Goal: Task Accomplishment & Management: Complete application form

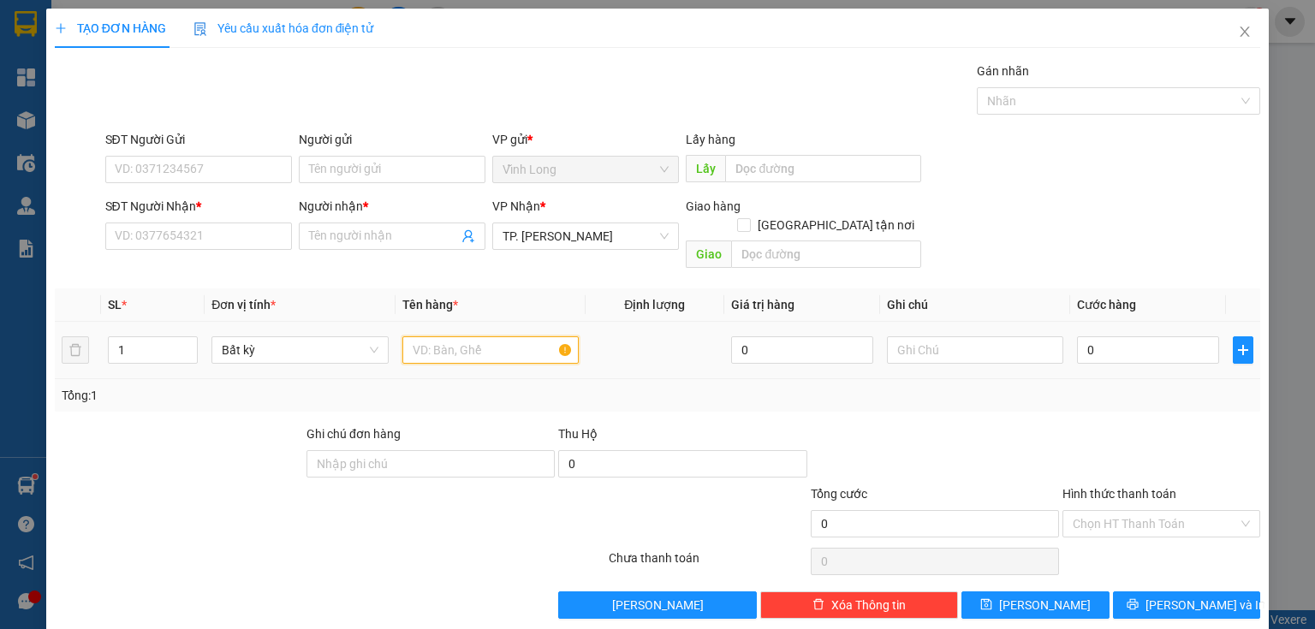
click at [459, 336] on input "text" at bounding box center [490, 349] width 176 height 27
type input "THÙNG"
click at [912, 336] on input "text" at bounding box center [975, 349] width 176 height 27
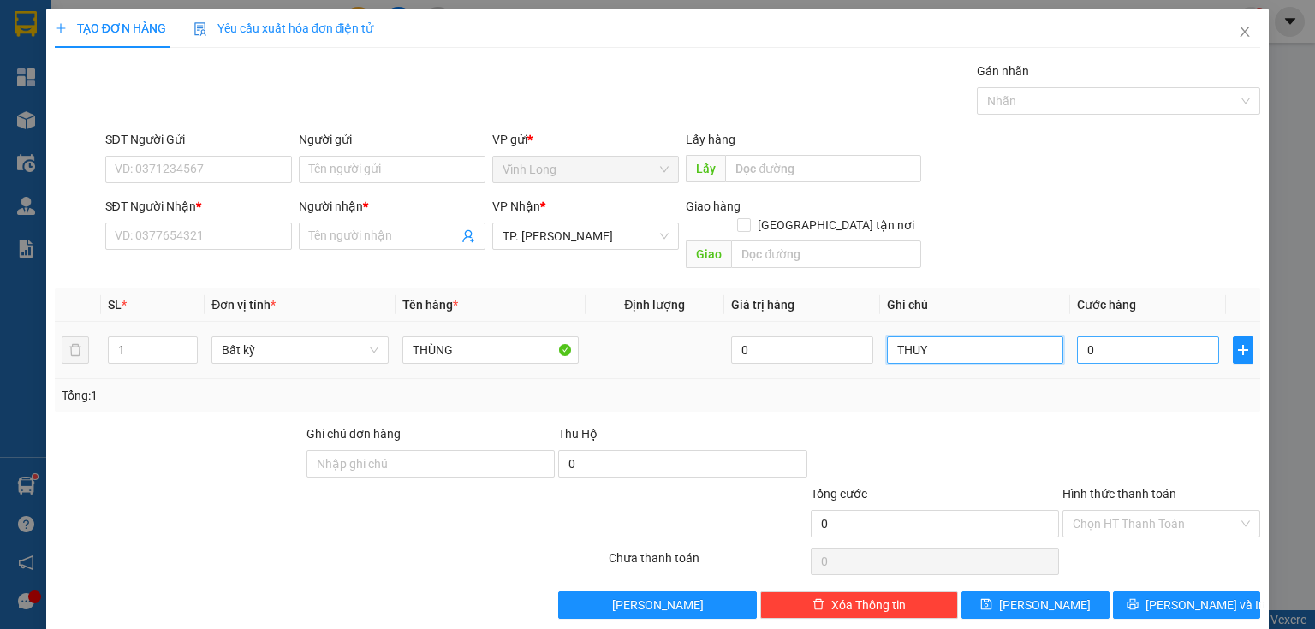
type input "THUY"
click at [1092, 336] on input "0" at bounding box center [1148, 349] width 142 height 27
type input "3"
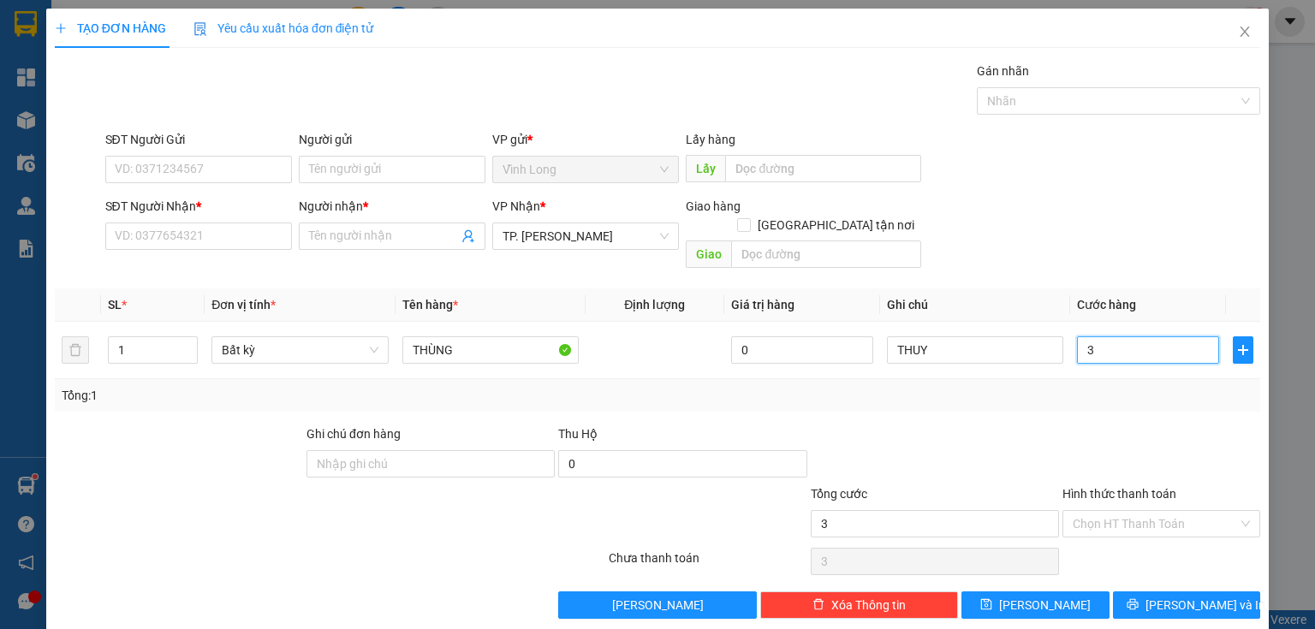
type input "30"
type input "30.000"
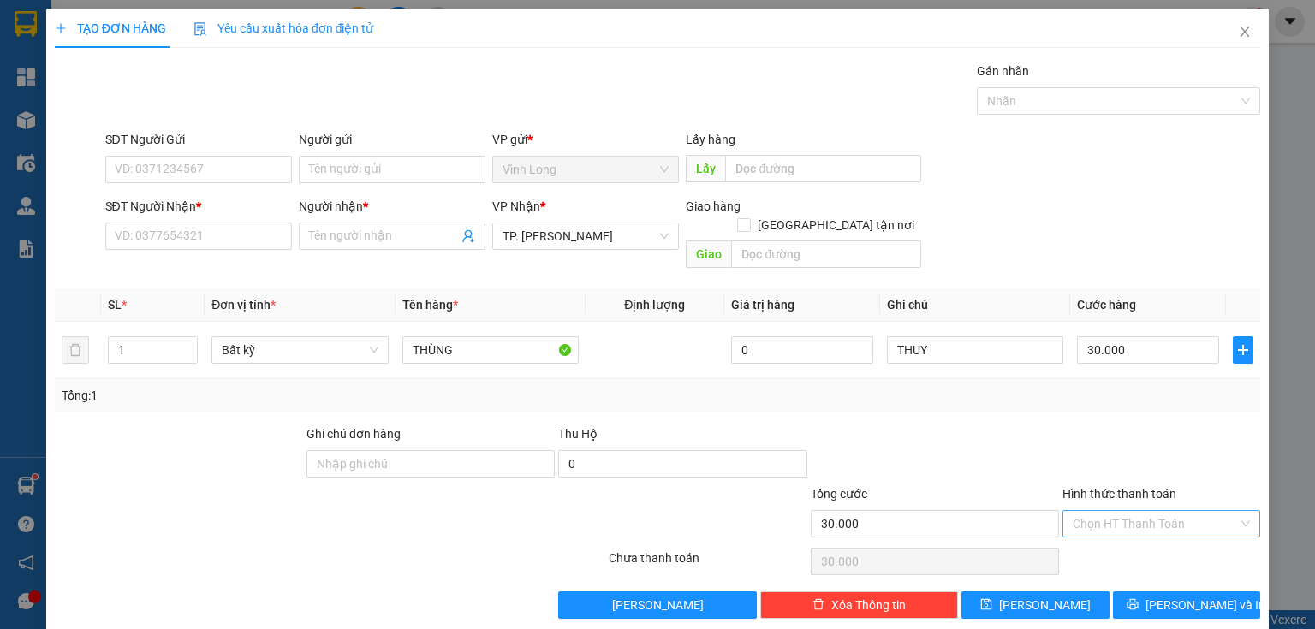
click at [1091, 511] on input "Hình thức thanh toán" at bounding box center [1154, 524] width 165 height 26
click at [1109, 549] on div "Tại văn phòng" at bounding box center [1152, 537] width 197 height 27
type input "0"
click at [325, 180] on input "Người gửi" at bounding box center [392, 169] width 187 height 27
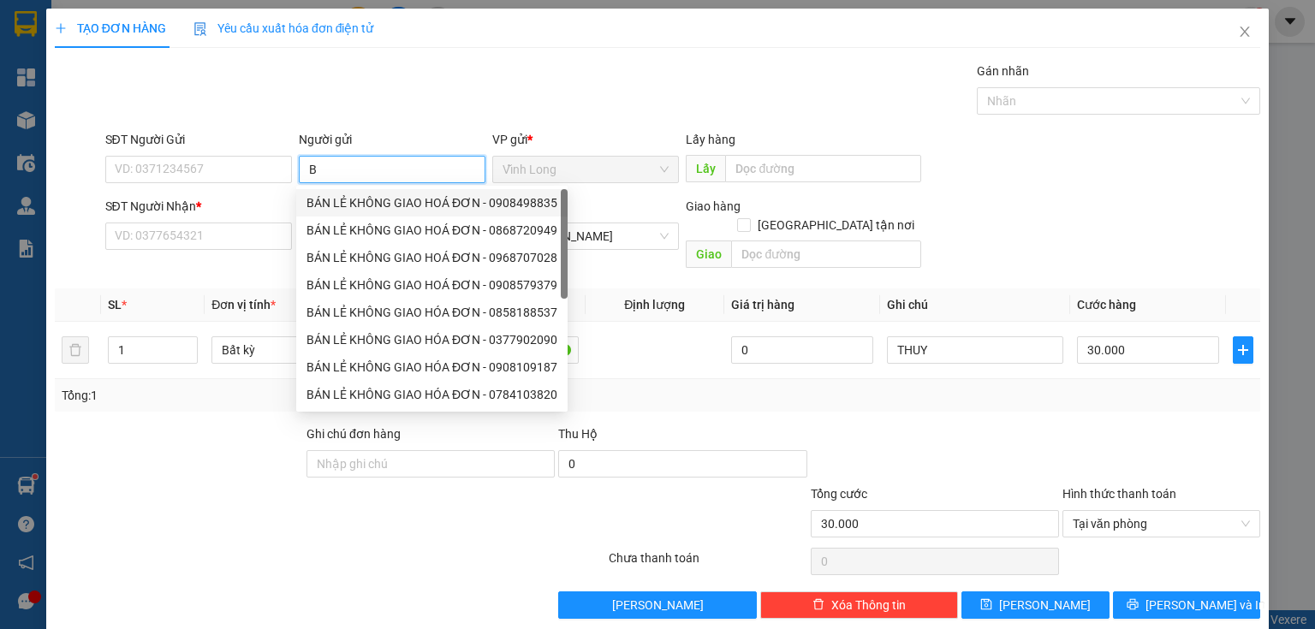
type input "BÁ"
click at [366, 208] on div "BÁN LẺ KHÔNG GIAO HOÁ ĐƠN - 0908498835" at bounding box center [431, 202] width 251 height 19
type input "0908498835"
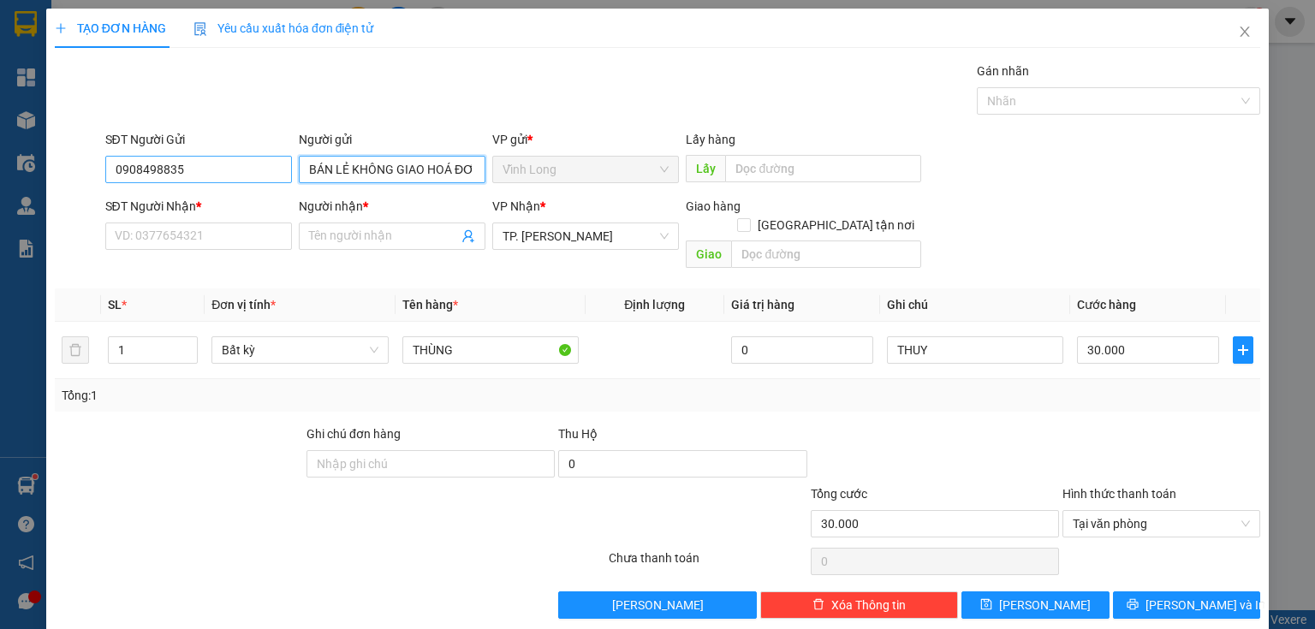
type input "BÁN LẺ KHÔNG GIAO HOÁ ĐƠN"
drag, startPoint x: 212, startPoint y: 168, endPoint x: 0, endPoint y: 157, distance: 212.5
click at [0, 157] on div "TẠO ĐƠN HÀNG Yêu cầu xuất hóa đơn điện tử Transit Pickup Surcharge Ids Transit …" at bounding box center [657, 314] width 1315 height 629
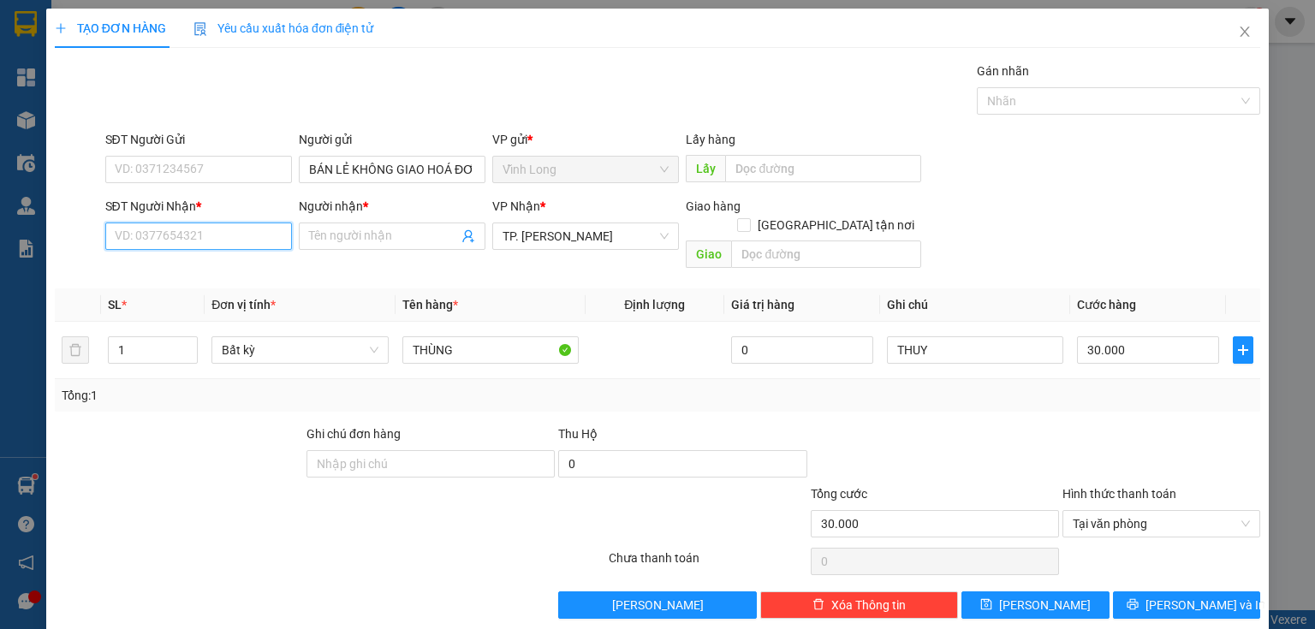
click at [178, 226] on input "SĐT Người Nhận *" at bounding box center [198, 236] width 187 height 27
type input "0869680291"
click at [257, 274] on div "0869680291 - [PERSON_NAME]" at bounding box center [199, 269] width 169 height 19
type input "[PERSON_NAME]"
type input "0869680291"
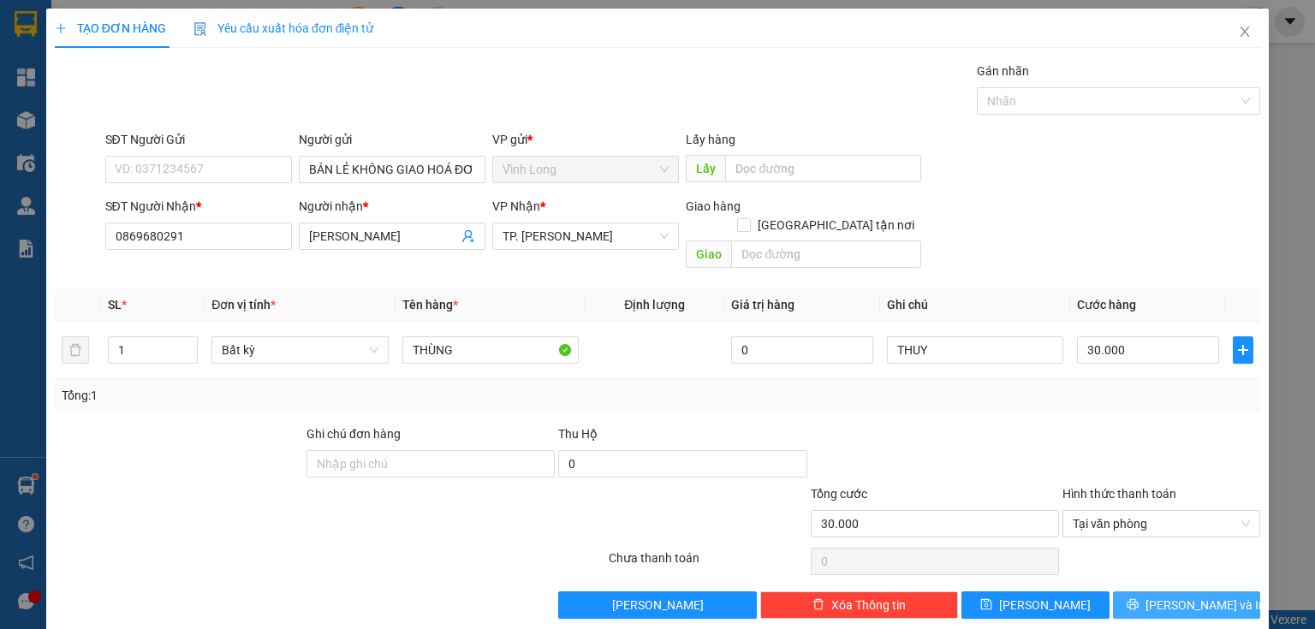
drag, startPoint x: 1150, startPoint y: 584, endPoint x: 1116, endPoint y: 575, distance: 35.3
click at [1138, 598] on icon "printer" at bounding box center [1132, 604] width 12 height 12
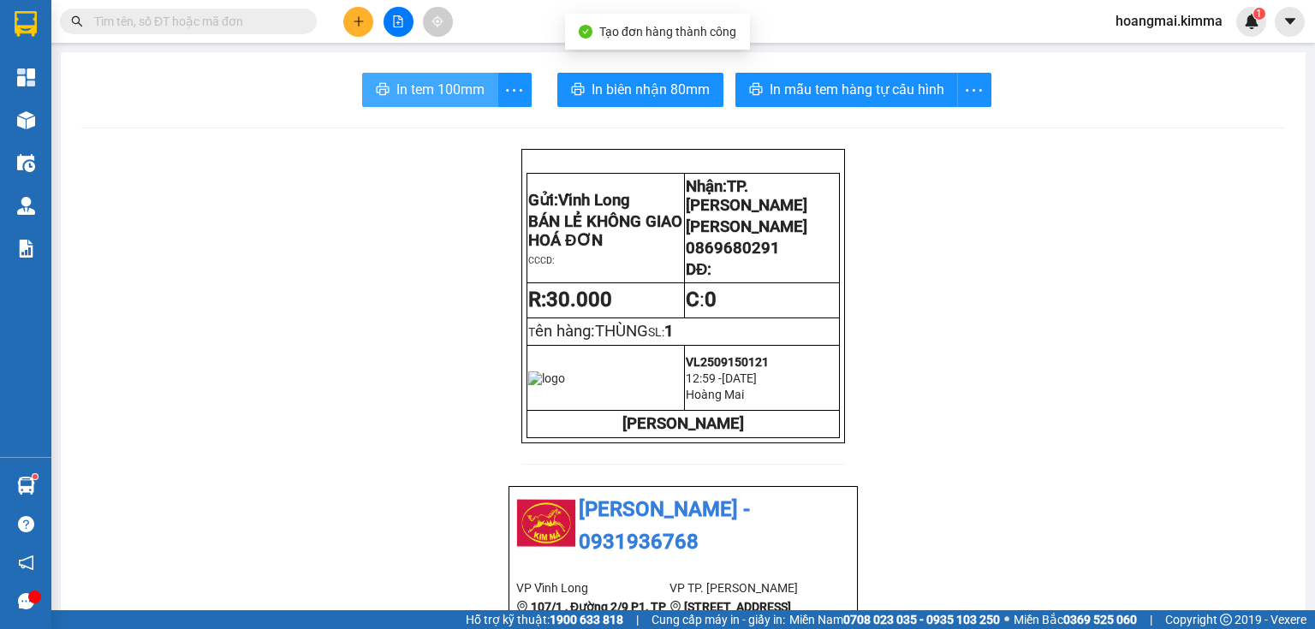
click at [425, 96] on span "In tem 100mm" at bounding box center [440, 89] width 88 height 21
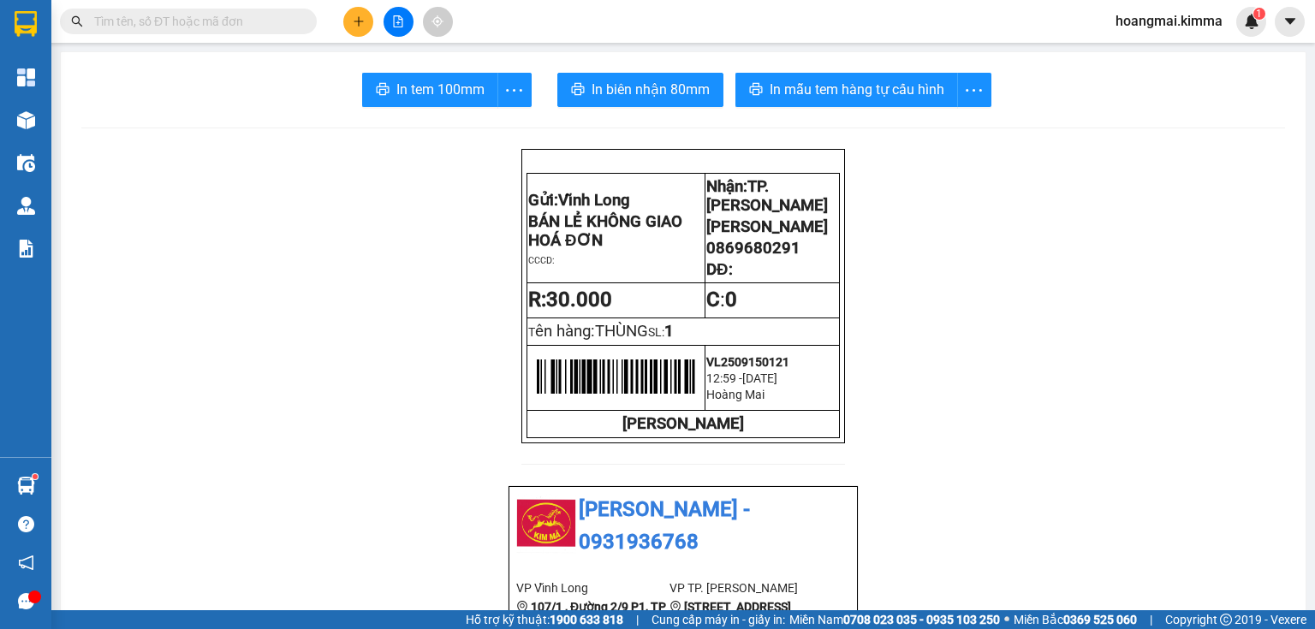
click at [358, 27] on button at bounding box center [358, 22] width 30 height 30
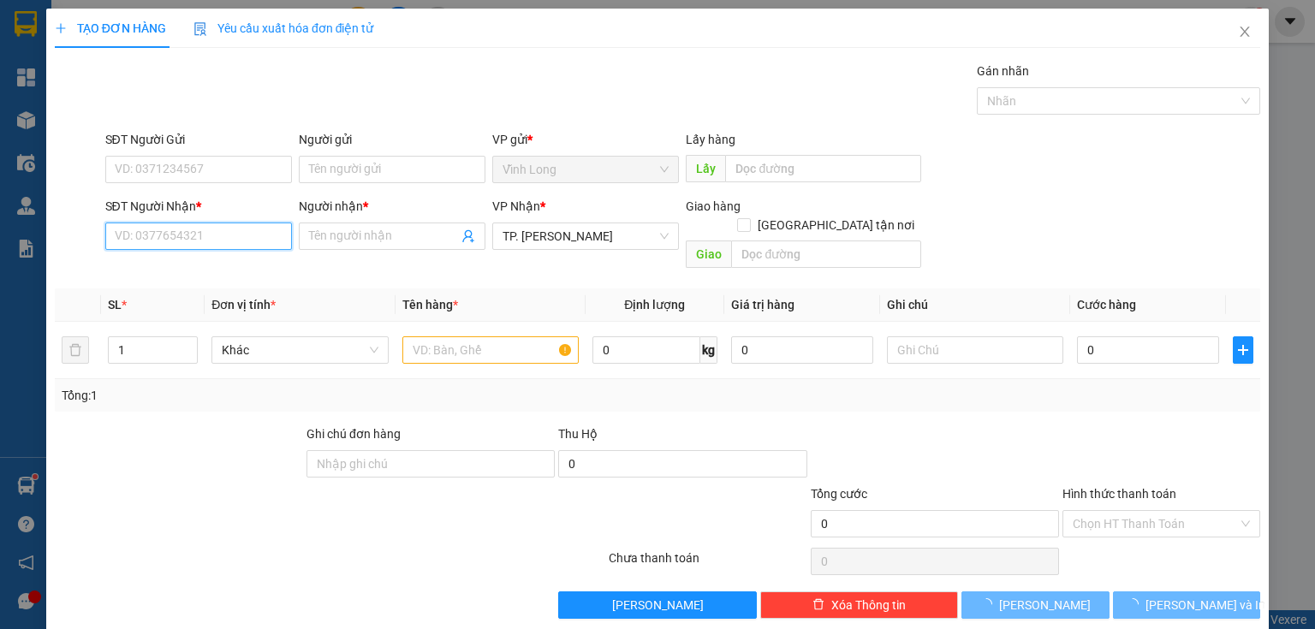
click at [250, 243] on input "SĐT Người Nhận *" at bounding box center [198, 236] width 187 height 27
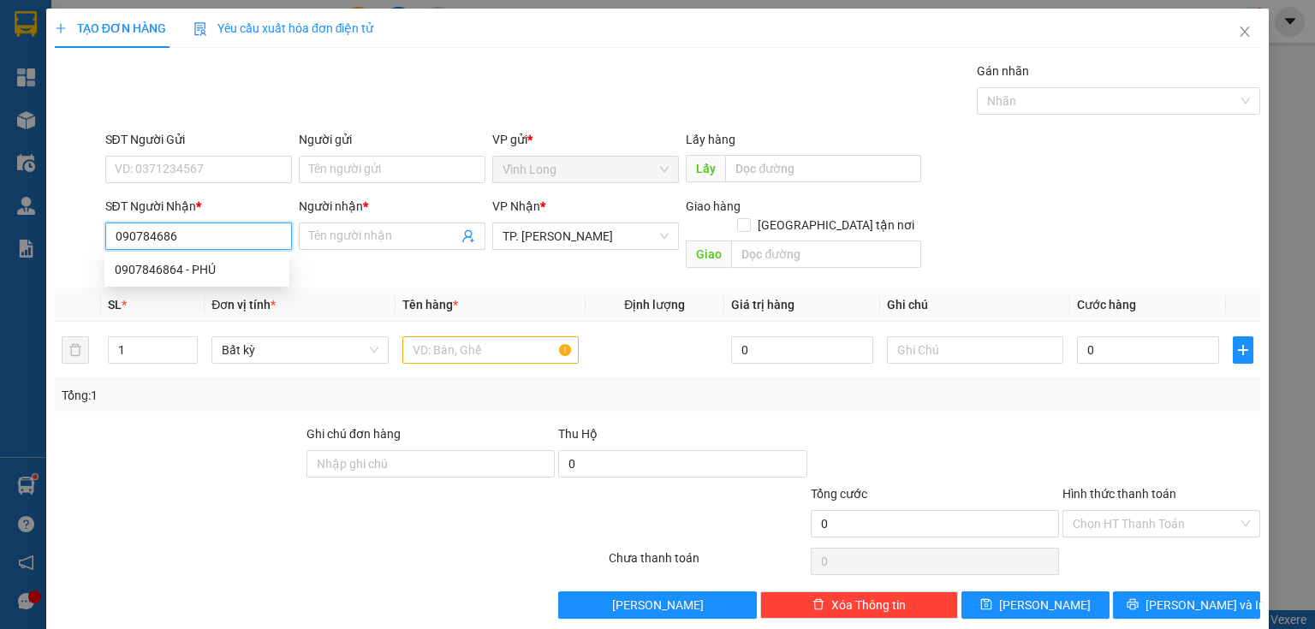
type input "0907846864"
click at [217, 275] on div "0907846864 - PHÚ" at bounding box center [197, 269] width 164 height 19
type input "PHÚ"
type input "0907846864"
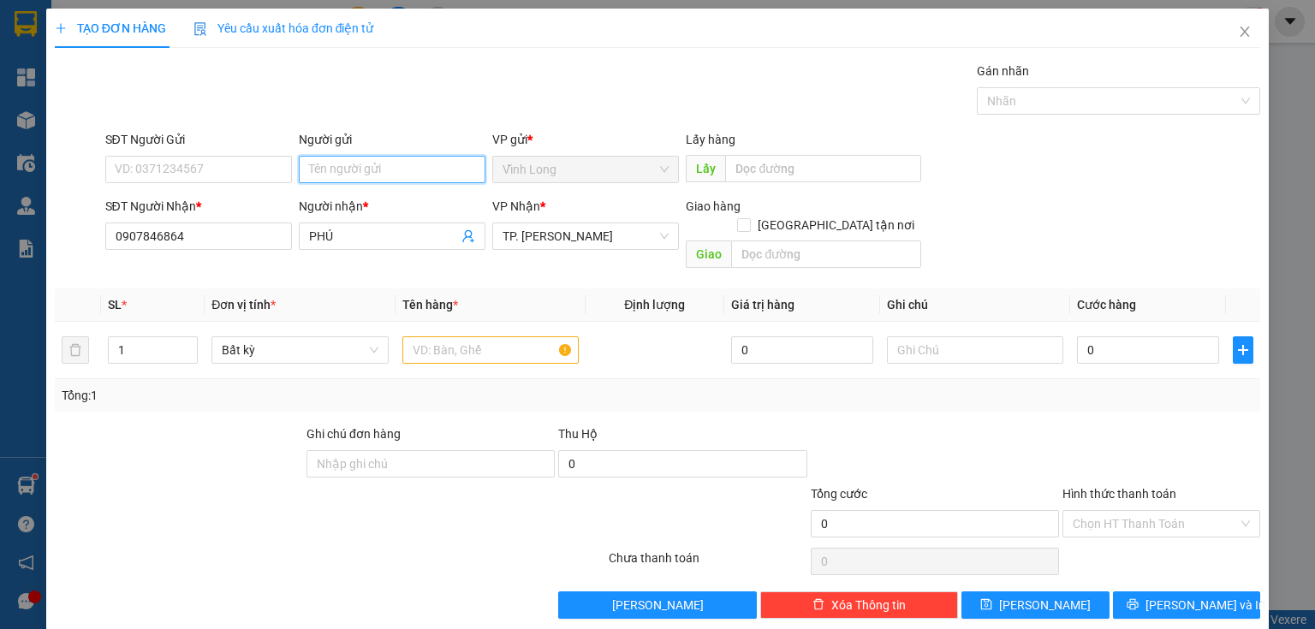
click at [318, 175] on input "Người gửi" at bounding box center [392, 169] width 187 height 27
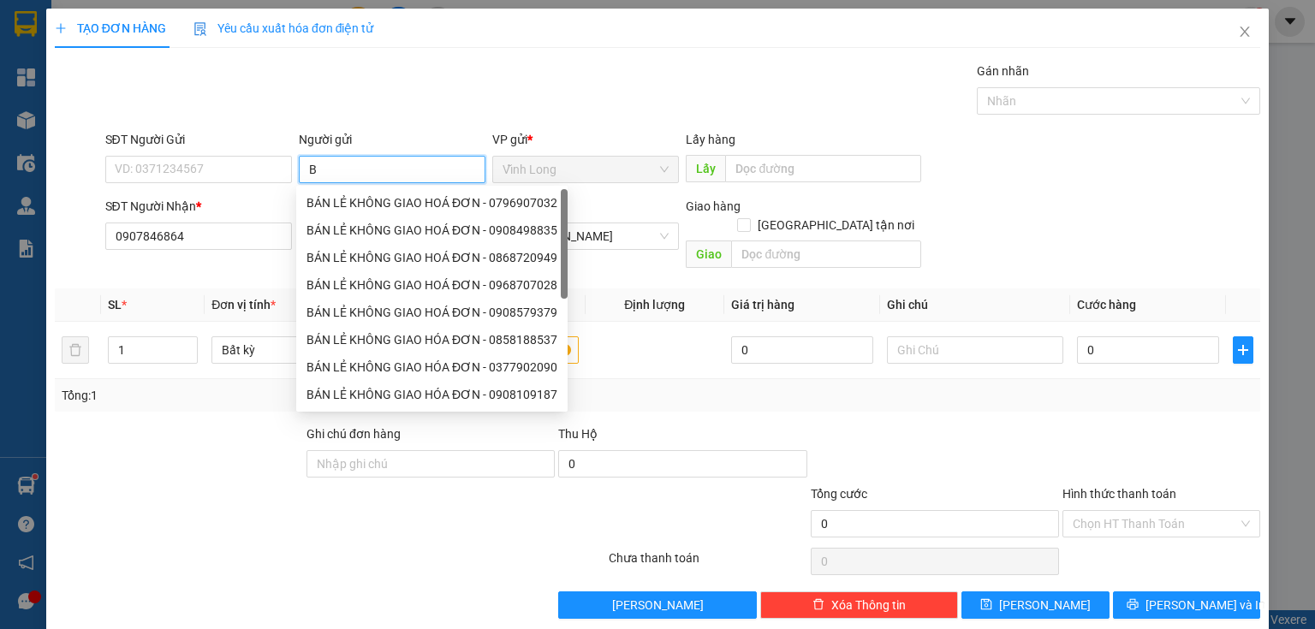
type input "BÁ"
click at [339, 197] on div "BÁN LẺ KHÔNG GIAO HOÁ ĐƠN - 0796907032" at bounding box center [431, 202] width 251 height 19
type input "0796907032"
type input "BÁN LẺ KHÔNG GIAO HOÁ ĐƠN"
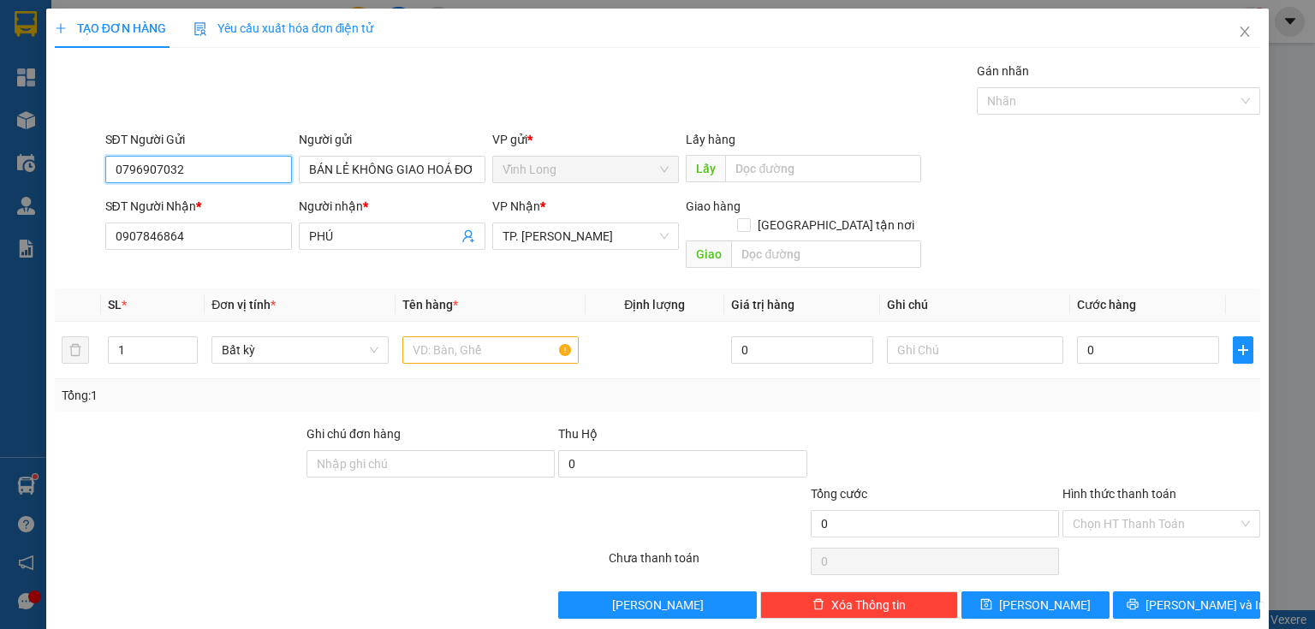
drag, startPoint x: 227, startPoint y: 175, endPoint x: 0, endPoint y: 217, distance: 230.8
click at [0, 217] on div "TẠO ĐƠN HÀNG Yêu cầu xuất hóa đơn điện tử Transit Pickup Surcharge Ids Transit …" at bounding box center [657, 314] width 1315 height 629
click at [427, 336] on input "text" at bounding box center [490, 349] width 176 height 27
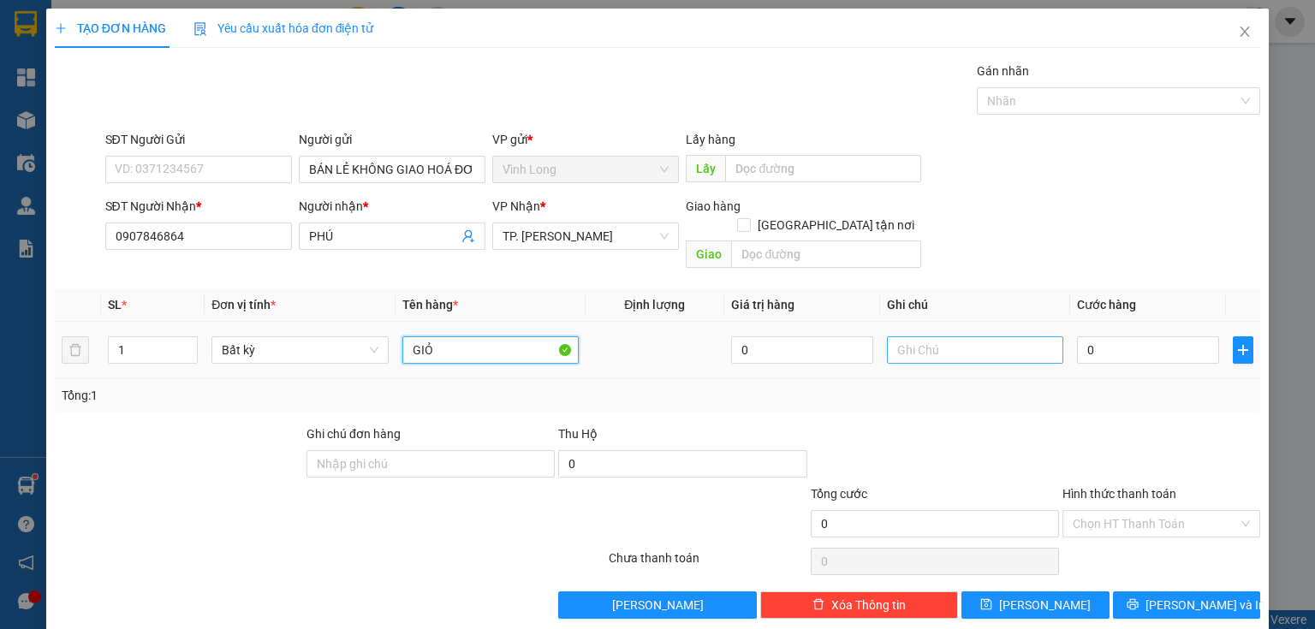
type input "GIỎ"
click at [941, 336] on input "text" at bounding box center [975, 349] width 176 height 27
type input "THUY"
click at [1186, 336] on input "0" at bounding box center [1148, 349] width 142 height 27
type input "4"
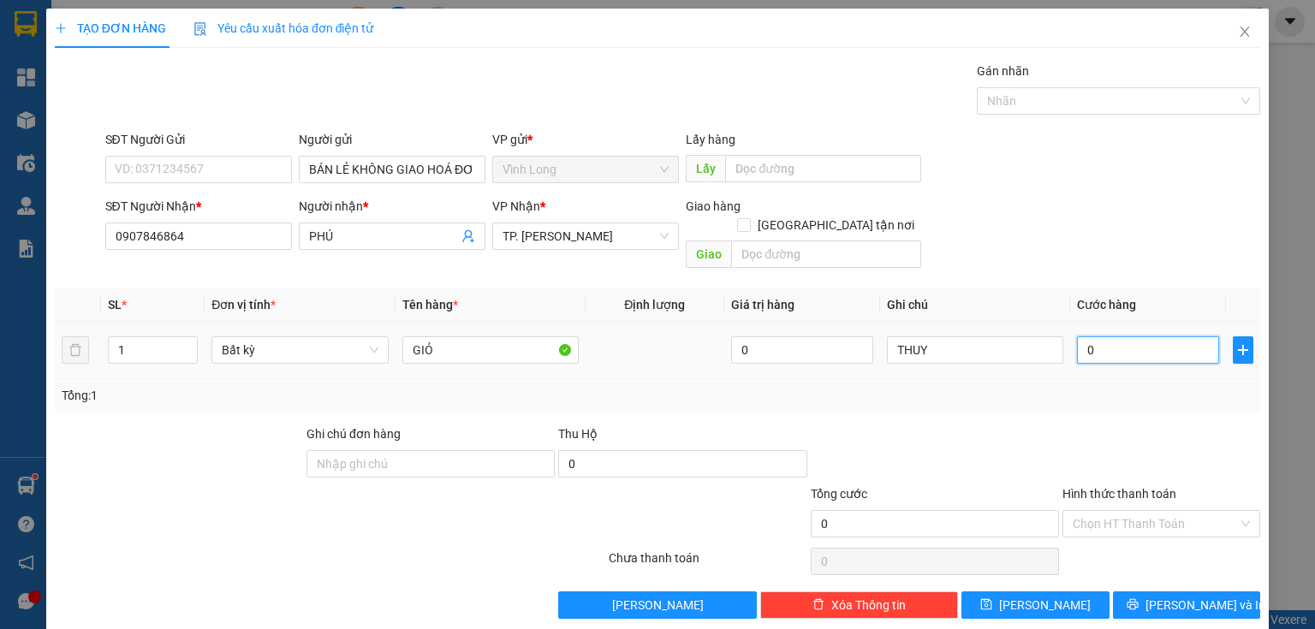
type input "4"
type input "40"
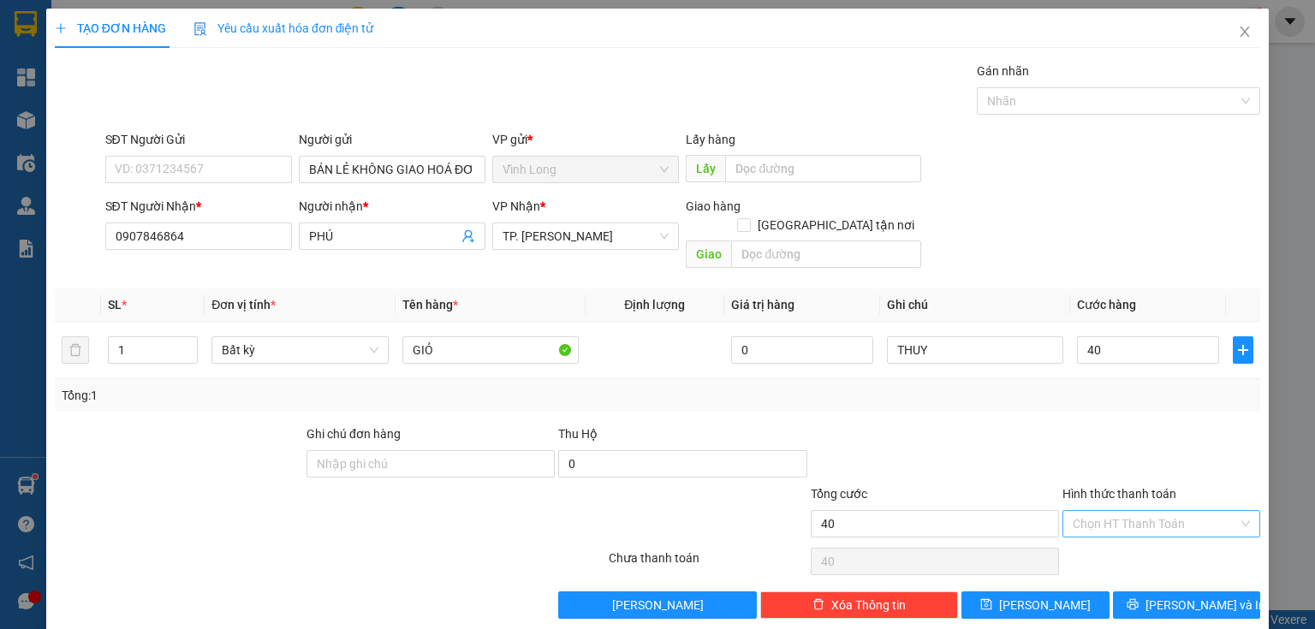
type input "40.000"
drag, startPoint x: 1095, startPoint y: 498, endPoint x: 1095, endPoint y: 515, distance: 17.1
click at [1095, 511] on input "Hình thức thanh toán" at bounding box center [1154, 524] width 165 height 26
click at [1095, 531] on div "Tại văn phòng" at bounding box center [1152, 537] width 176 height 19
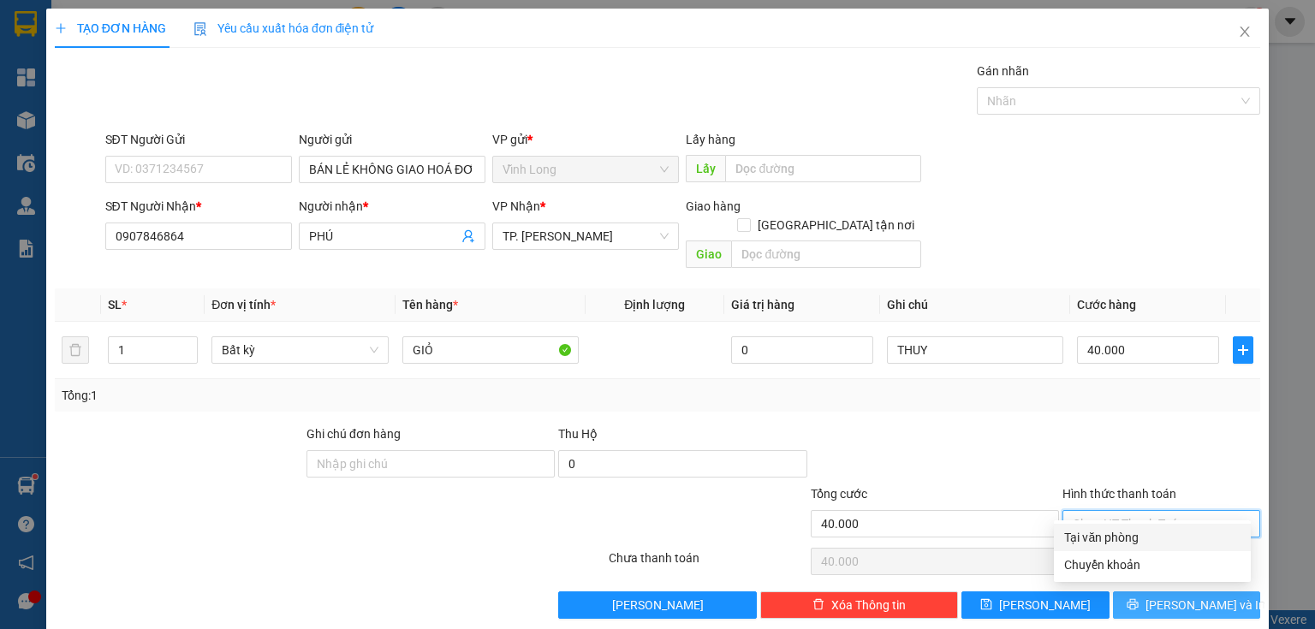
type input "0"
click at [1133, 591] on button "[PERSON_NAME] và In" at bounding box center [1187, 604] width 148 height 27
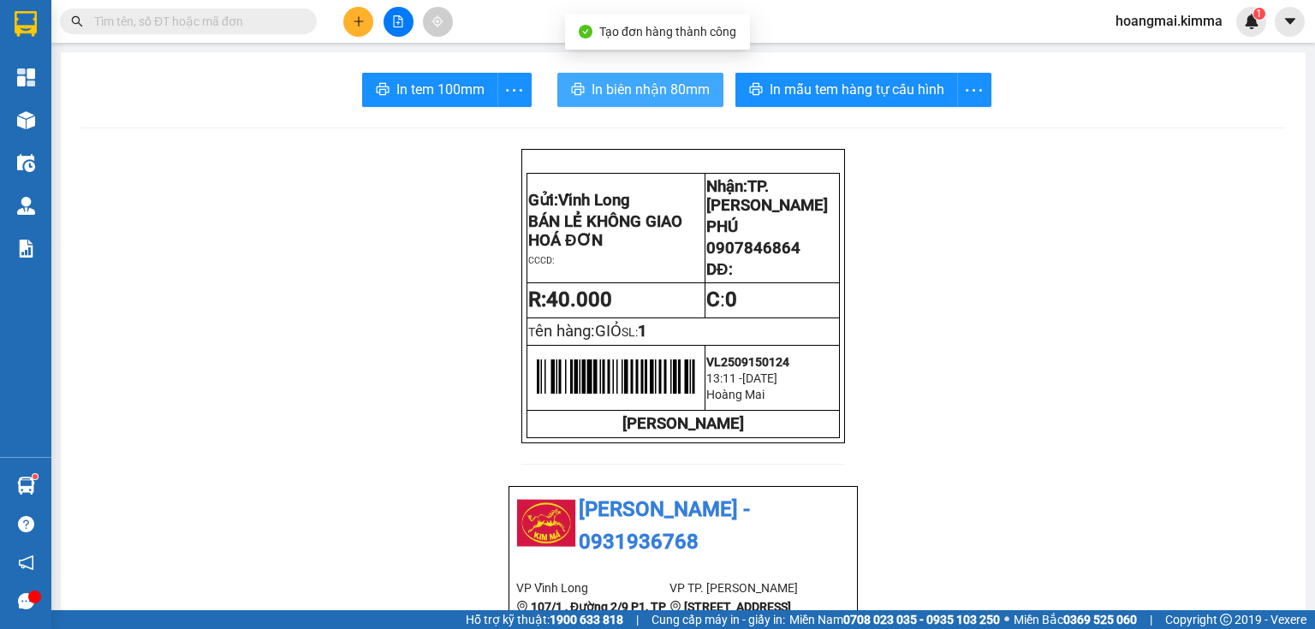
click at [584, 86] on button "In biên nhận 80mm" at bounding box center [640, 90] width 166 height 34
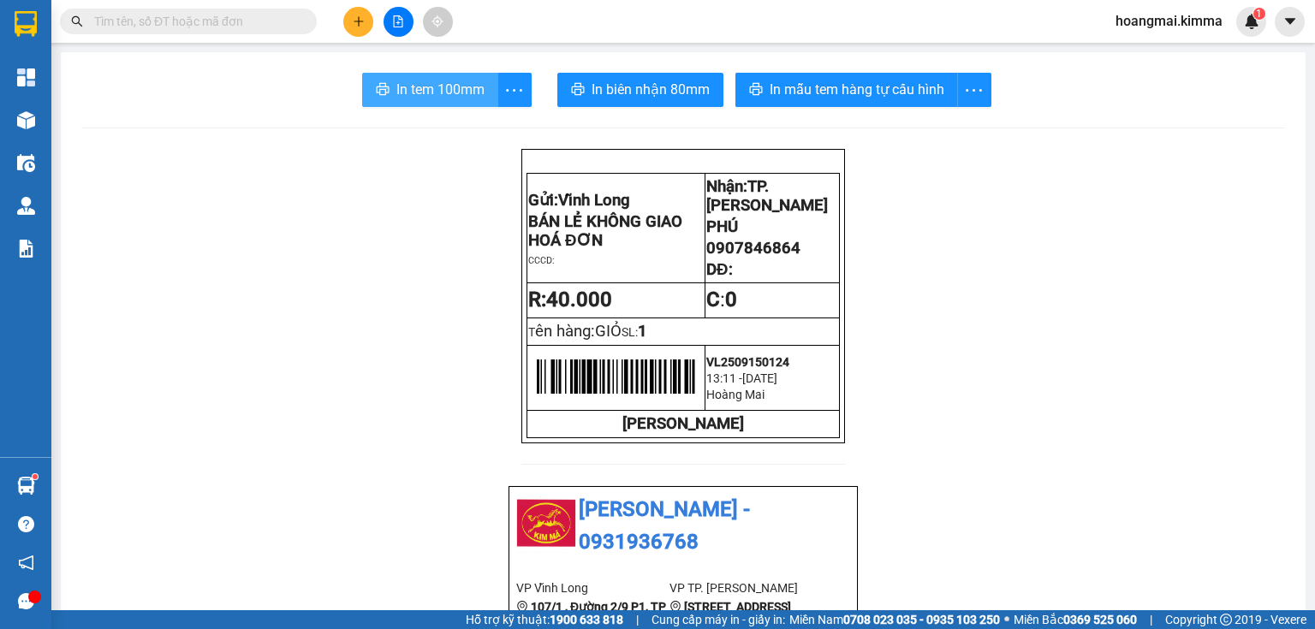
click at [446, 86] on span "In tem 100mm" at bounding box center [440, 89] width 88 height 21
click at [199, 21] on input "text" at bounding box center [195, 21] width 202 height 19
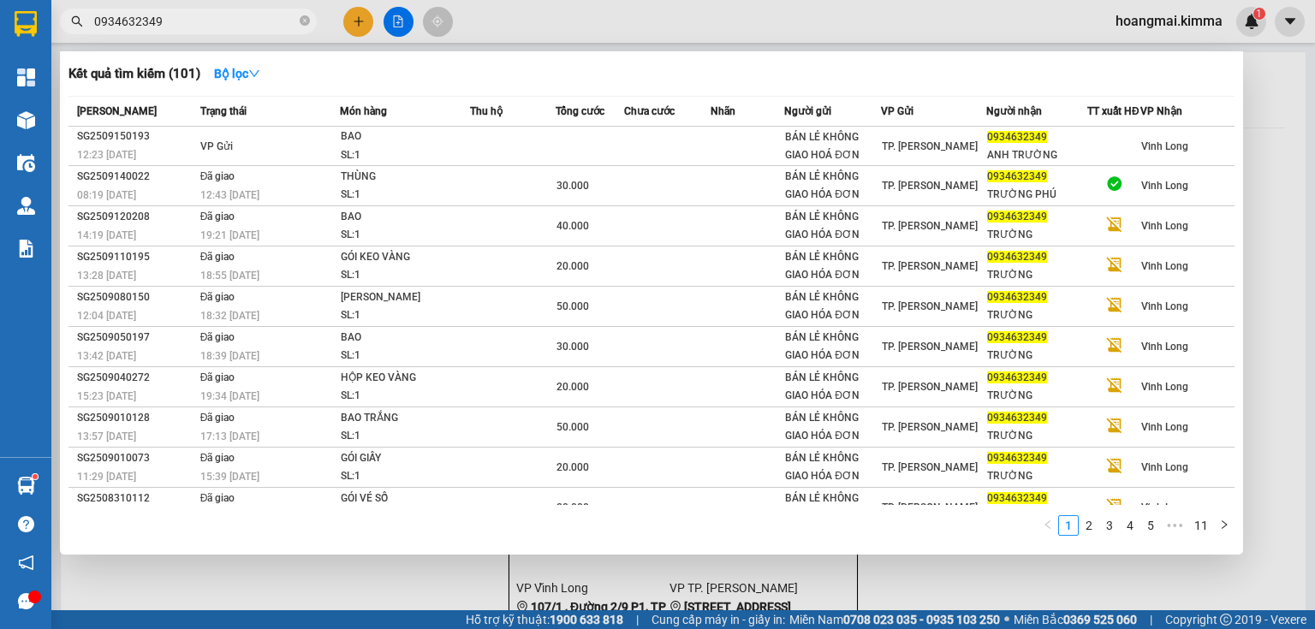
type input "0934632349"
click at [301, 23] on icon "close-circle" at bounding box center [305, 20] width 10 height 10
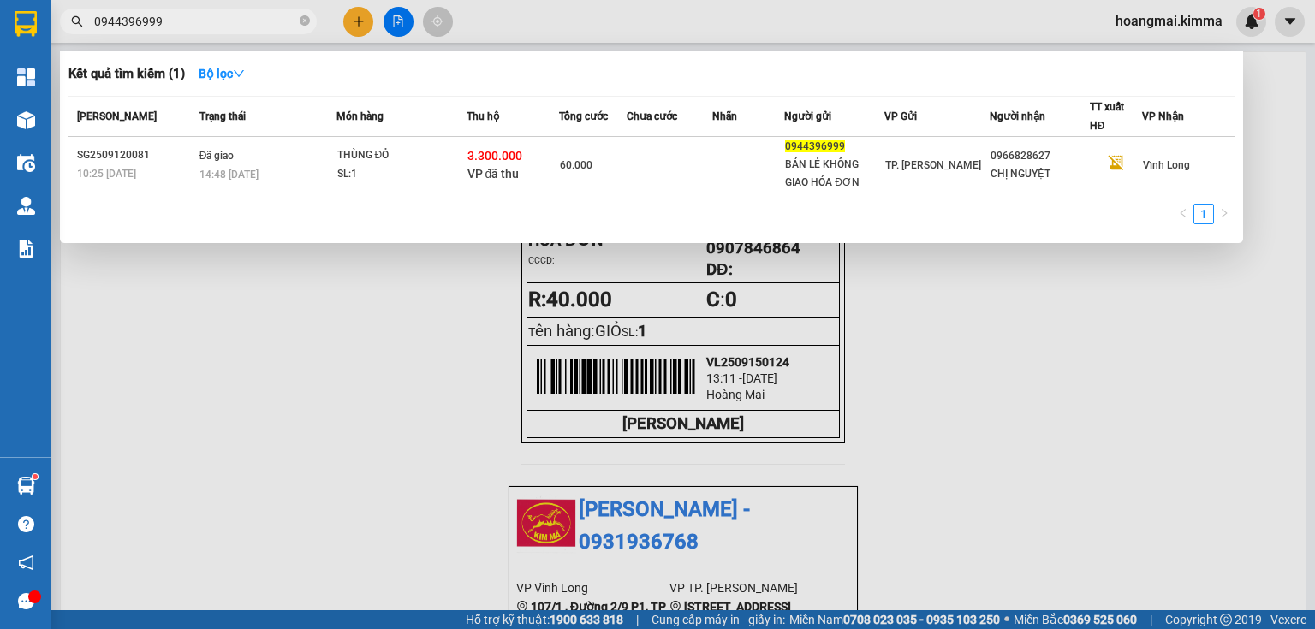
type input "0944396999"
click at [302, 21] on icon "close-circle" at bounding box center [305, 20] width 10 height 10
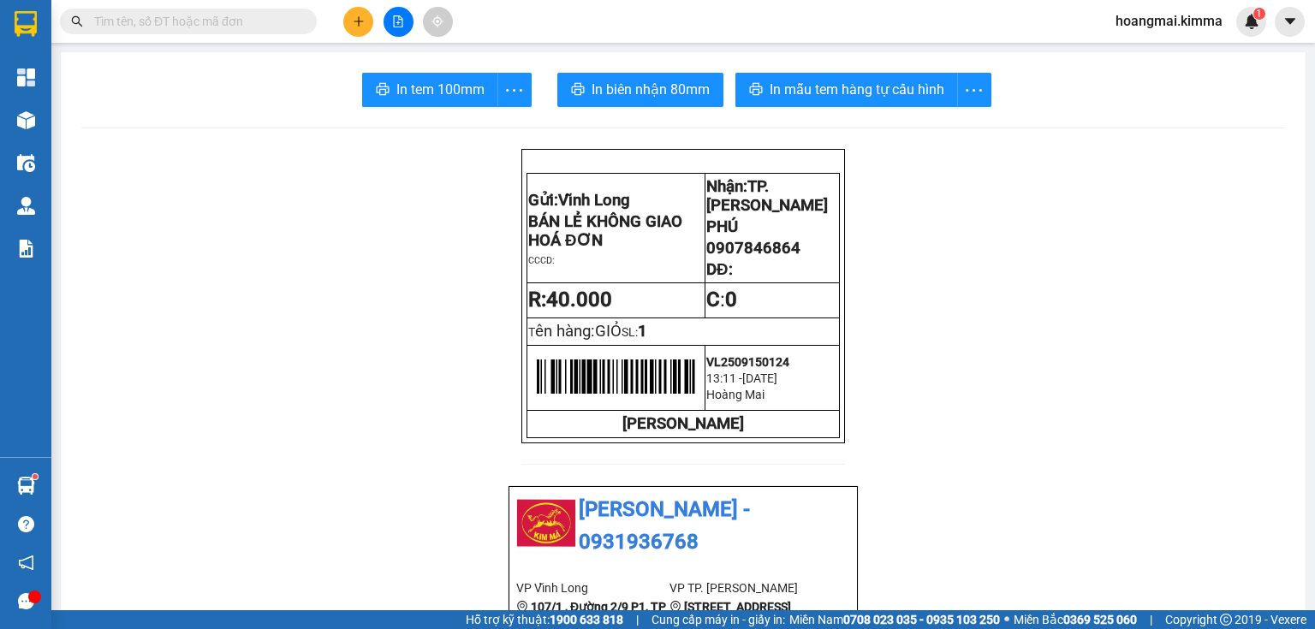
click at [353, 22] on button at bounding box center [358, 22] width 30 height 30
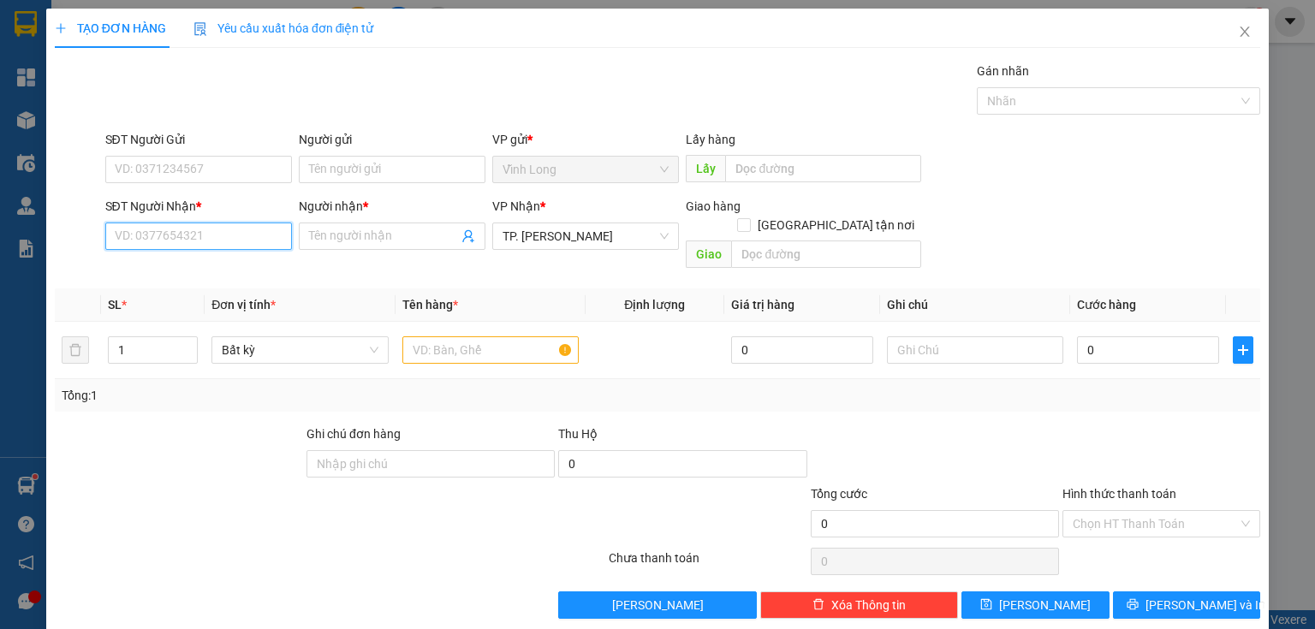
click at [270, 232] on input "SĐT Người Nhận *" at bounding box center [198, 236] width 187 height 27
type input "0978791479"
drag, startPoint x: 206, startPoint y: 270, endPoint x: 455, endPoint y: 311, distance: 252.3
click at [207, 270] on div "0978791479 - ĐẠT" at bounding box center [197, 269] width 164 height 19
type input "ĐẠT"
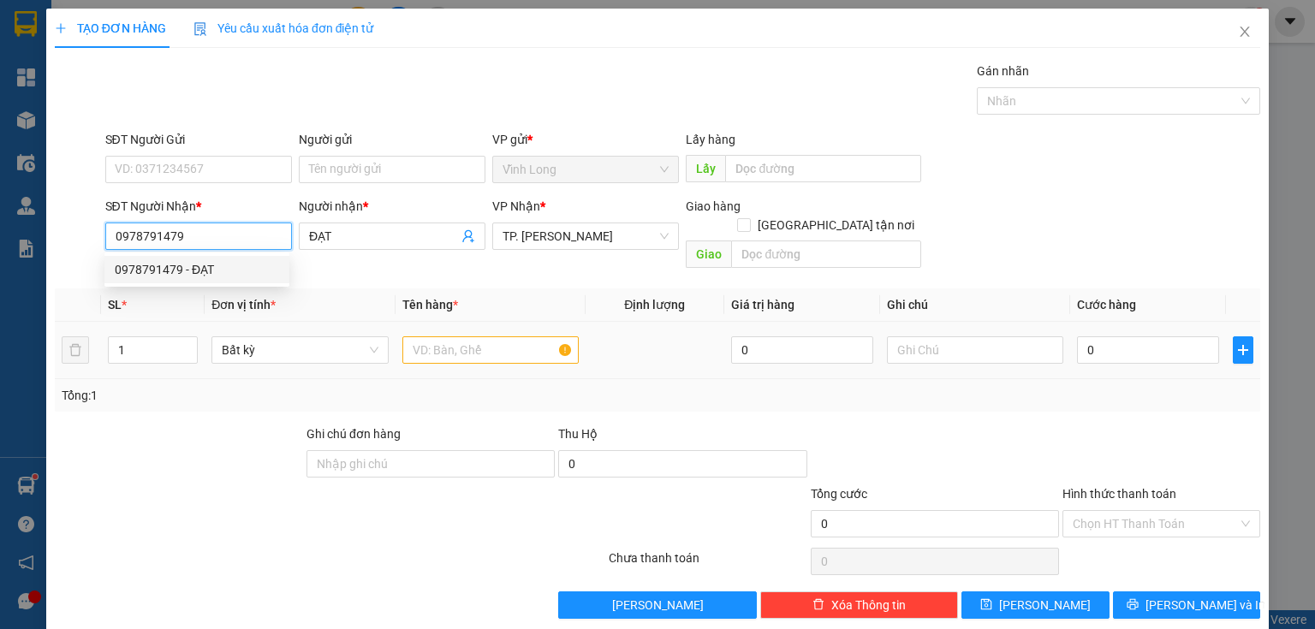
type input "0978791479"
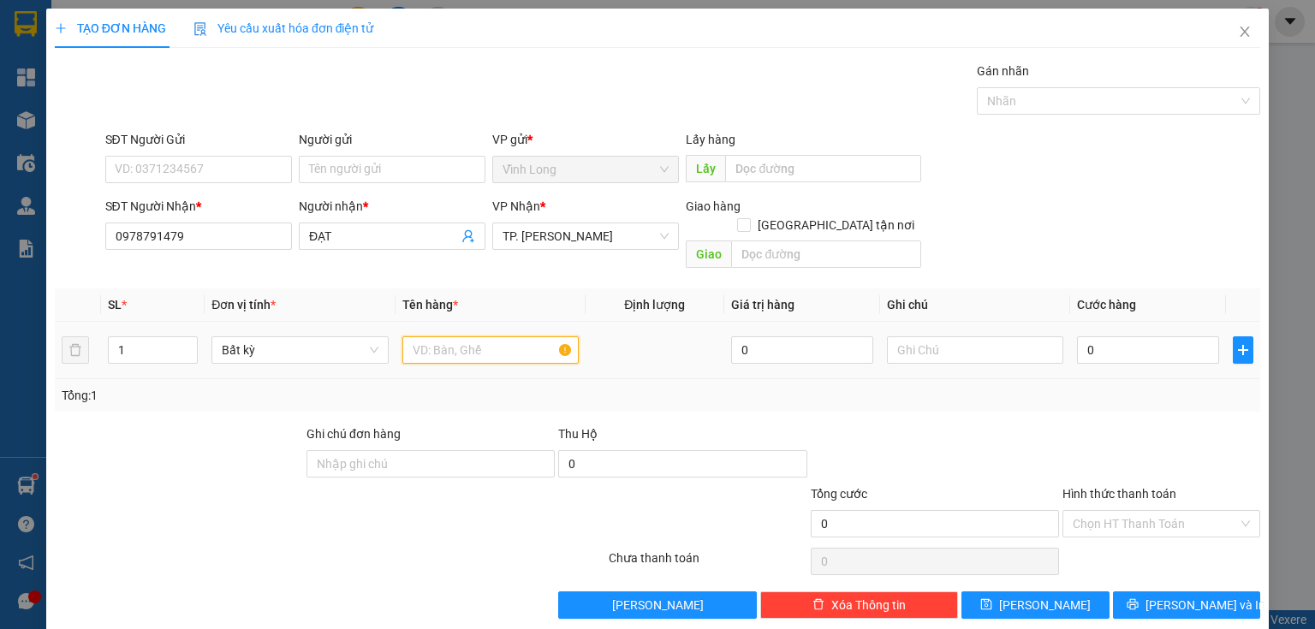
click at [459, 336] on input "text" at bounding box center [490, 349] width 176 height 27
type input "HỘP"
click at [949, 339] on input "text" at bounding box center [975, 349] width 176 height 27
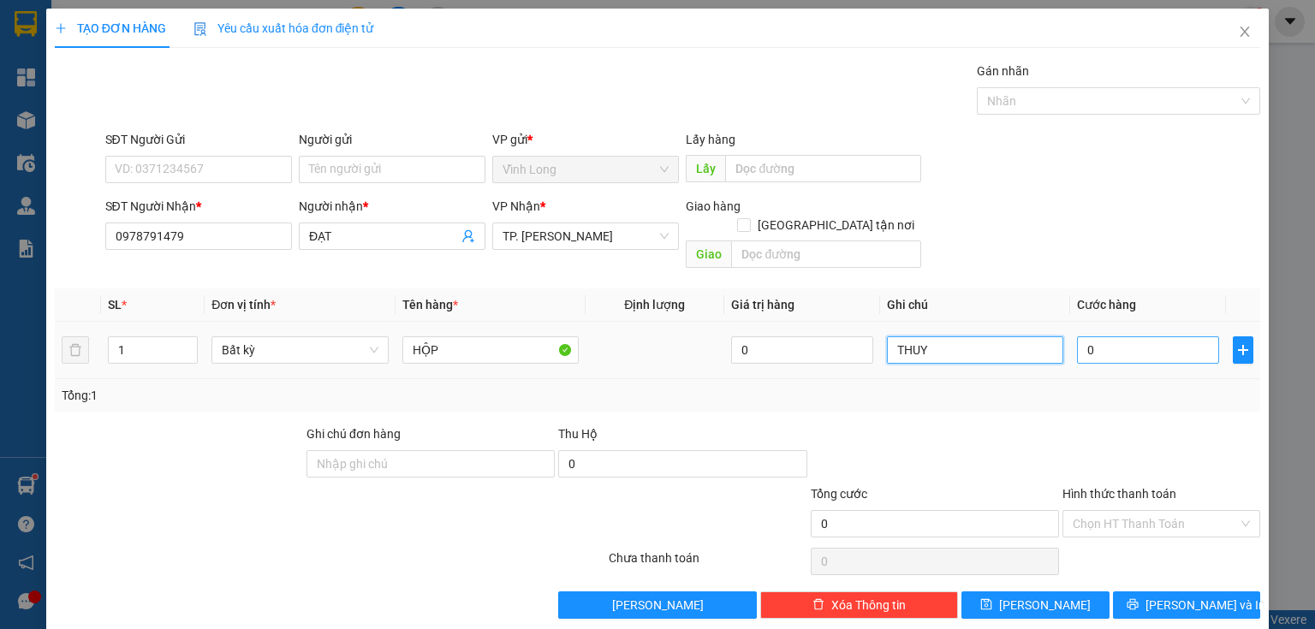
type input "THUY"
click at [1077, 336] on input "0" at bounding box center [1148, 349] width 142 height 27
type input "2"
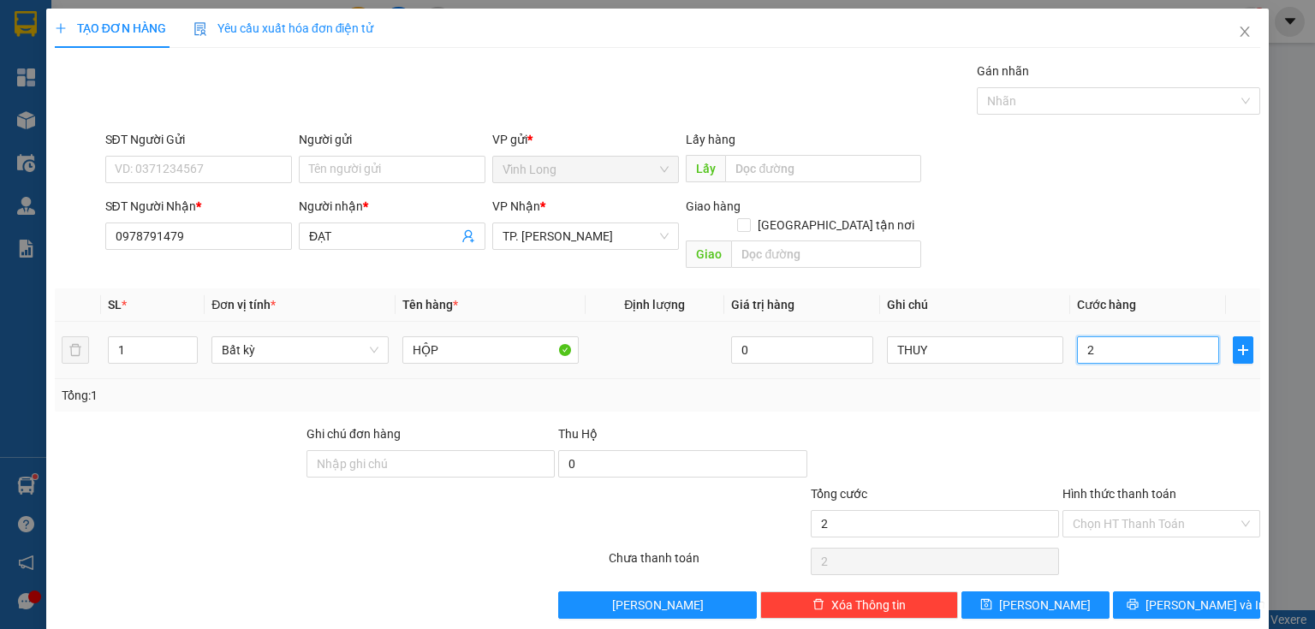
type input "20"
type input "20.000"
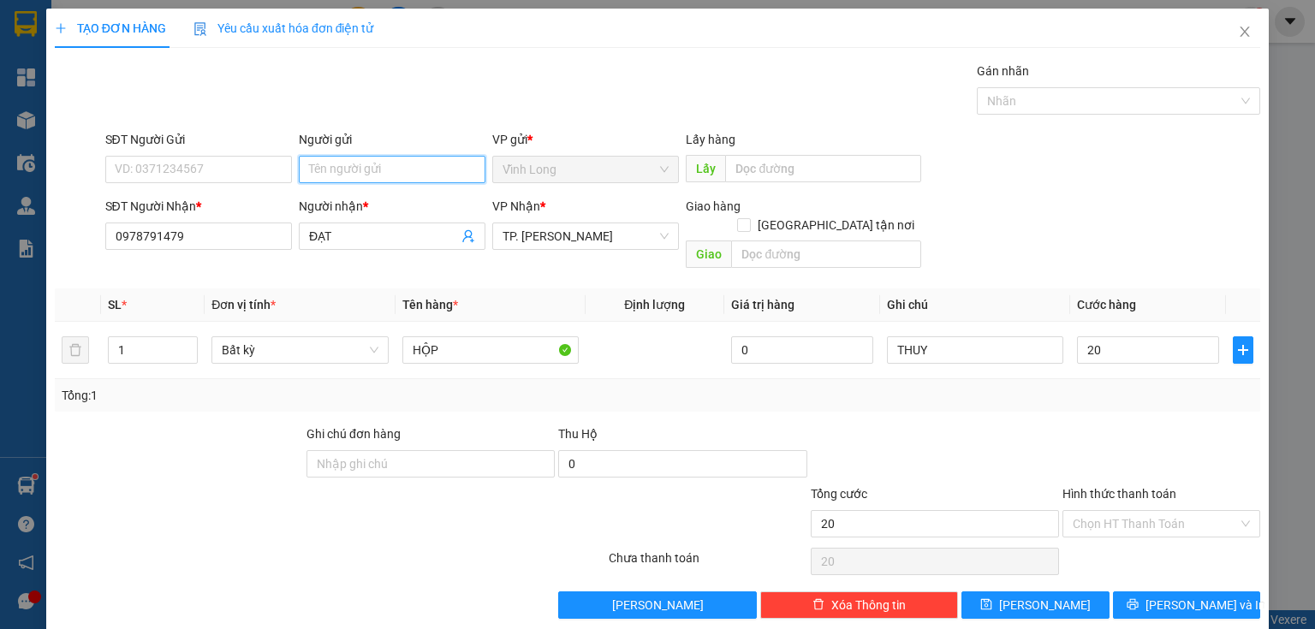
type input "20.000"
click at [344, 177] on input "Người gửi" at bounding box center [392, 169] width 187 height 27
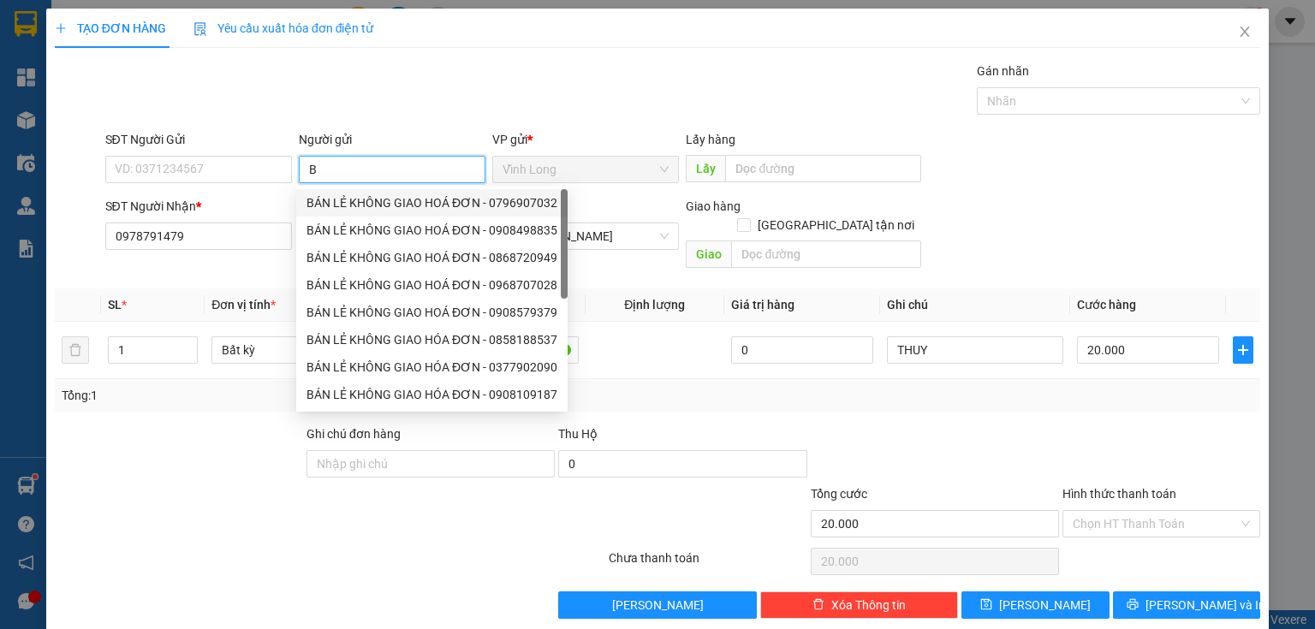
type input "BÁ"
click at [359, 192] on div "BÁN LẺ KHÔNG GIAO HOÁ ĐƠN - 0796907032" at bounding box center [431, 202] width 271 height 27
type input "0796907032"
type input "BÁN LẺ KHÔNG GIAO HOÁ ĐƠN"
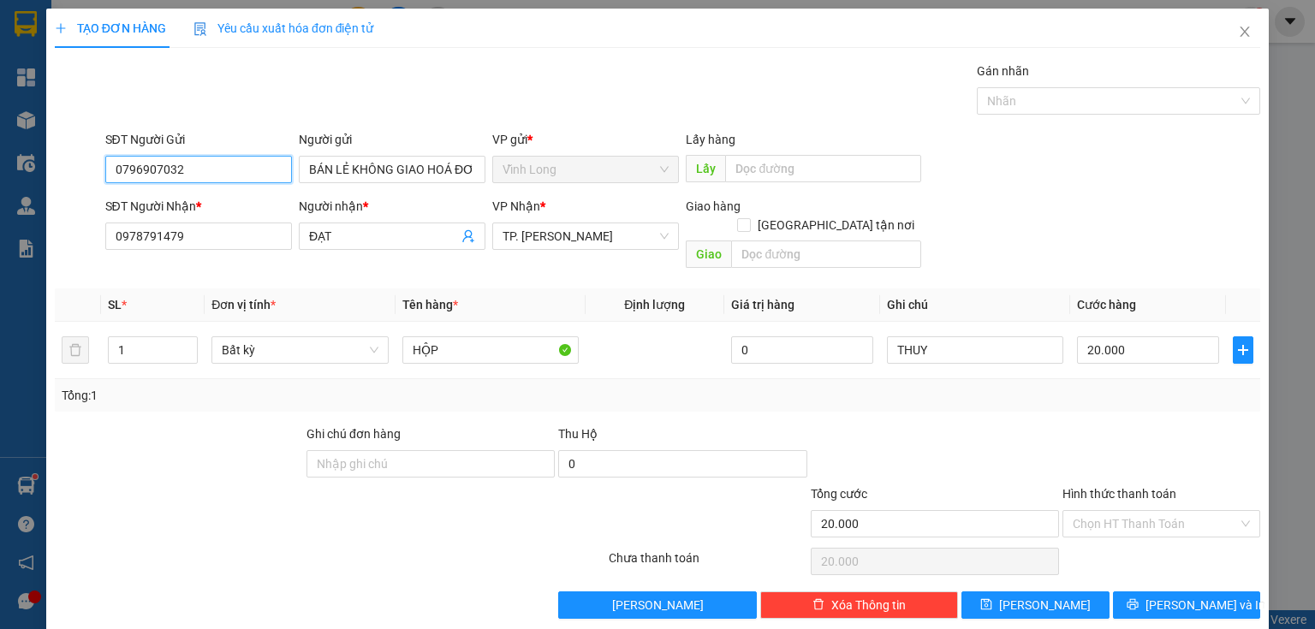
drag, startPoint x: 220, startPoint y: 181, endPoint x: 0, endPoint y: 152, distance: 221.9
click at [0, 151] on div "TẠO ĐƠN HÀNG Yêu cầu xuất hóa đơn điện tử Transit Pickup Surcharge Ids Transit …" at bounding box center [657, 314] width 1315 height 629
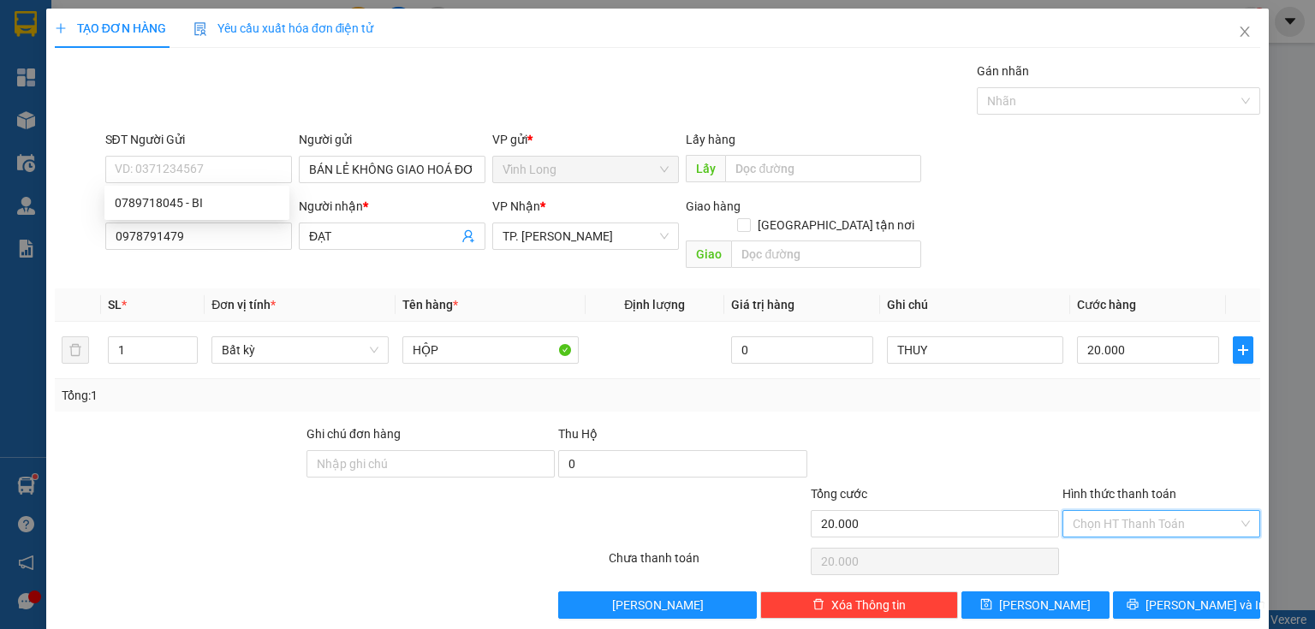
click at [1120, 511] on input "Hình thức thanh toán" at bounding box center [1154, 524] width 165 height 26
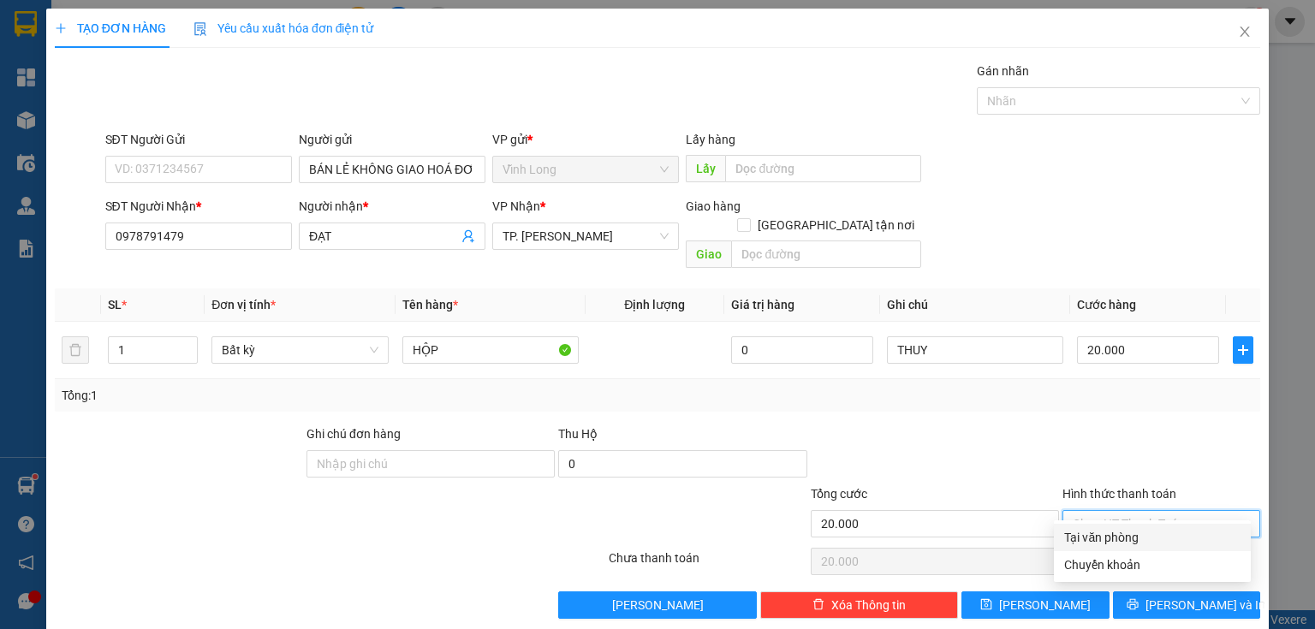
click at [1114, 526] on div "Tại văn phòng" at bounding box center [1152, 537] width 197 height 27
type input "0"
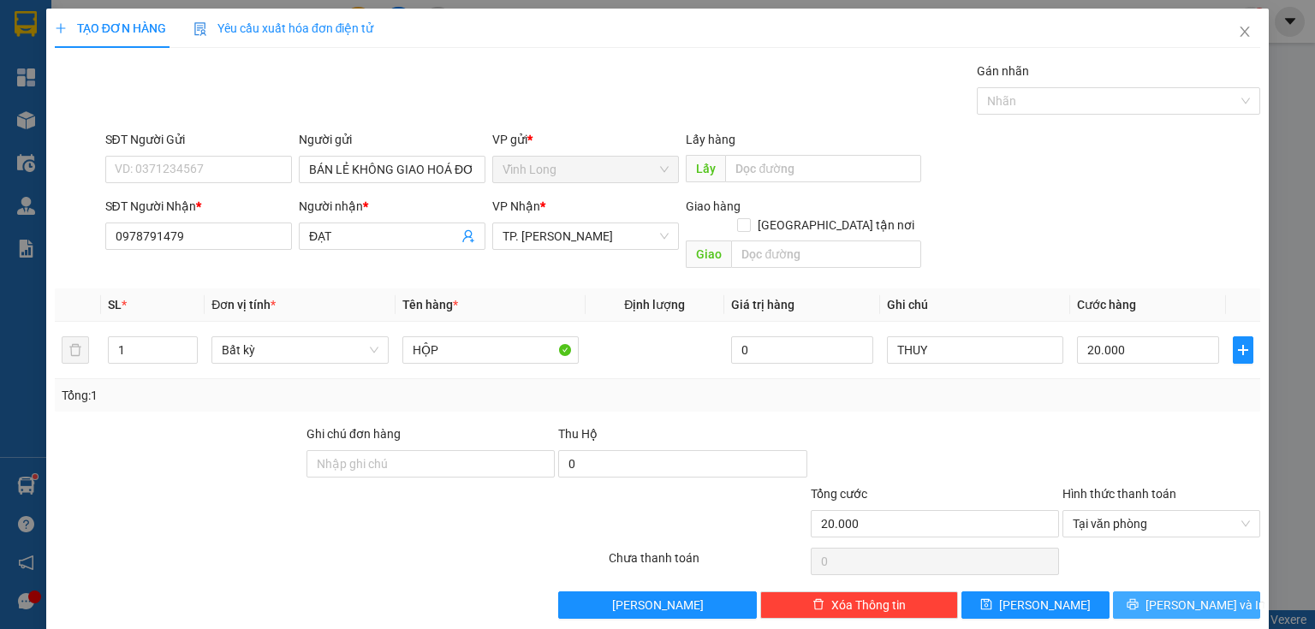
click at [1174, 596] on span "[PERSON_NAME] và In" at bounding box center [1205, 605] width 120 height 19
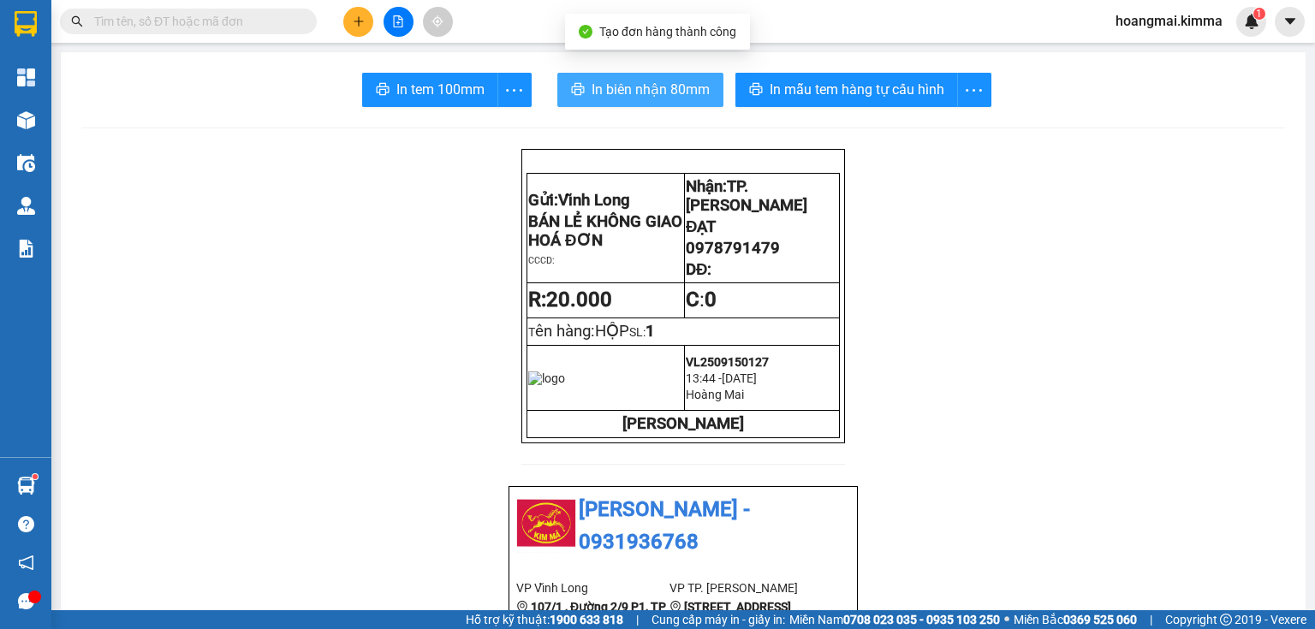
click at [591, 82] on span "In biên nhận 80mm" at bounding box center [650, 89] width 118 height 21
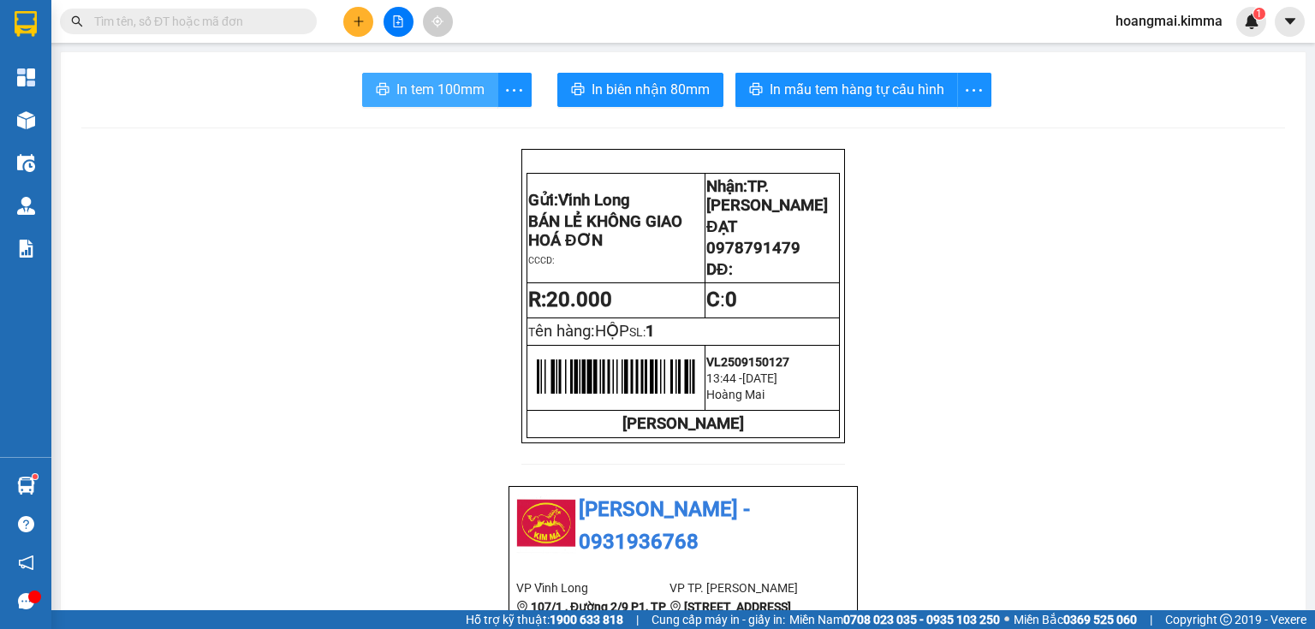
click at [389, 84] on button "In tem 100mm" at bounding box center [430, 90] width 136 height 34
click at [368, 27] on button at bounding box center [358, 22] width 30 height 30
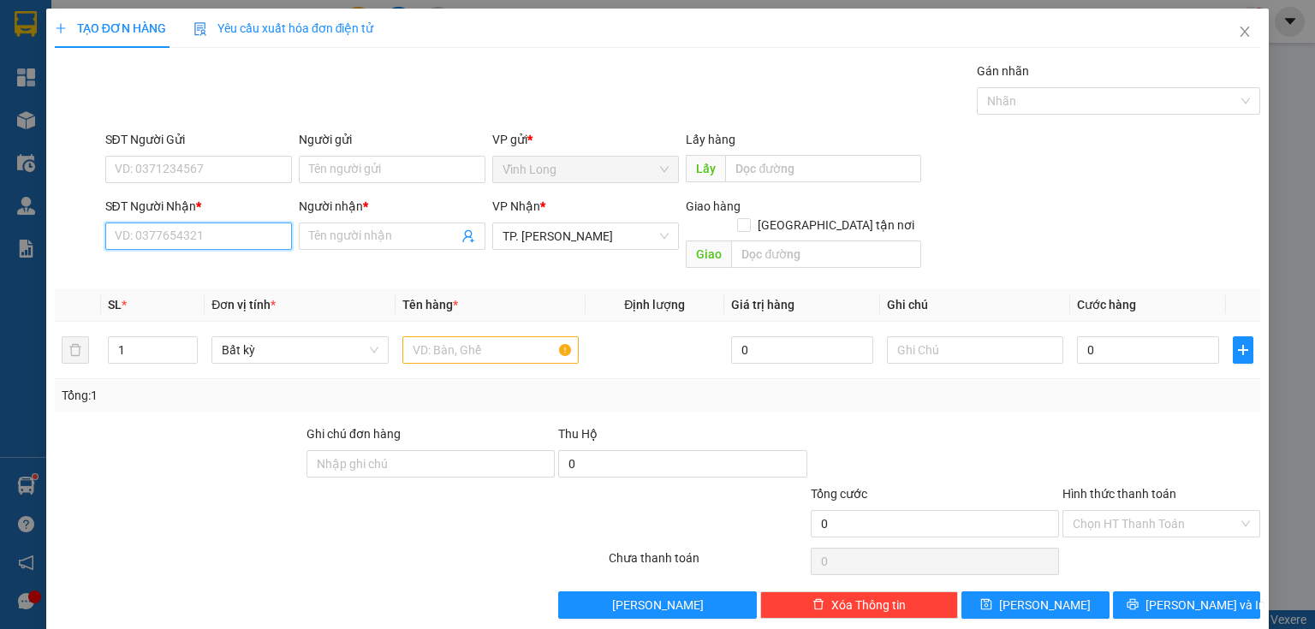
click at [220, 235] on input "SĐT Người Nhận *" at bounding box center [198, 236] width 187 height 27
type input "0947286916"
click at [258, 281] on div "0947286916 - LABO [PERSON_NAME]" at bounding box center [215, 269] width 223 height 27
type input "LABO [PERSON_NAME]"
type input "0947286916"
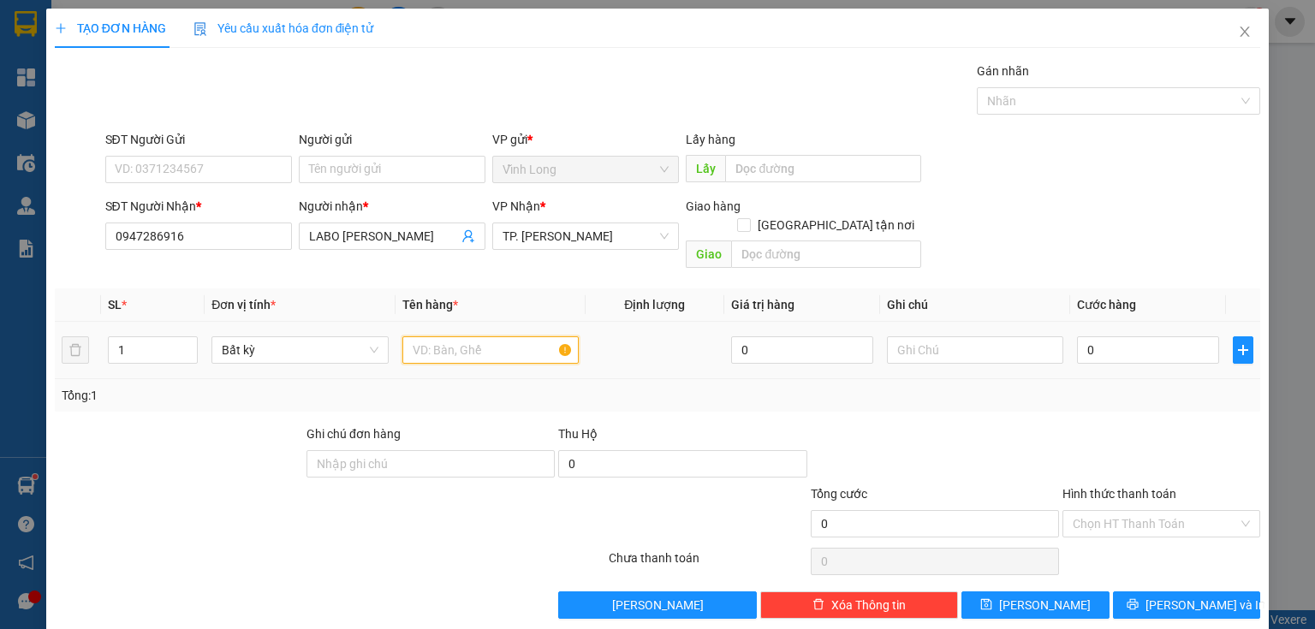
click at [425, 336] on input "text" at bounding box center [490, 349] width 176 height 27
type input "HỘP"
drag, startPoint x: 904, startPoint y: 331, endPoint x: 882, endPoint y: 476, distance: 146.2
click at [900, 336] on input "text" at bounding box center [975, 349] width 176 height 27
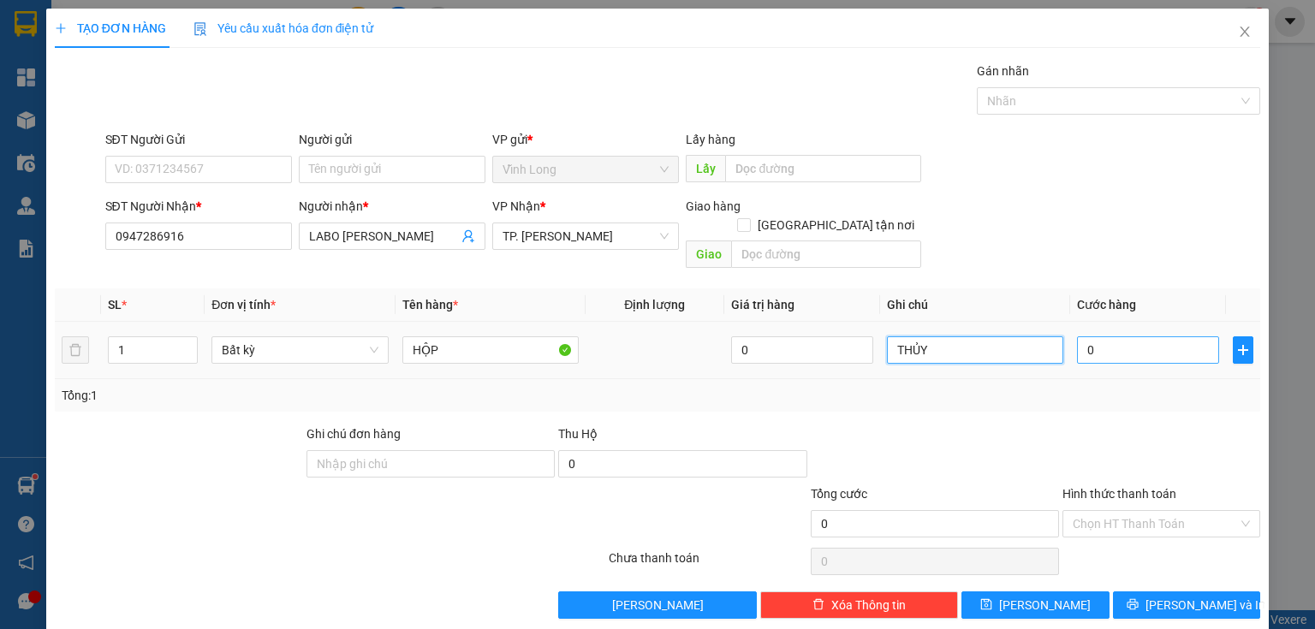
type input "THỦY"
type input "2"
type input "20"
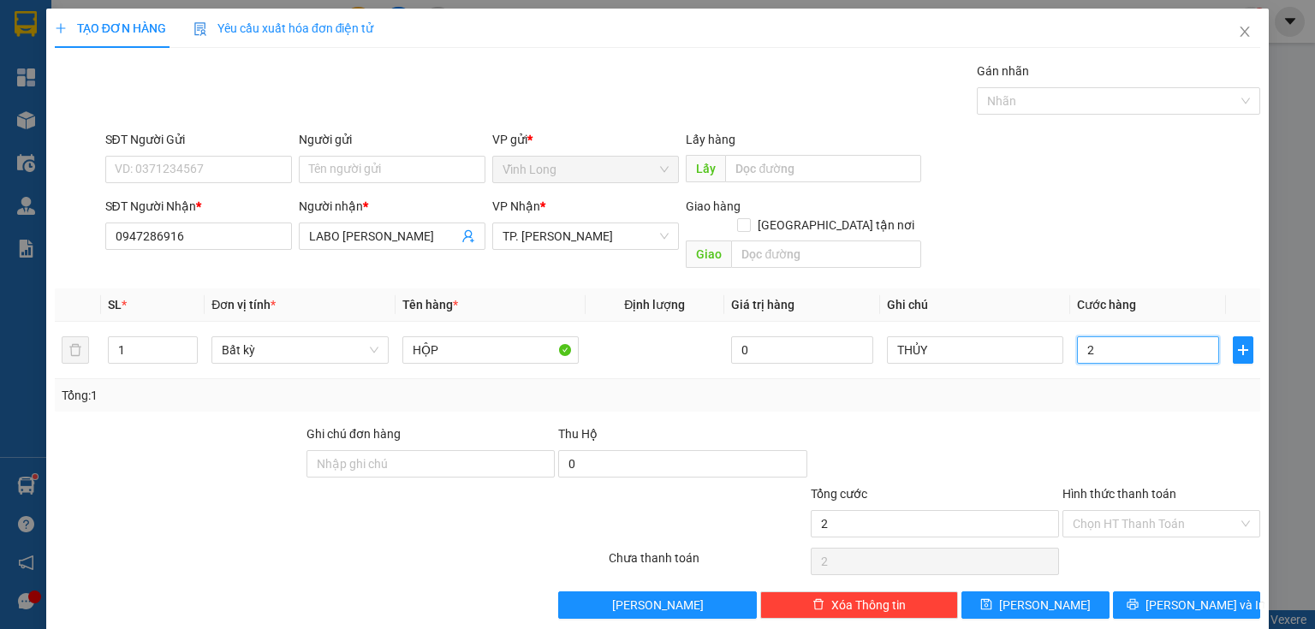
type input "20"
type input "20.000"
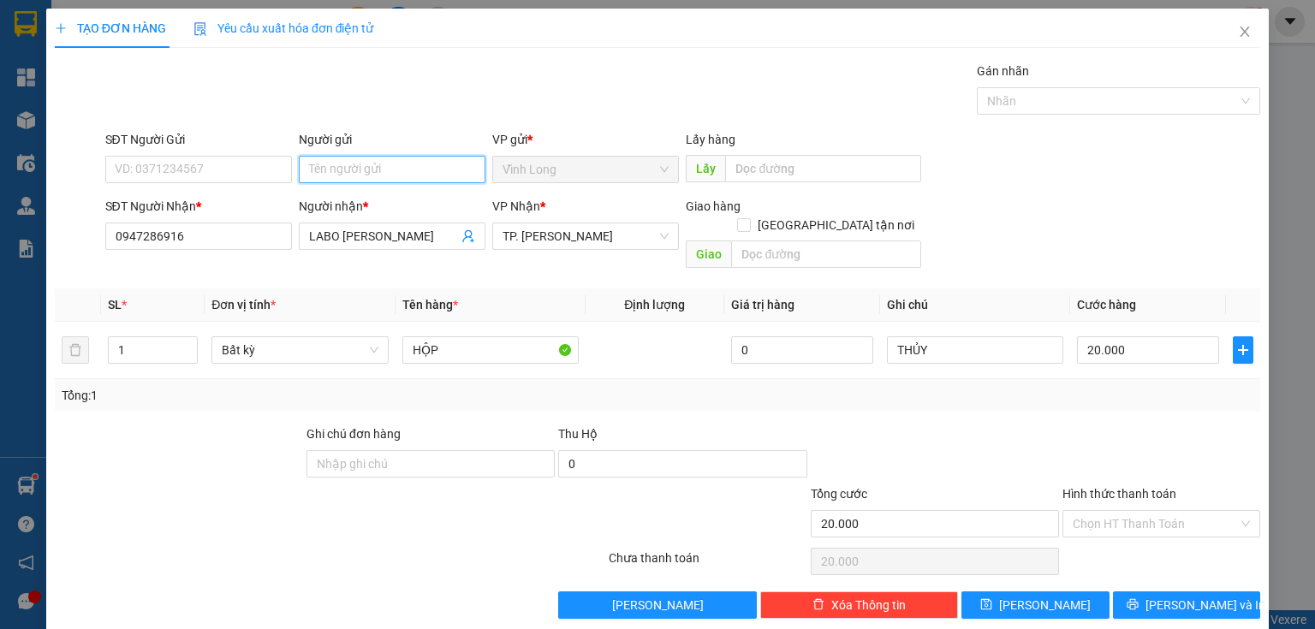
click at [359, 176] on input "Người gửi" at bounding box center [392, 169] width 187 height 27
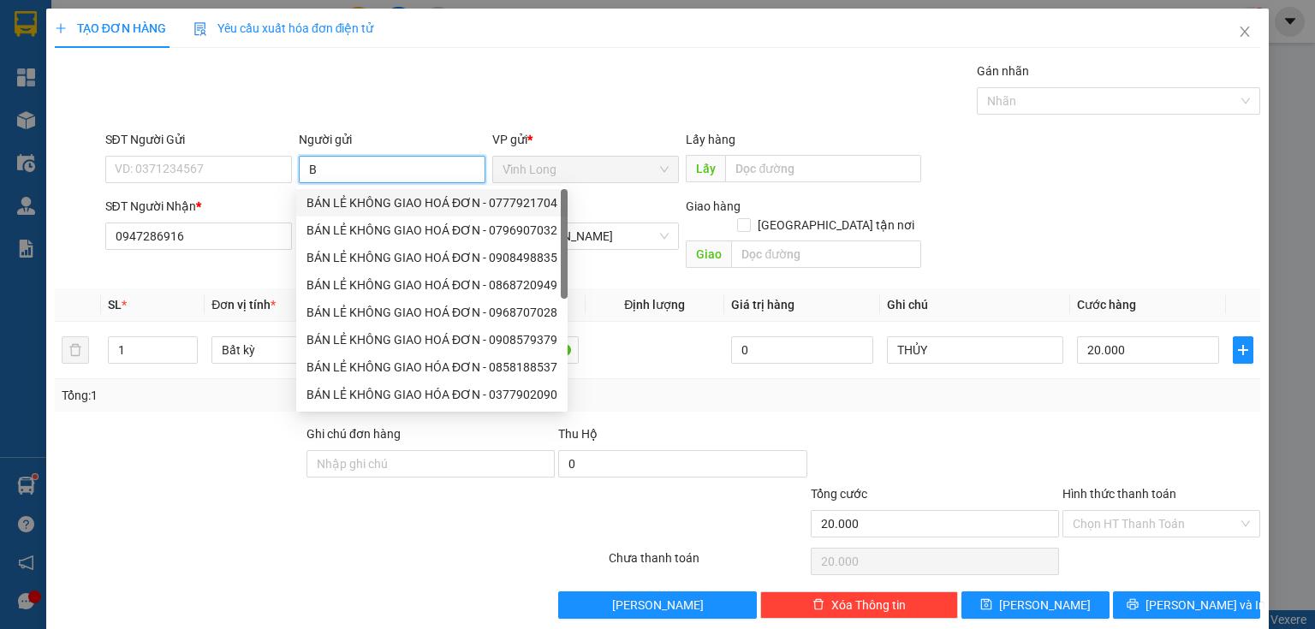
type input "BÁ"
click at [373, 208] on div "BÁN LẺ KHÔNG GIAO HOÁ ĐƠN - 0777921704" at bounding box center [431, 202] width 251 height 19
type input "0777921704"
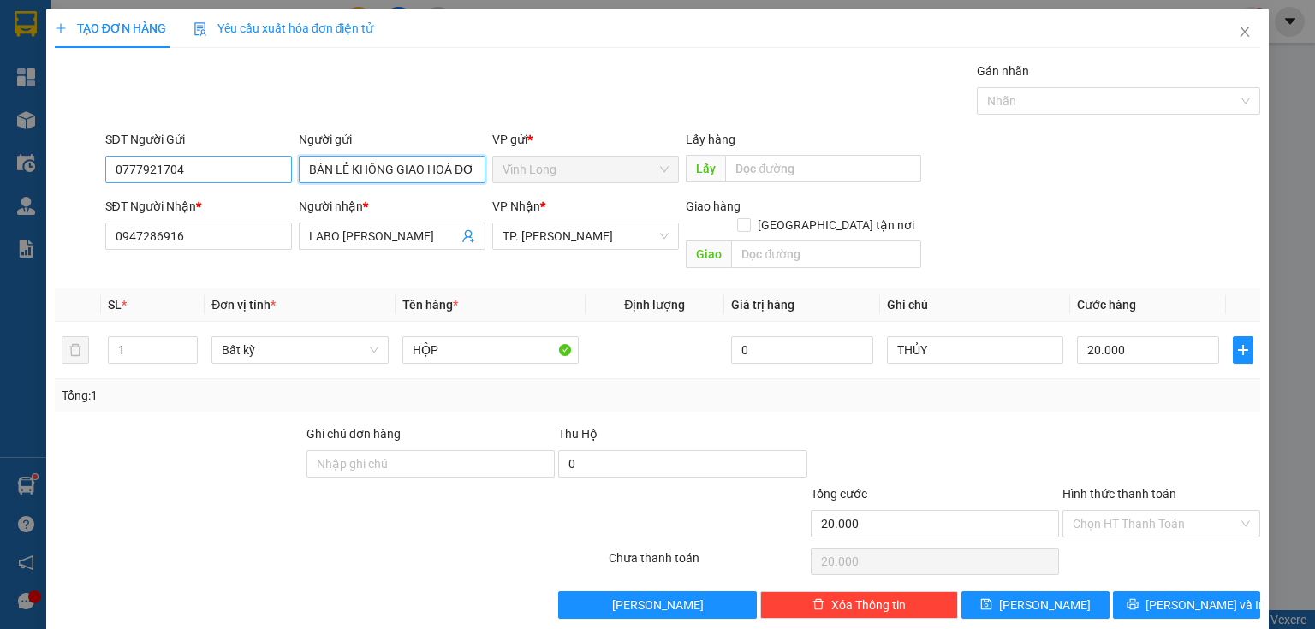
type input "BÁN LẺ KHÔNG GIAO HOÁ ĐƠN"
drag, startPoint x: 238, startPoint y: 171, endPoint x: 11, endPoint y: 188, distance: 227.5
click at [11, 188] on div "TẠO ĐƠN HÀNG Yêu cầu xuất hóa đơn điện tử Transit Pickup Surcharge Ids Transit …" at bounding box center [657, 314] width 1315 height 629
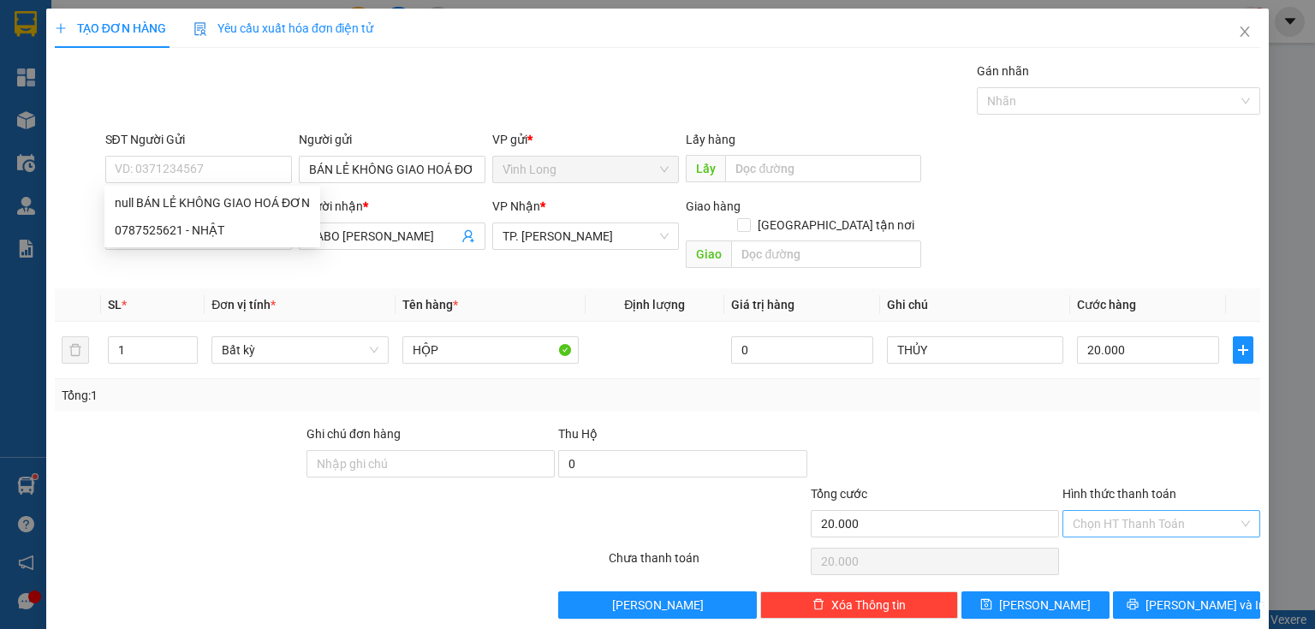
click at [1085, 511] on input "Hình thức thanh toán" at bounding box center [1154, 524] width 165 height 26
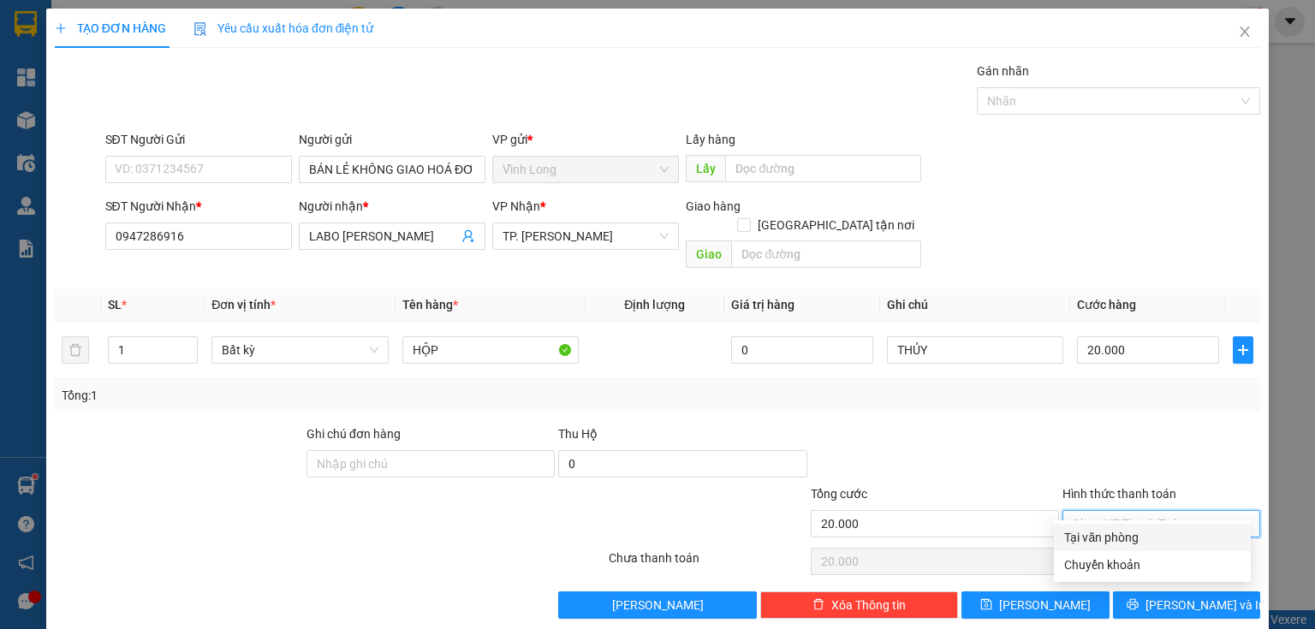
click at [1103, 536] on div "Tại văn phòng" at bounding box center [1152, 537] width 176 height 19
type input "0"
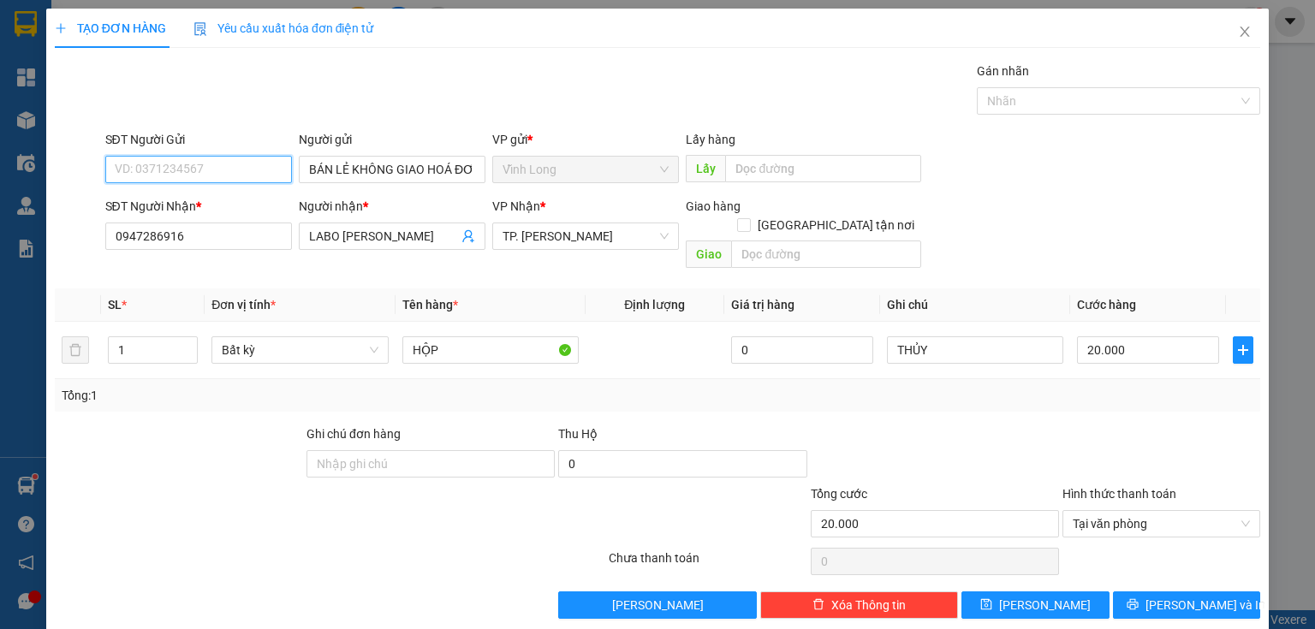
click at [212, 161] on input "SĐT Người Gửi" at bounding box center [198, 169] width 187 height 27
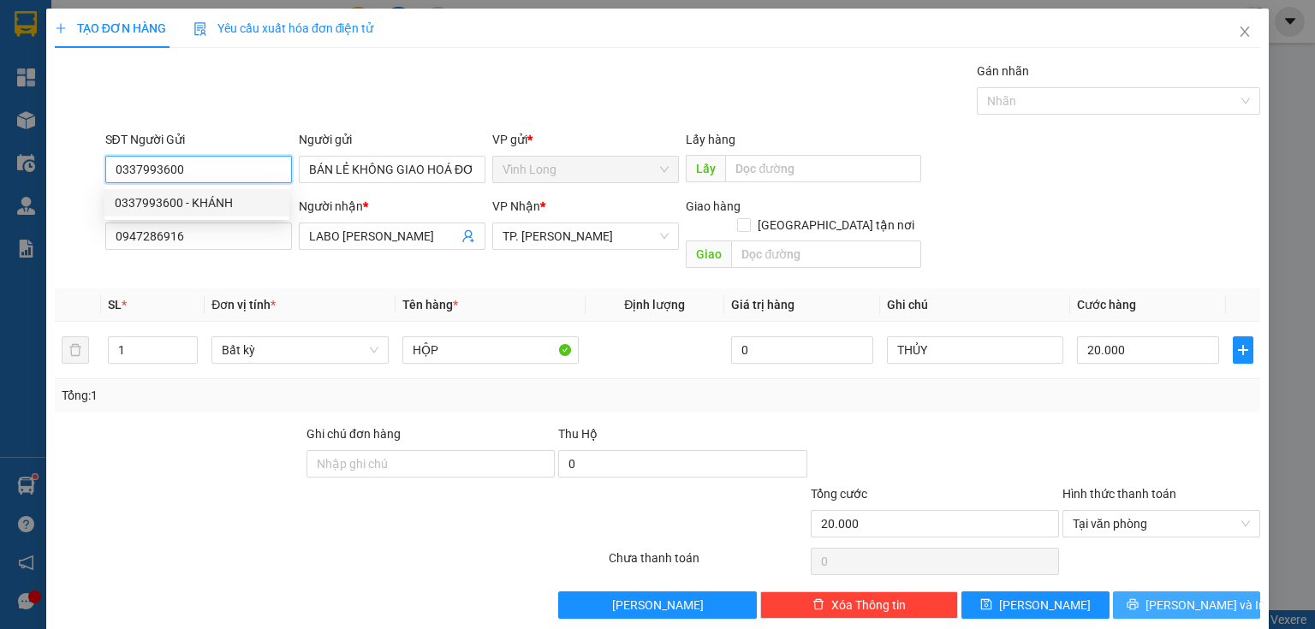
type input "0337993600"
click at [1180, 596] on span "[PERSON_NAME] và In" at bounding box center [1205, 605] width 120 height 19
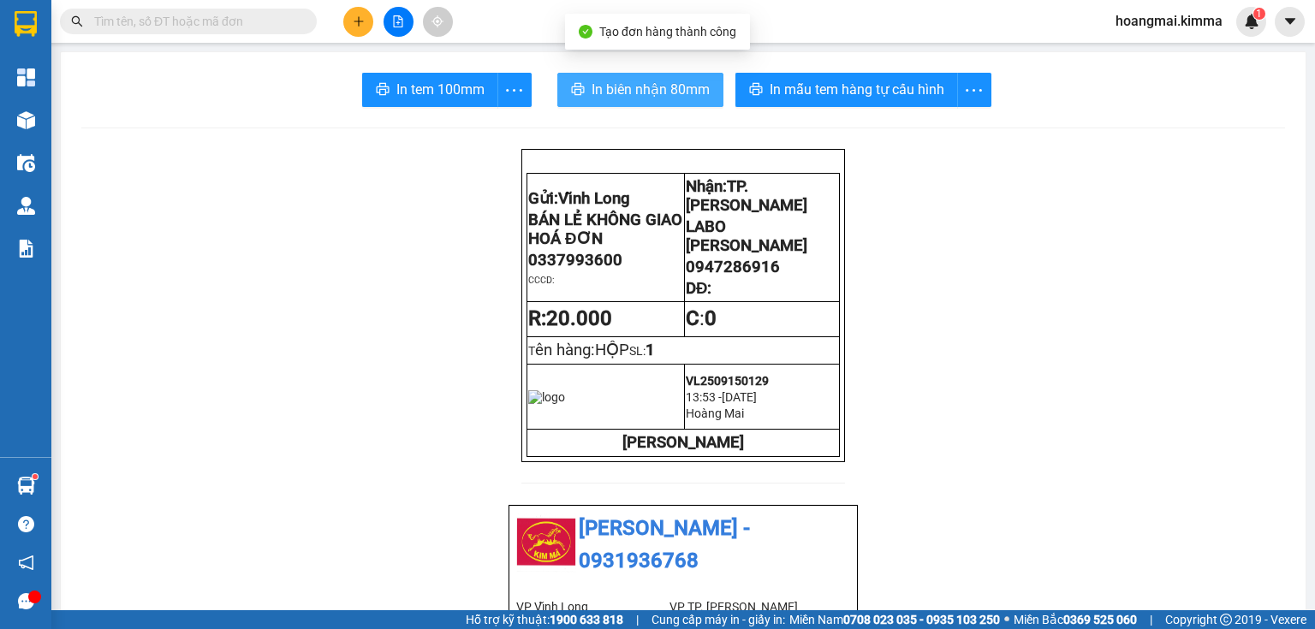
click at [611, 100] on button "In biên nhận 80mm" at bounding box center [640, 90] width 166 height 34
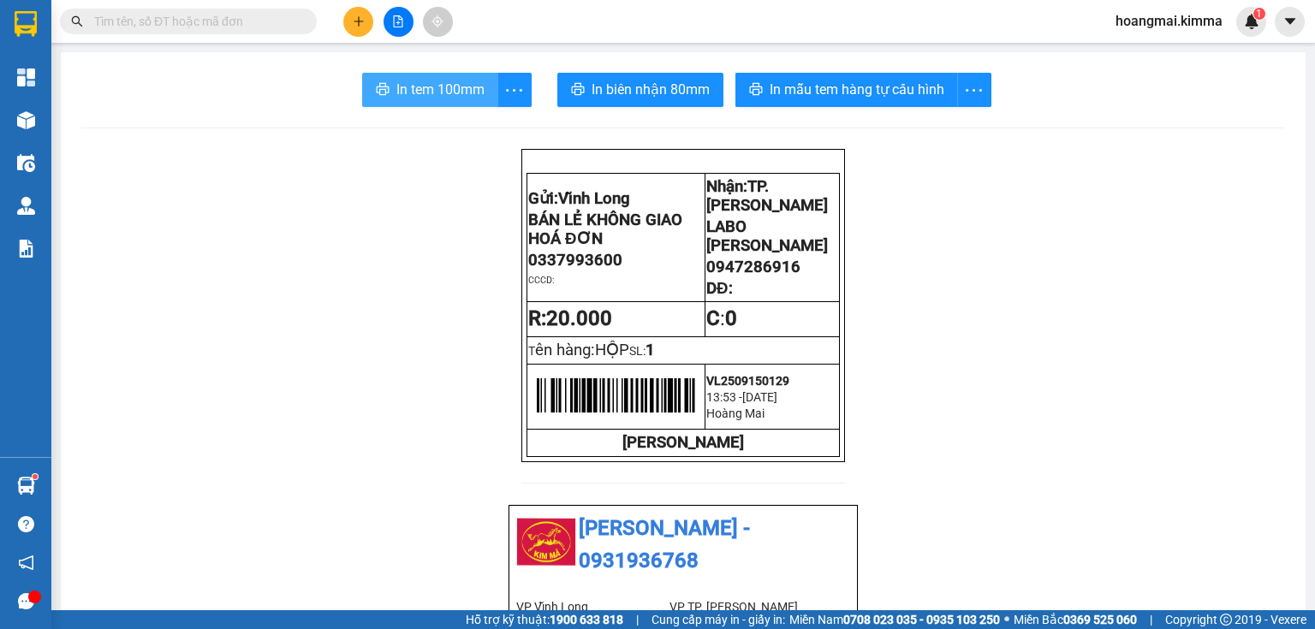
click at [417, 88] on span "In tem 100mm" at bounding box center [440, 89] width 88 height 21
click at [242, 27] on input "text" at bounding box center [195, 21] width 202 height 19
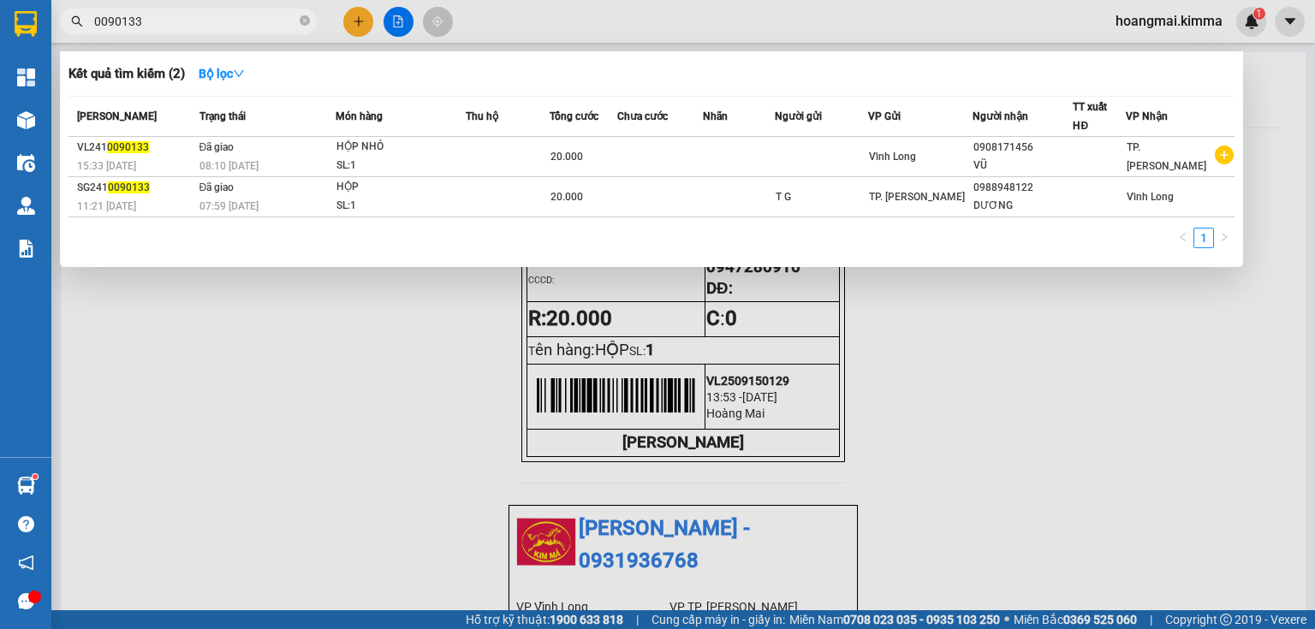
click at [101, 22] on input "0090133" at bounding box center [195, 21] width 202 height 19
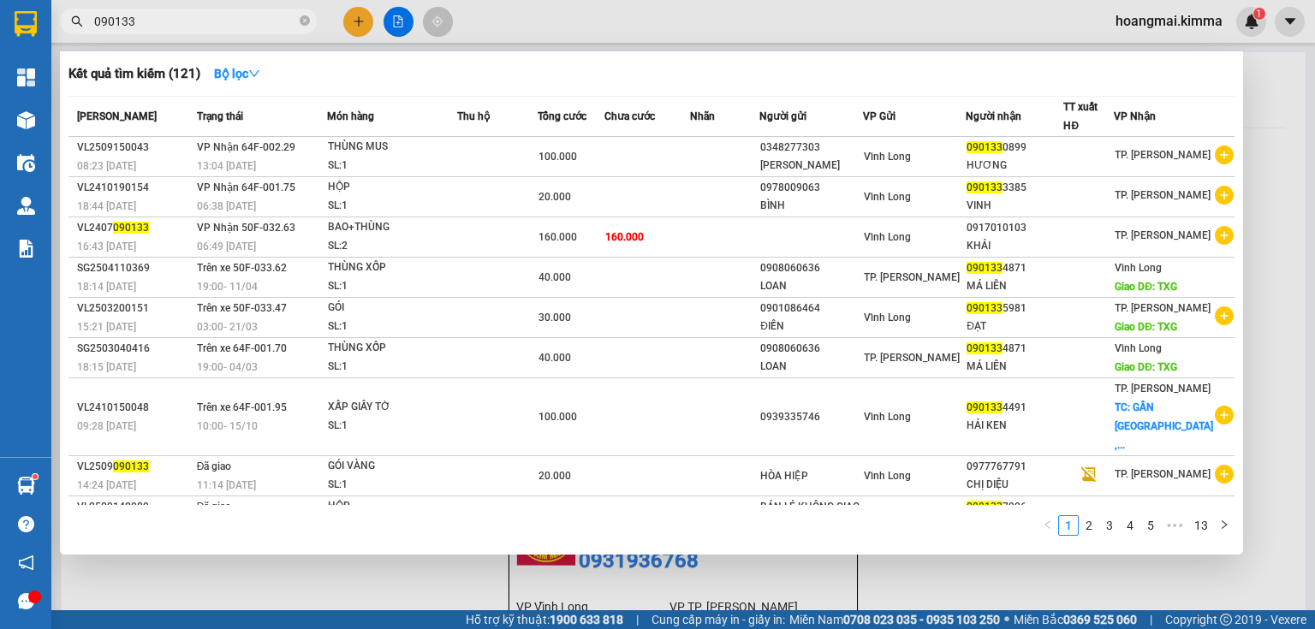
click at [216, 30] on input "090133" at bounding box center [195, 21] width 202 height 19
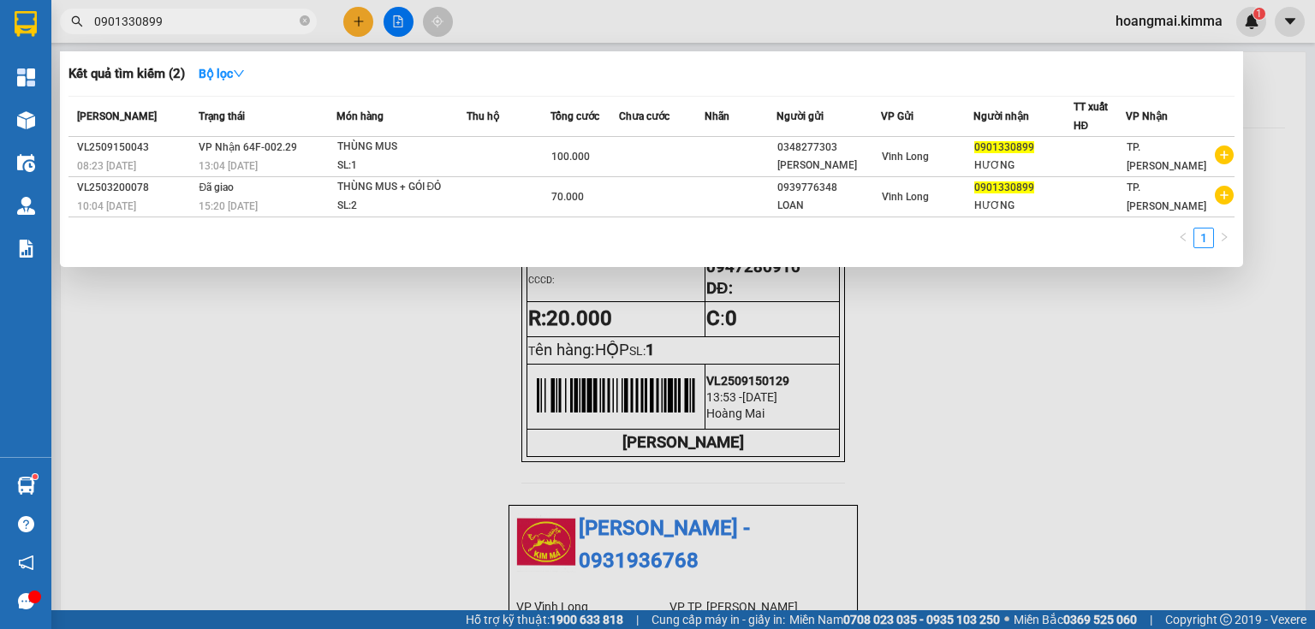
type input "0901330899"
click at [301, 19] on icon "close-circle" at bounding box center [305, 20] width 10 height 10
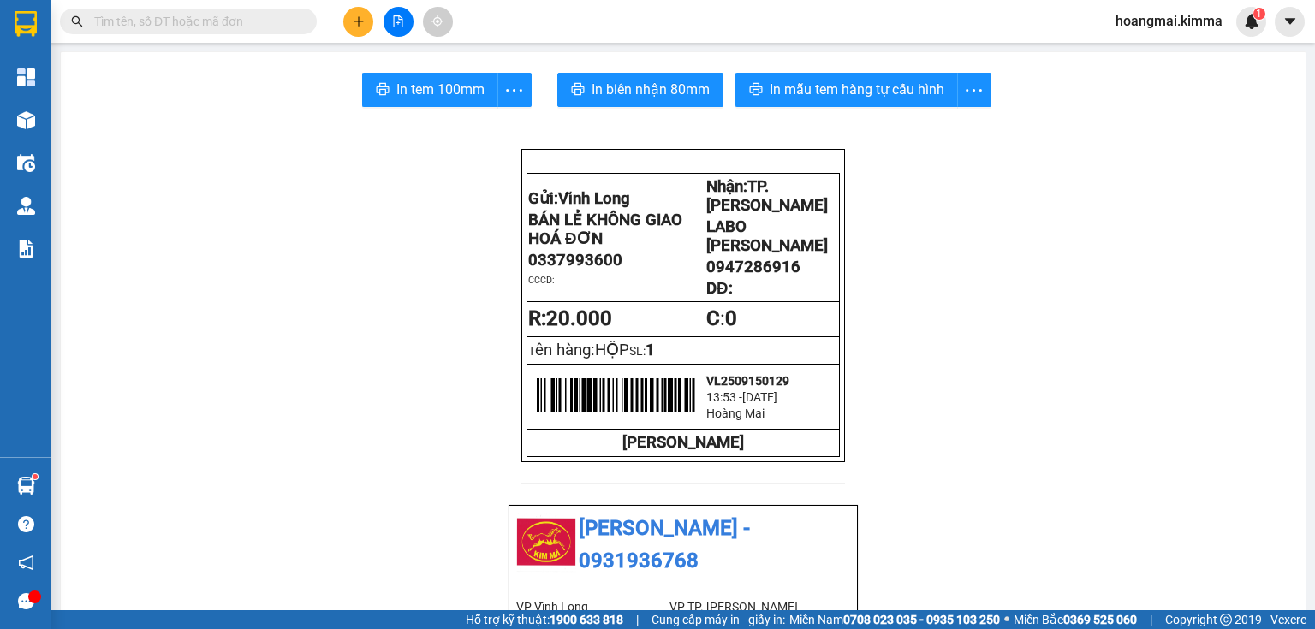
click at [347, 25] on div at bounding box center [398, 22] width 128 height 30
click at [349, 25] on button at bounding box center [358, 22] width 30 height 30
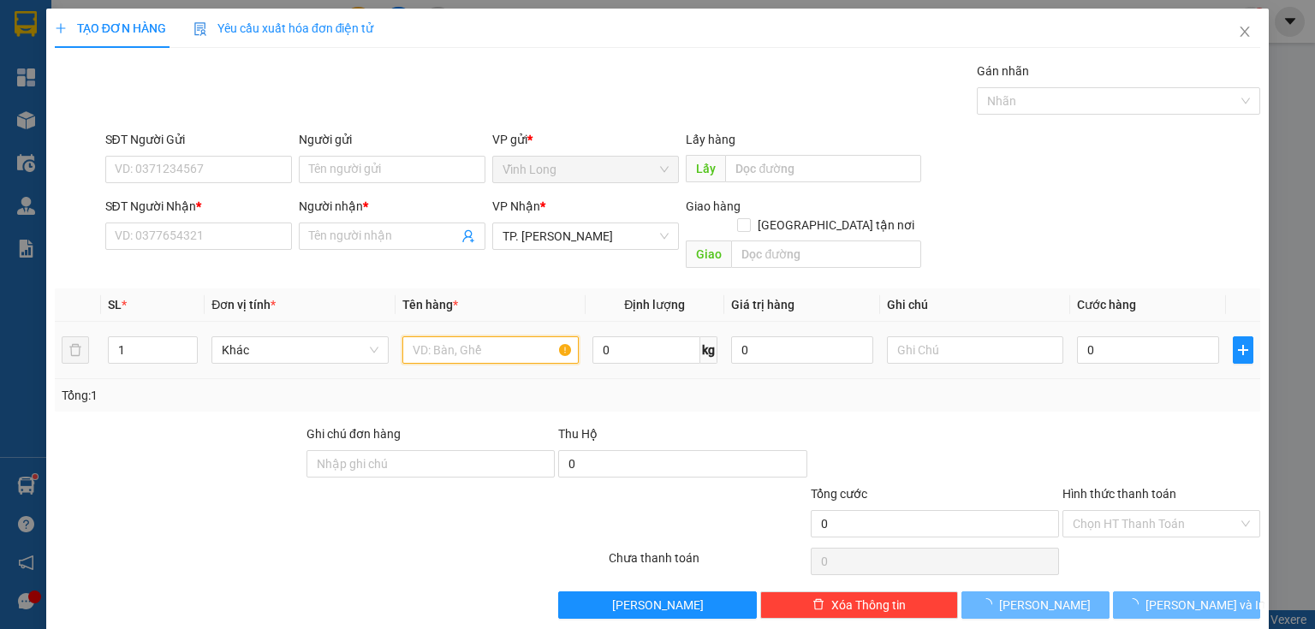
click at [431, 336] on input "text" at bounding box center [490, 349] width 176 height 27
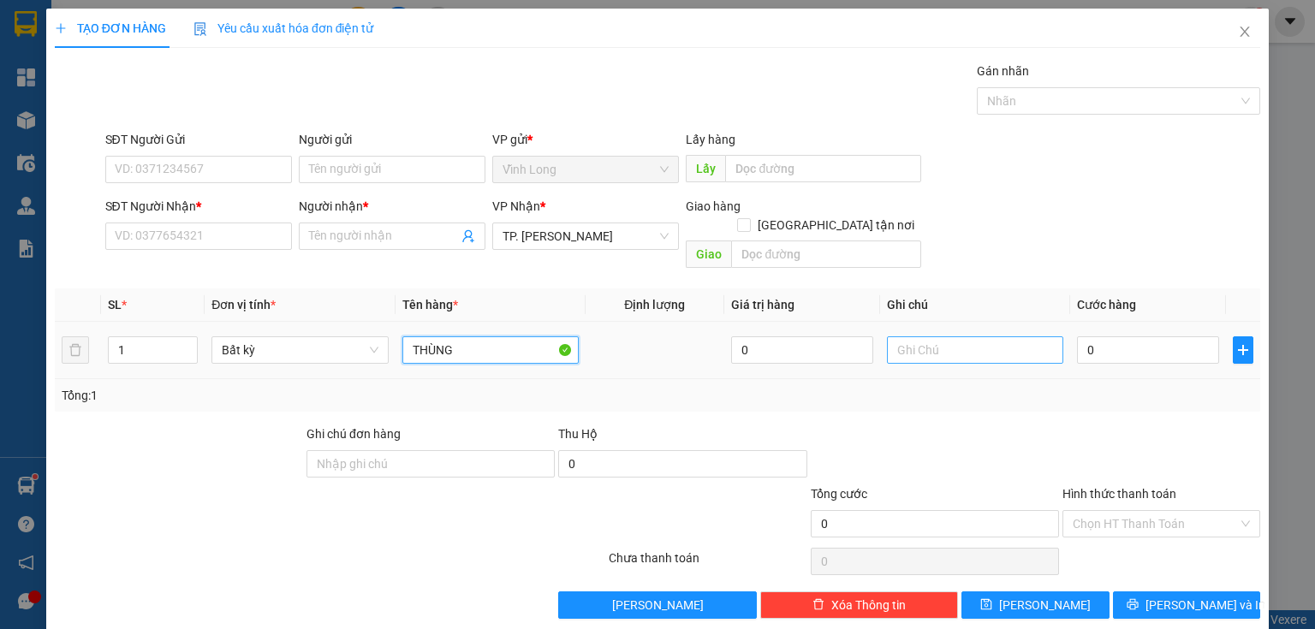
type input "THÙNG"
click at [927, 336] on input "text" at bounding box center [975, 349] width 176 height 27
type input "THUY"
click at [1081, 336] on input "0" at bounding box center [1148, 349] width 142 height 27
type input "3"
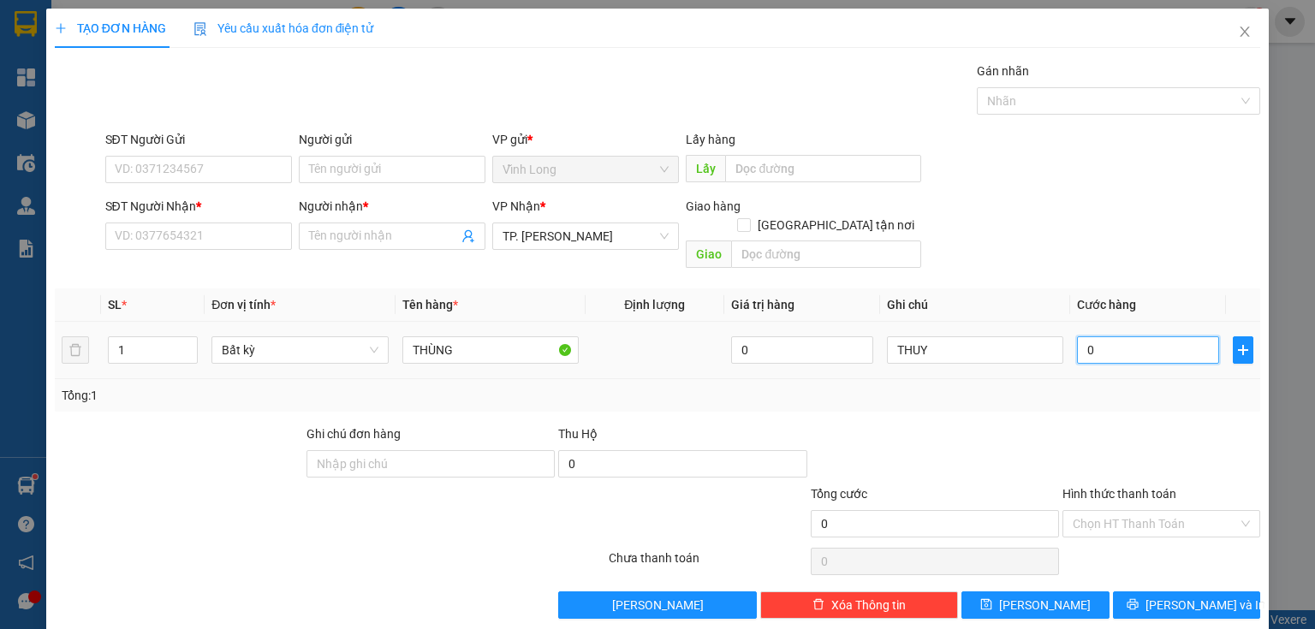
type input "3"
type input "30"
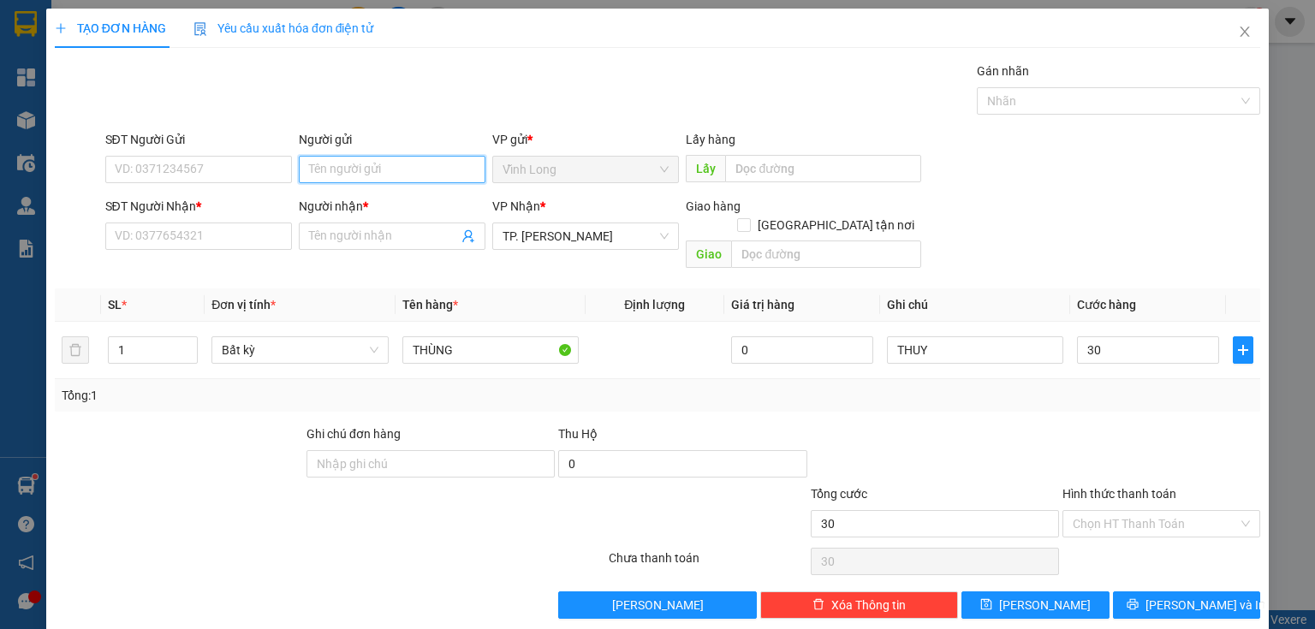
type input "30.000"
click at [357, 168] on input "Người gửi" at bounding box center [392, 169] width 187 height 27
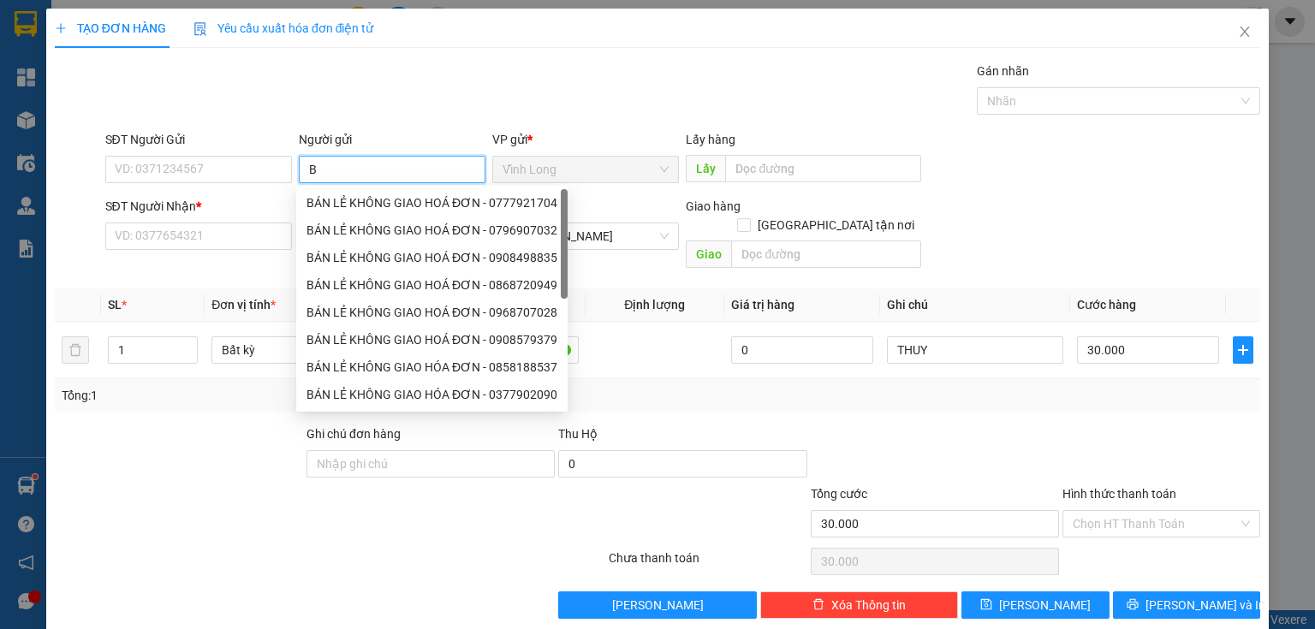
type input "BÁ"
click at [340, 198] on div "BÁN LẺ KHÔNG GIAO HOÁ ĐƠN - 0777921704" at bounding box center [431, 202] width 251 height 19
type input "0777921704"
type input "BÁN LẺ KHÔNG GIAO HOÁ ĐƠN"
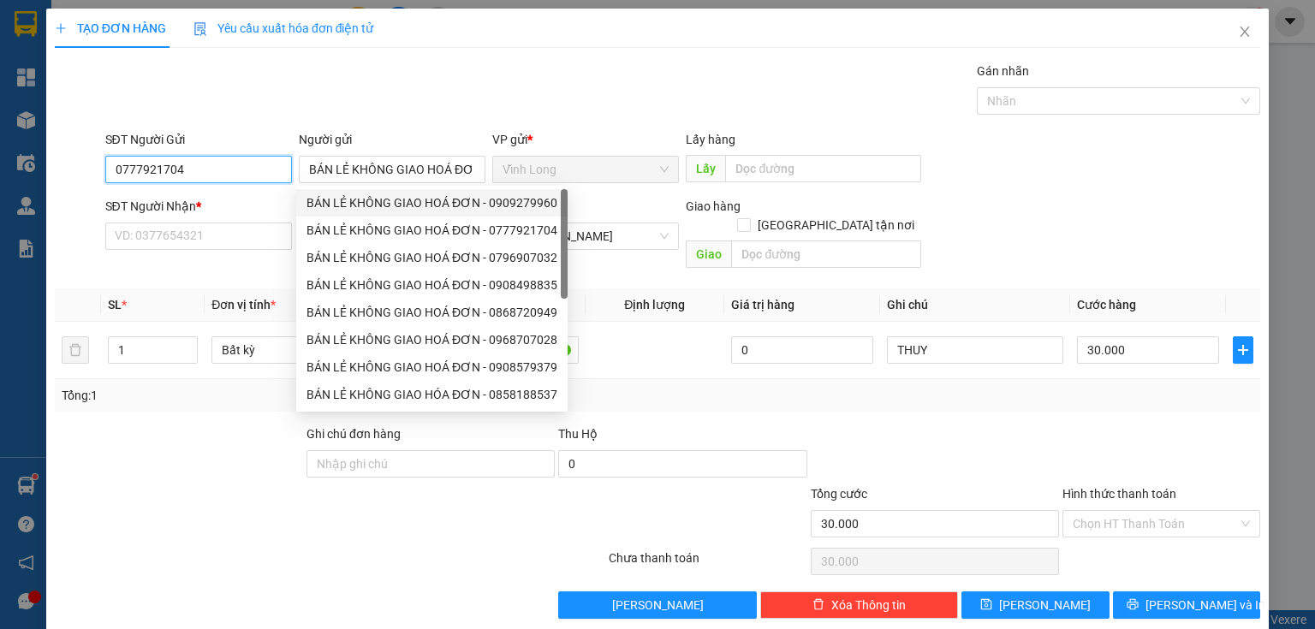
drag, startPoint x: 233, startPoint y: 171, endPoint x: 0, endPoint y: 183, distance: 233.1
click at [0, 181] on div "TẠO ĐƠN HÀNG Yêu cầu xuất hóa đơn điện tử Transit Pickup Surcharge Ids Transit …" at bounding box center [657, 314] width 1315 height 629
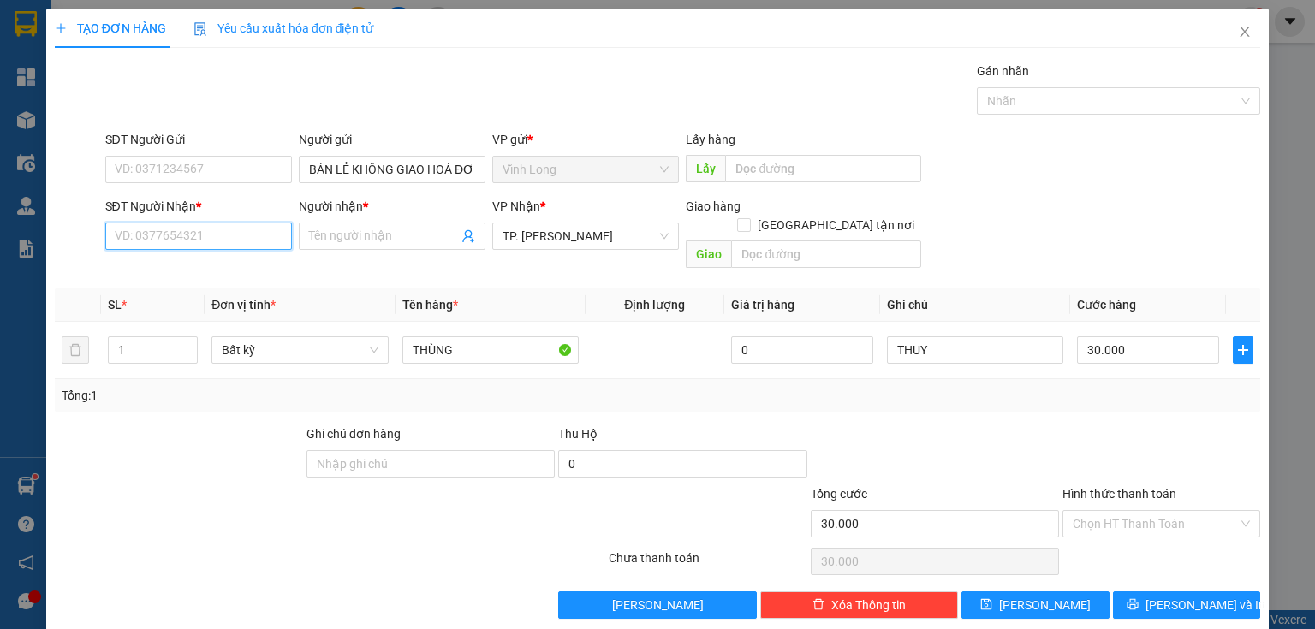
drag, startPoint x: 211, startPoint y: 243, endPoint x: 1314, endPoint y: 609, distance: 1161.7
click at [214, 243] on input "SĐT Người Nhận *" at bounding box center [198, 236] width 187 height 27
type input "0907391632"
click at [205, 269] on div "0907391632 - SA" at bounding box center [197, 269] width 164 height 19
type input "SA"
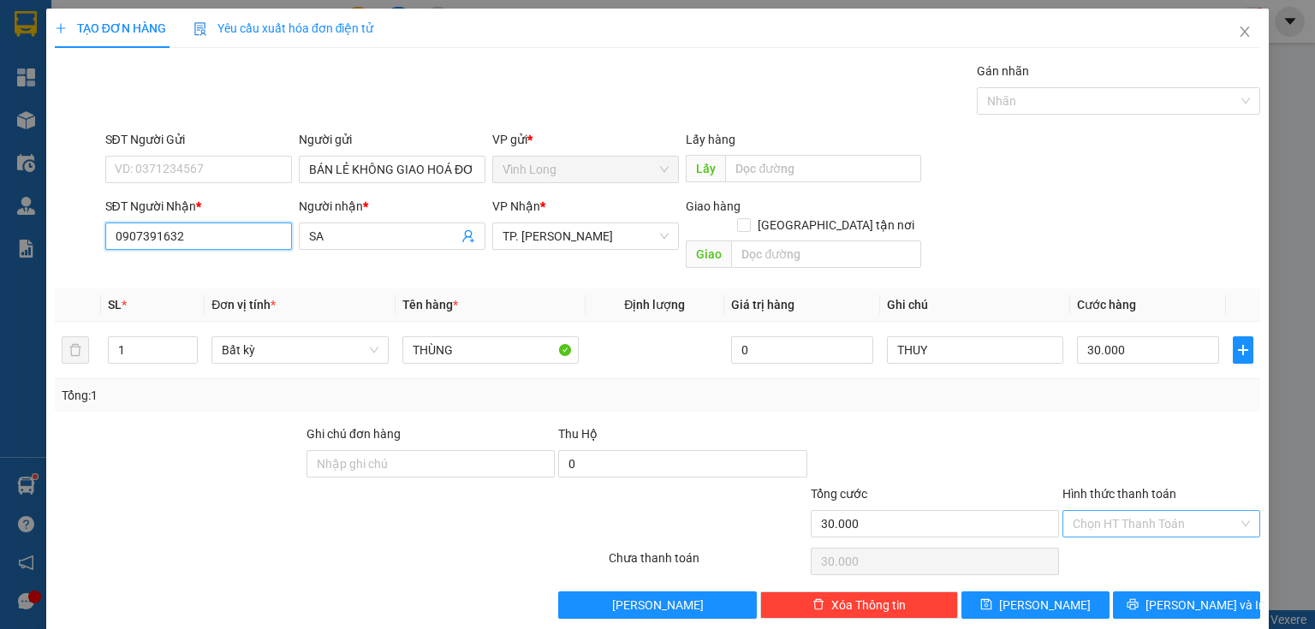
type input "0907391632"
click at [1085, 511] on input "Hình thức thanh toán" at bounding box center [1154, 524] width 165 height 26
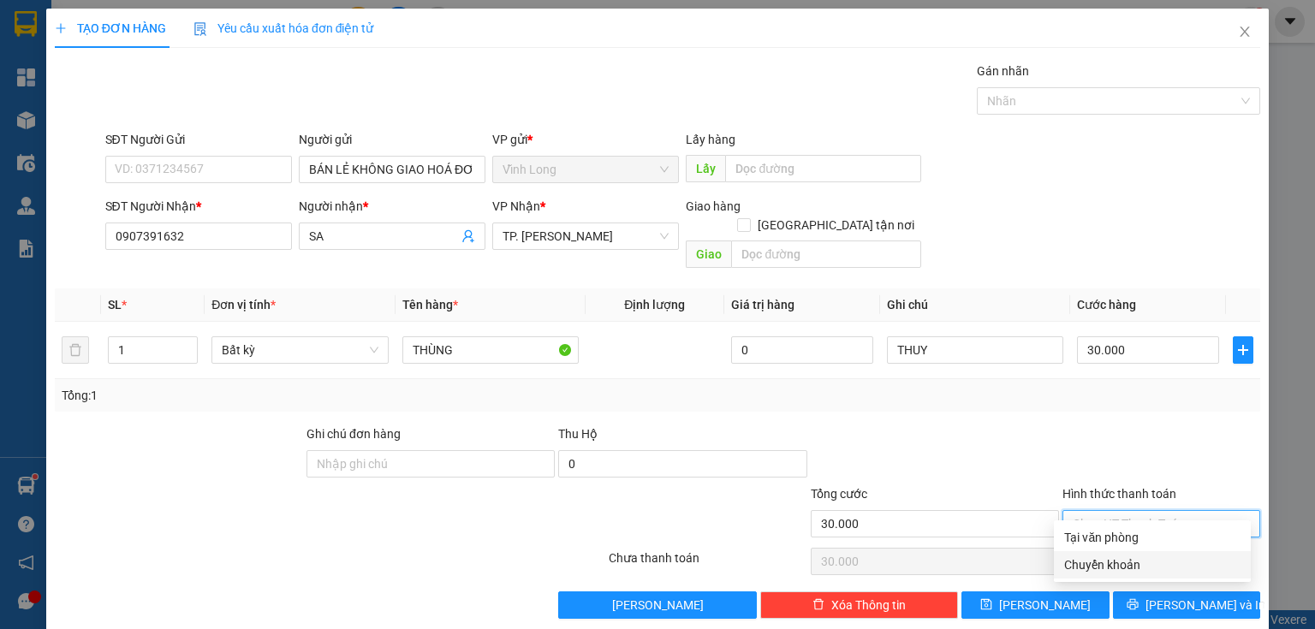
click at [1137, 551] on div "Chuyển khoản" at bounding box center [1152, 564] width 197 height 27
type input "0"
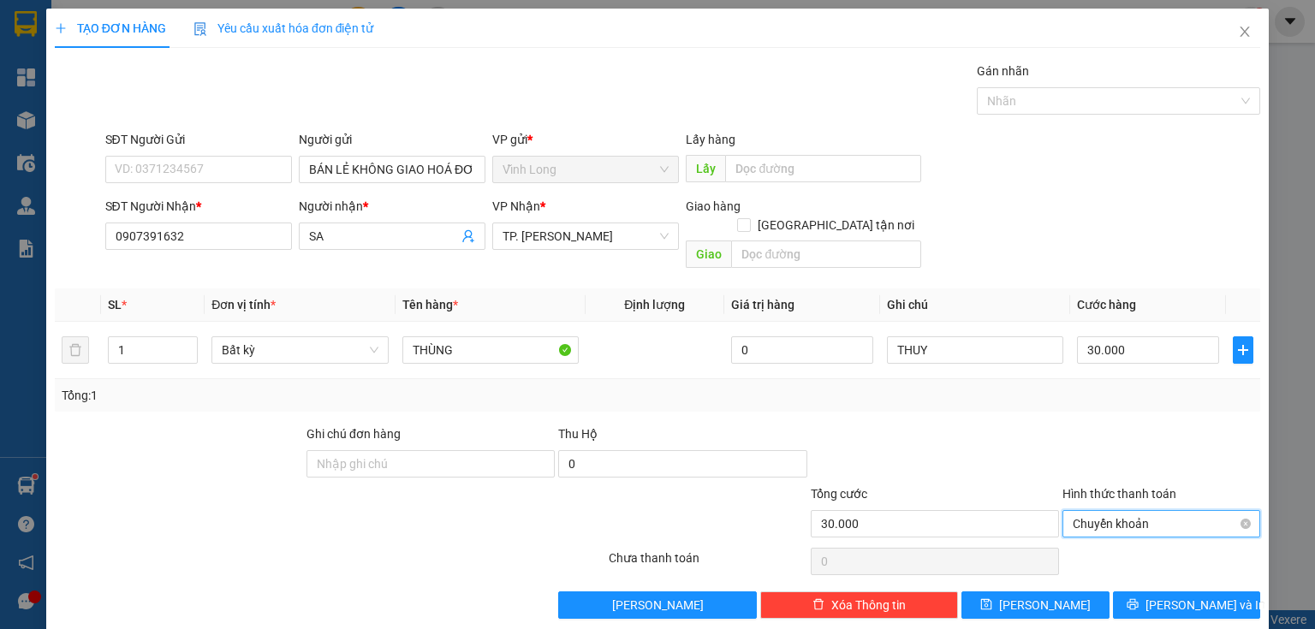
click at [1120, 511] on span "Chuyển khoản" at bounding box center [1160, 524] width 177 height 26
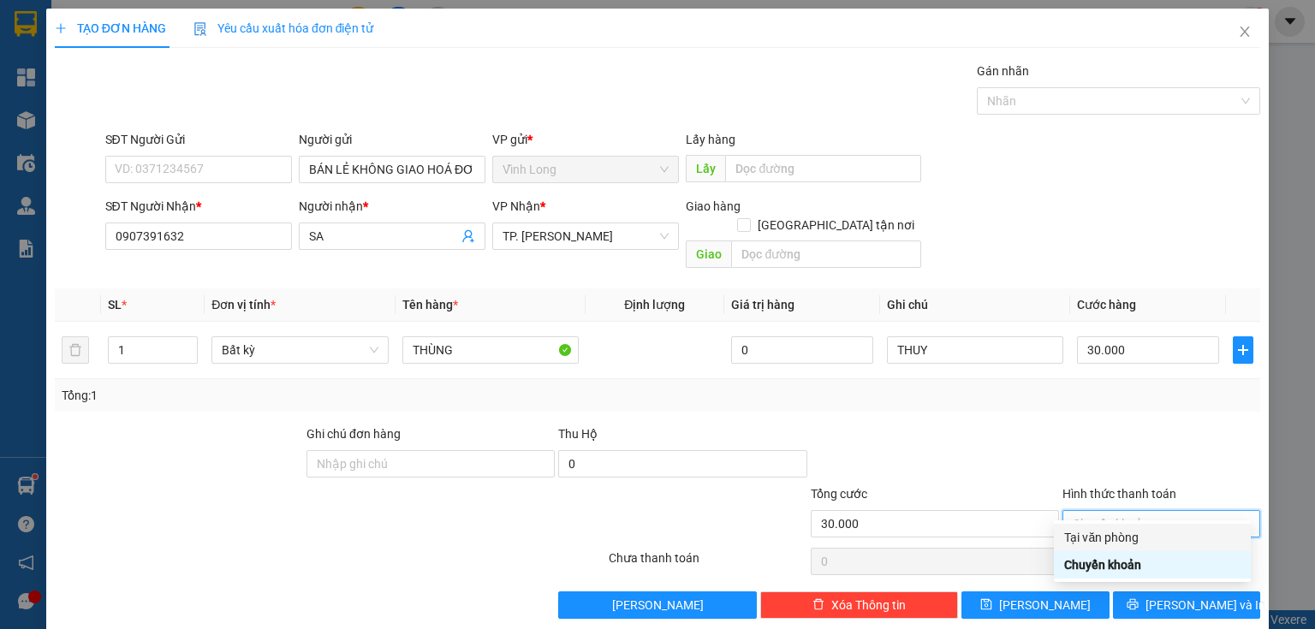
click at [1104, 538] on div "Tại văn phòng" at bounding box center [1152, 537] width 176 height 19
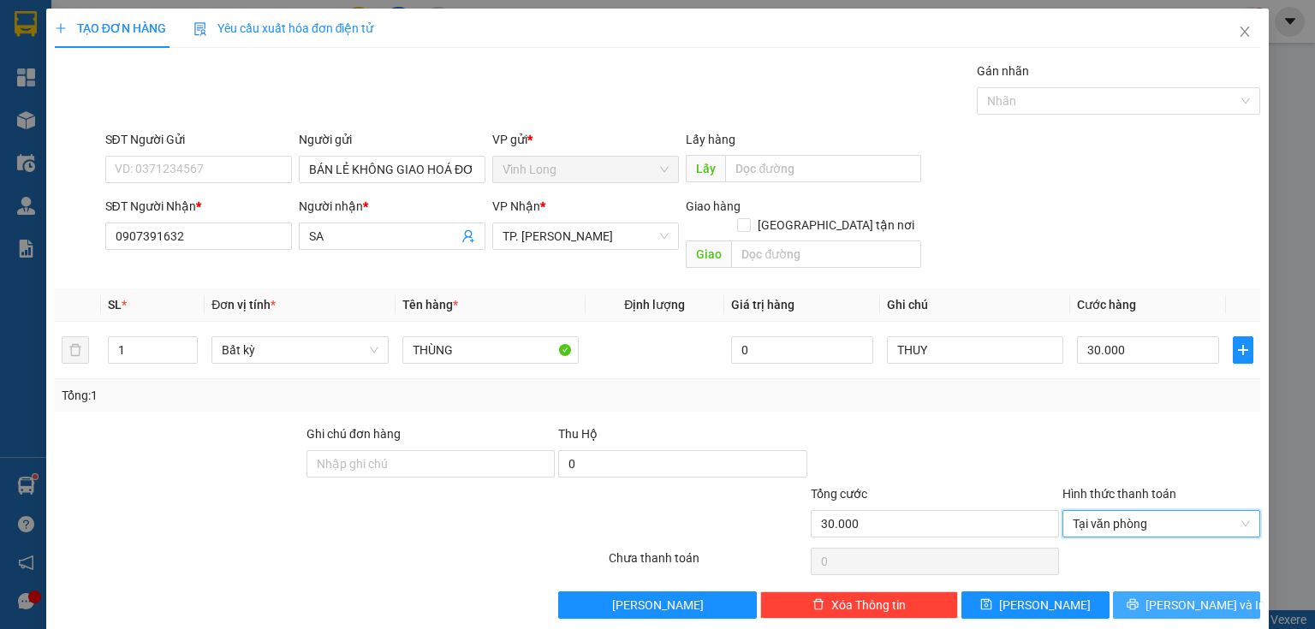
click at [1177, 596] on span "[PERSON_NAME] và In" at bounding box center [1205, 605] width 120 height 19
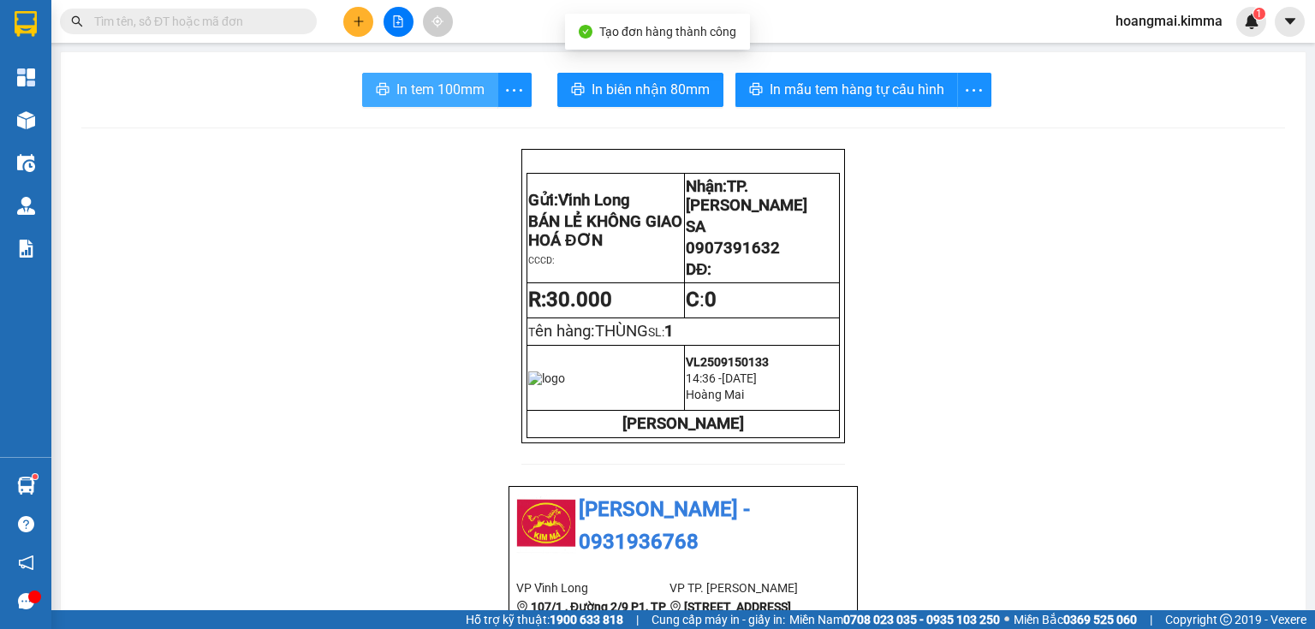
click at [431, 84] on span "In tem 100mm" at bounding box center [440, 89] width 88 height 21
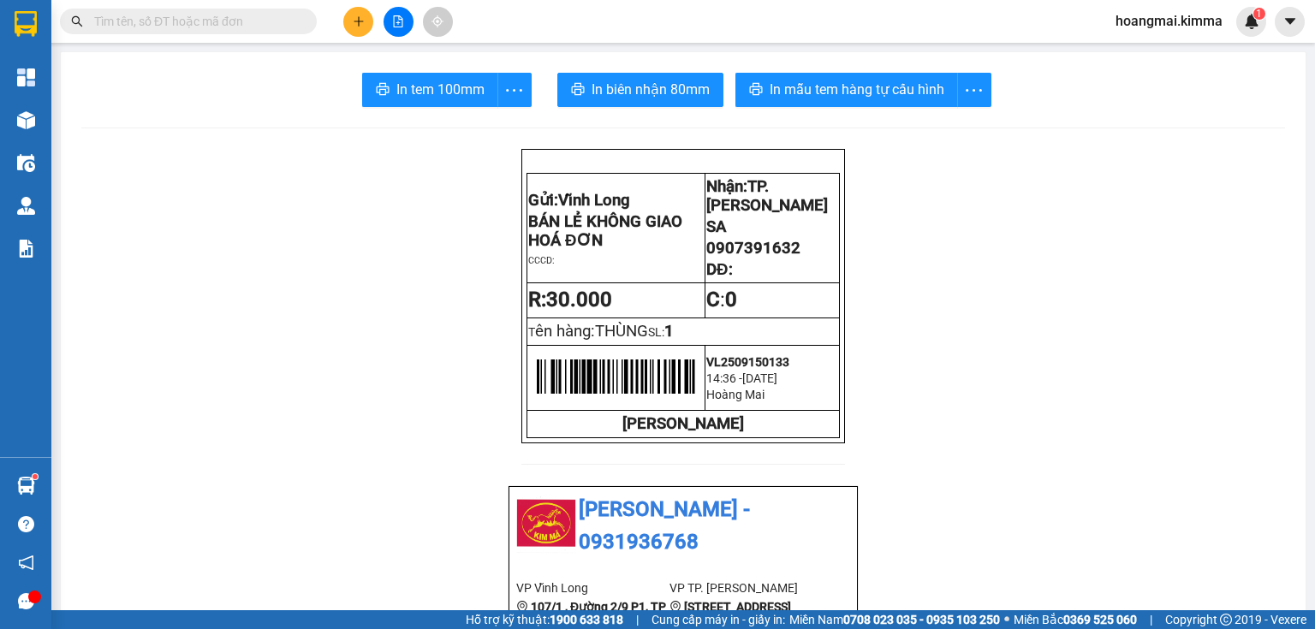
click at [242, 17] on input "text" at bounding box center [195, 21] width 202 height 19
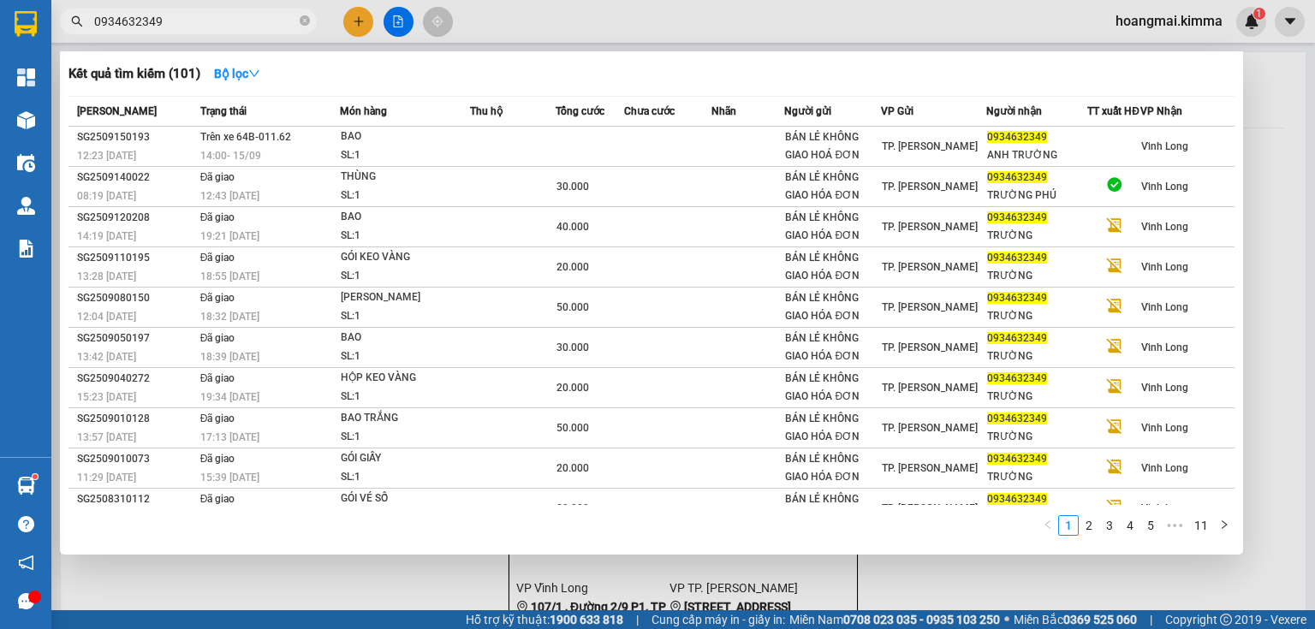
type input "0934632349"
click at [306, 15] on icon "close-circle" at bounding box center [305, 20] width 10 height 10
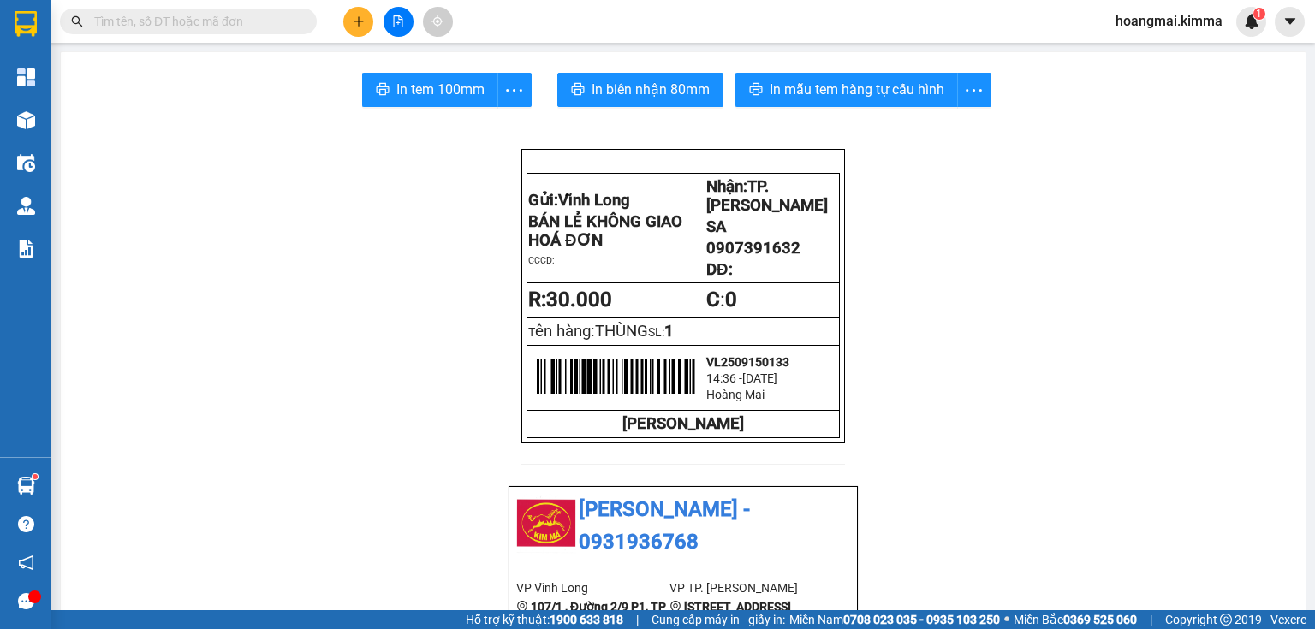
click at [353, 17] on icon "plus" at bounding box center [359, 21] width 12 height 12
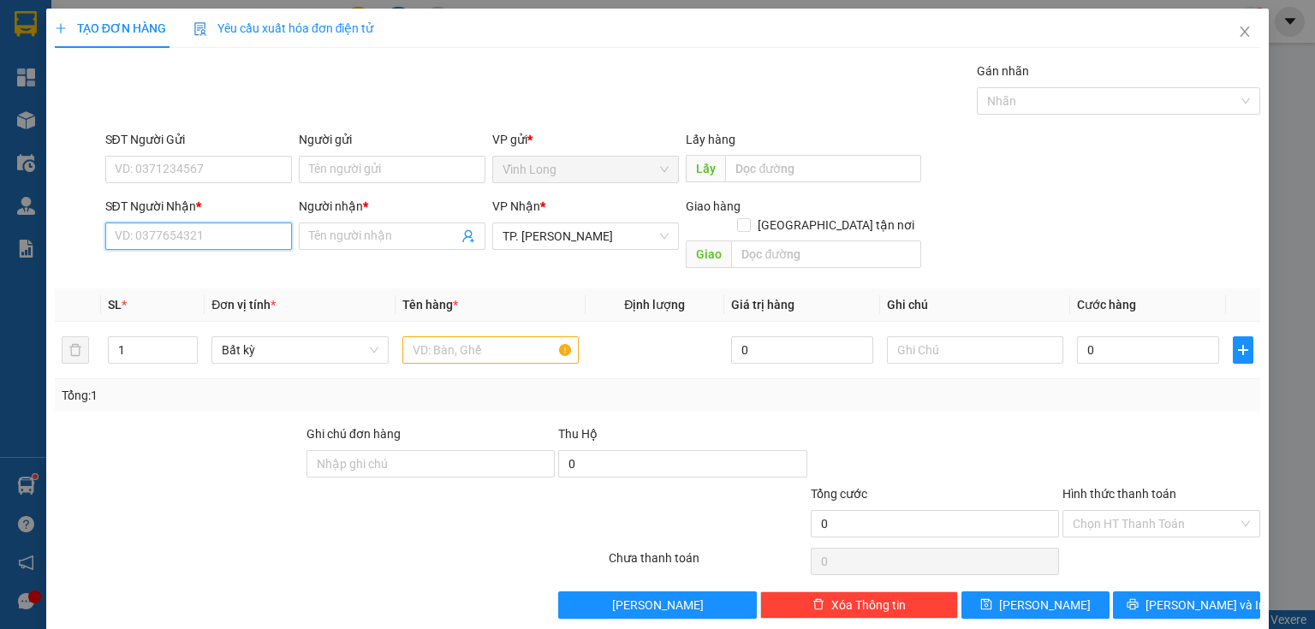
click at [229, 234] on input "SĐT Người Nhận *" at bounding box center [198, 236] width 187 height 27
type input "0903110279"
click at [241, 270] on div "0903110279 - [PERSON_NAME]" at bounding box center [199, 269] width 169 height 19
type input "[PERSON_NAME]"
type input "0903110279"
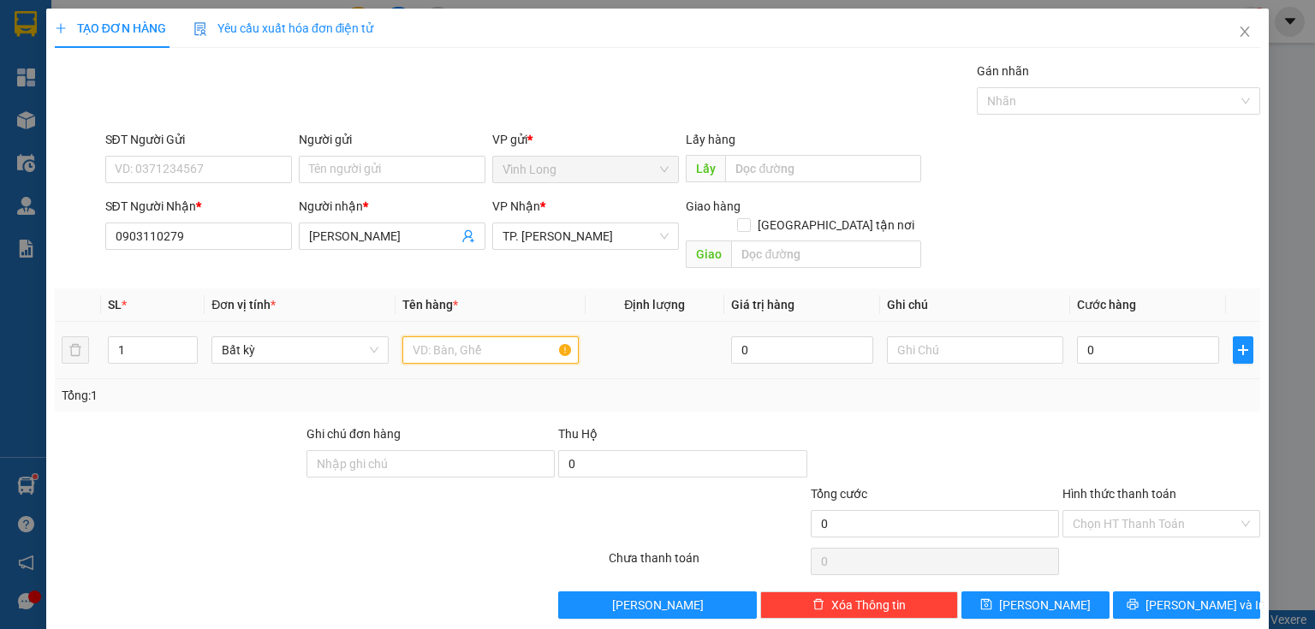
click at [437, 339] on input "text" at bounding box center [490, 349] width 176 height 27
type input "GÓI"
click at [945, 336] on input "text" at bounding box center [975, 349] width 176 height 27
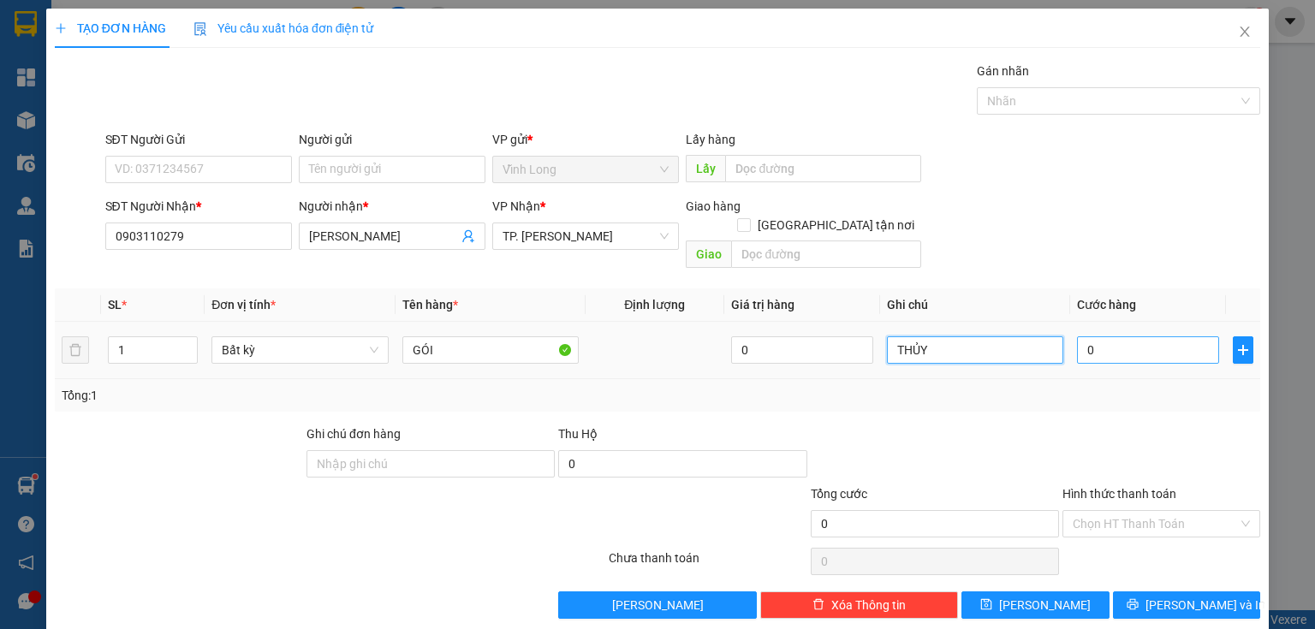
type input "THỦY"
type input "3"
type input "30"
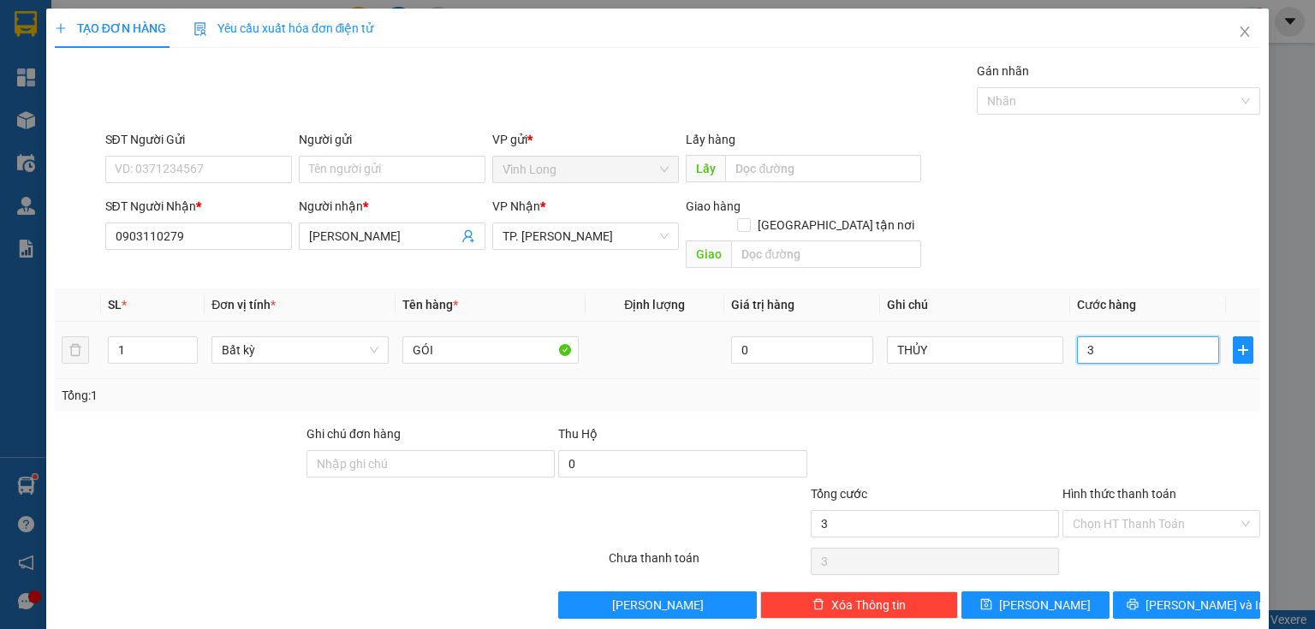
type input "30"
type input "30.000"
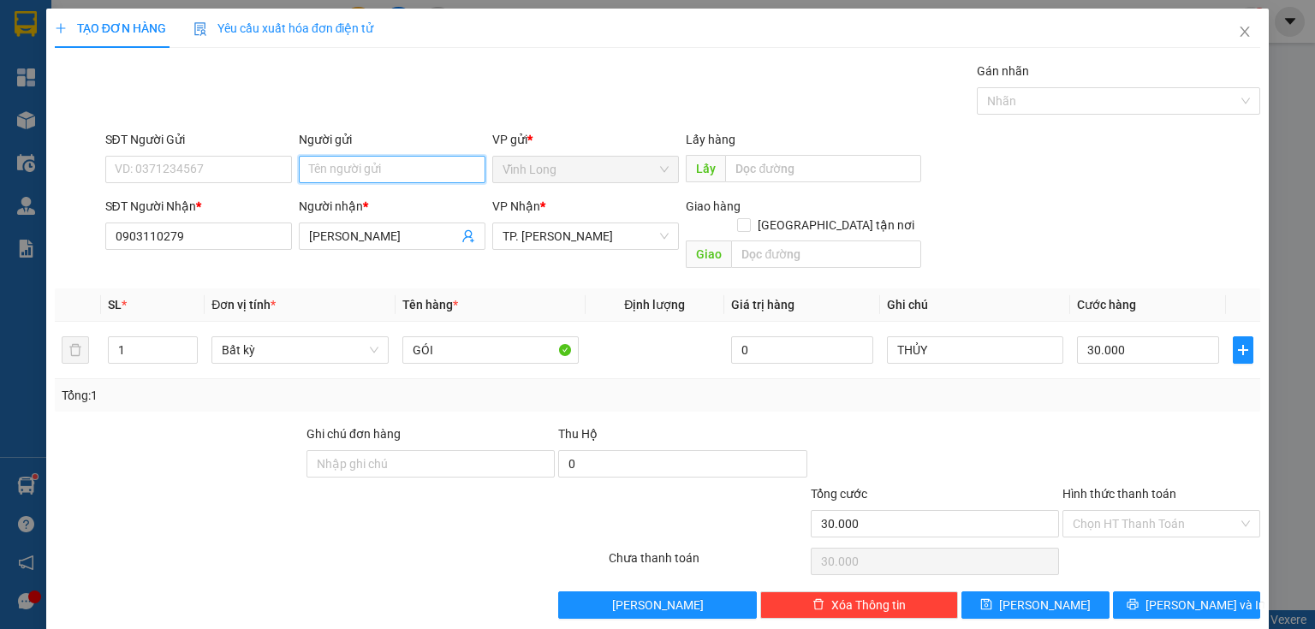
click at [343, 170] on input "Người gửi" at bounding box center [392, 169] width 187 height 27
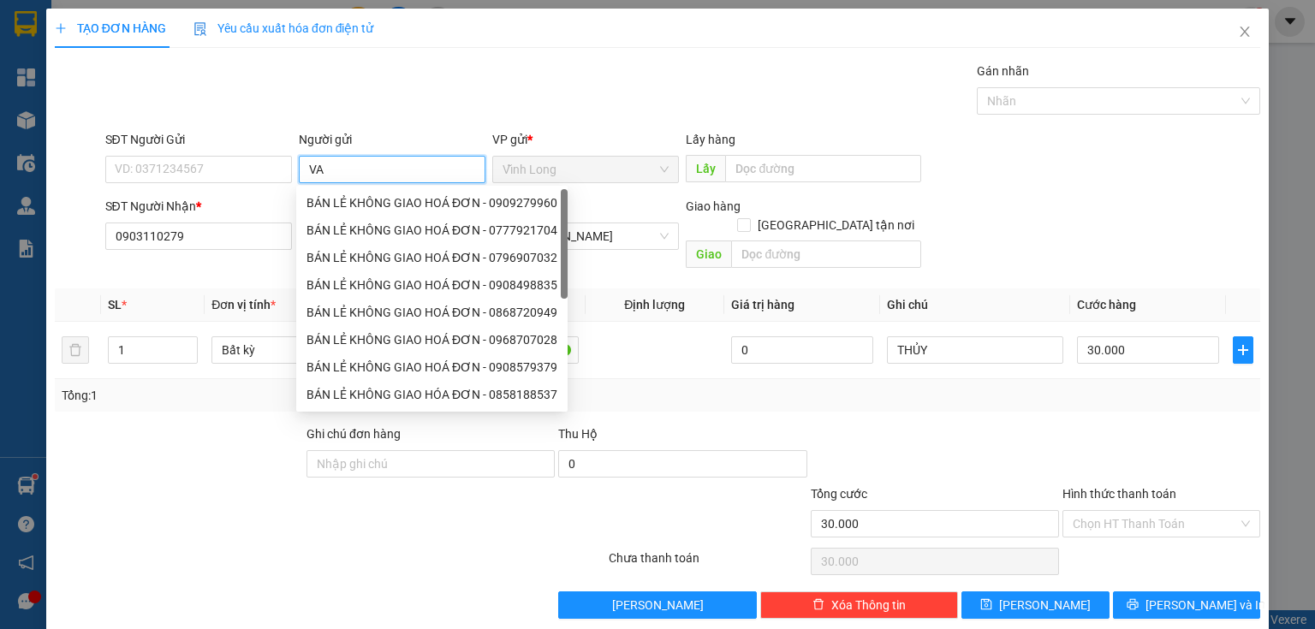
type input "V"
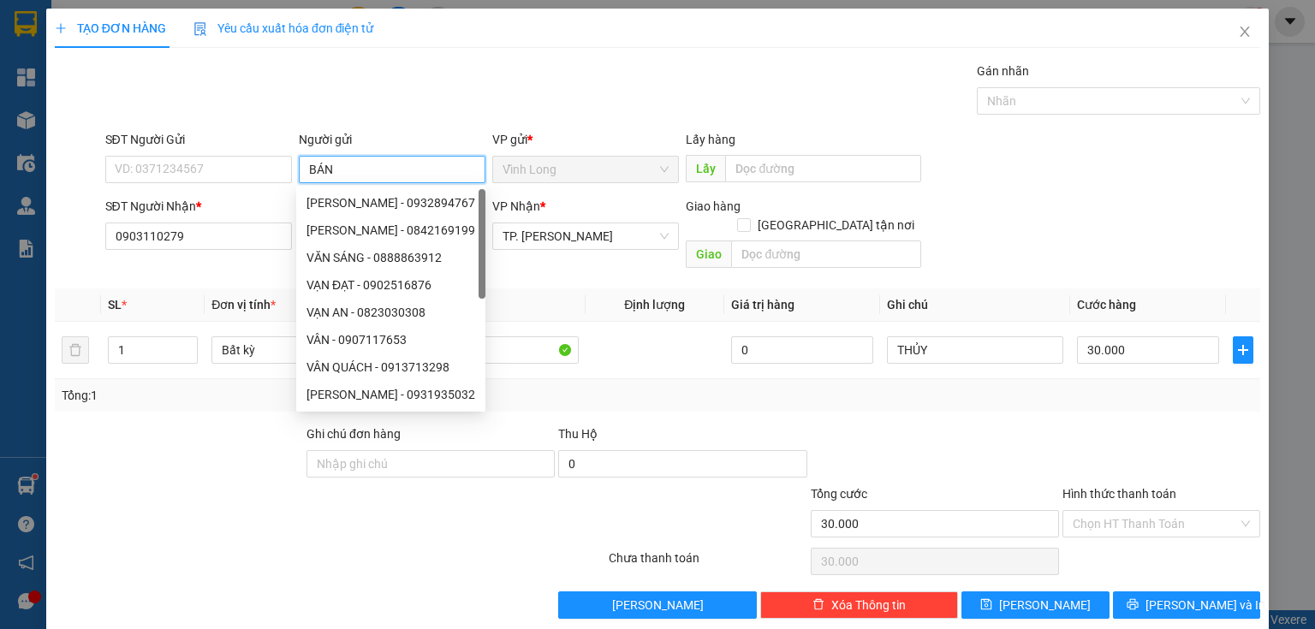
type input "BÁN"
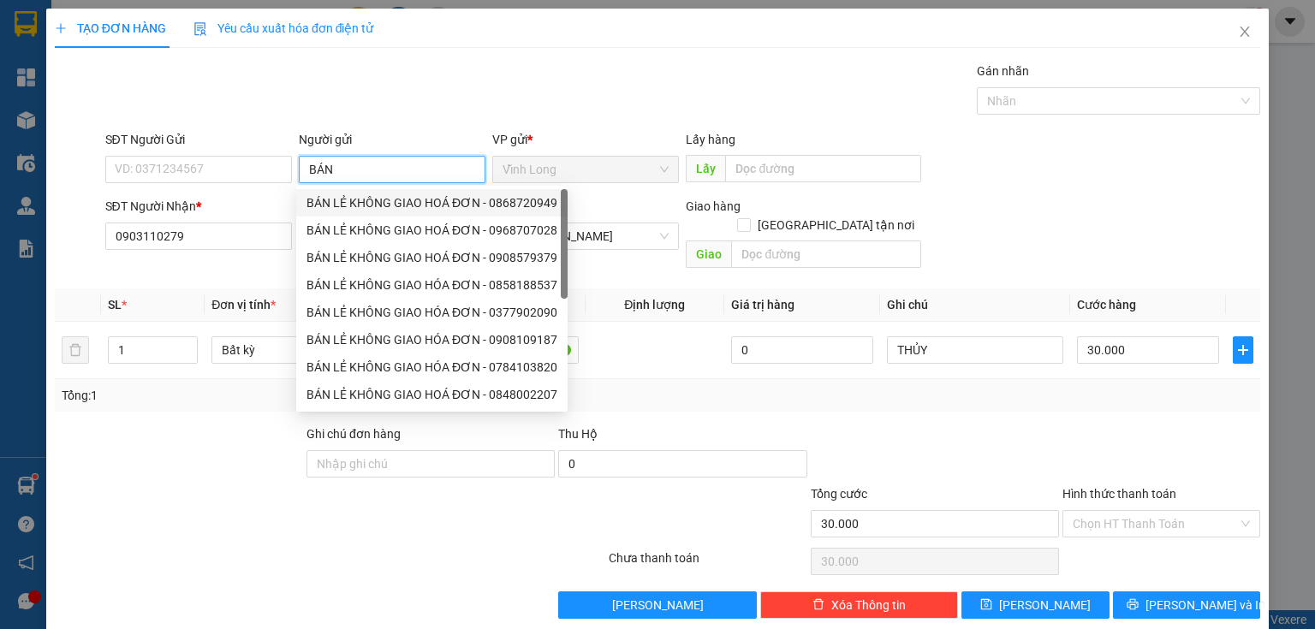
drag, startPoint x: 345, startPoint y: 205, endPoint x: 315, endPoint y: 205, distance: 30.0
click at [343, 205] on div "BÁN LẺ KHÔNG GIAO HOÁ ĐƠN - 0868720949" at bounding box center [431, 202] width 251 height 19
type input "0868720949"
type input "BÁN LẺ KHÔNG GIAO HOÁ ĐƠN"
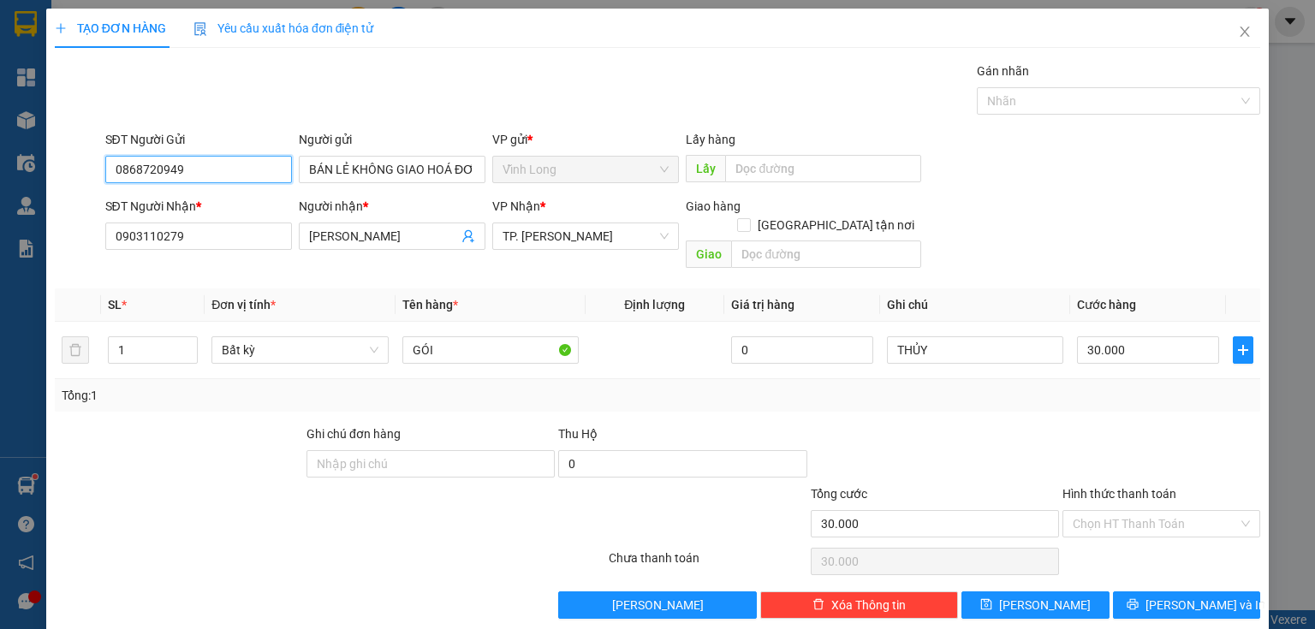
drag, startPoint x: 219, startPoint y: 169, endPoint x: 0, endPoint y: 187, distance: 219.8
click at [0, 187] on div "TẠO ĐƠN HÀNG Yêu cầu xuất hóa đơn điện tử Transit Pickup Surcharge Ids Transit …" at bounding box center [657, 314] width 1315 height 629
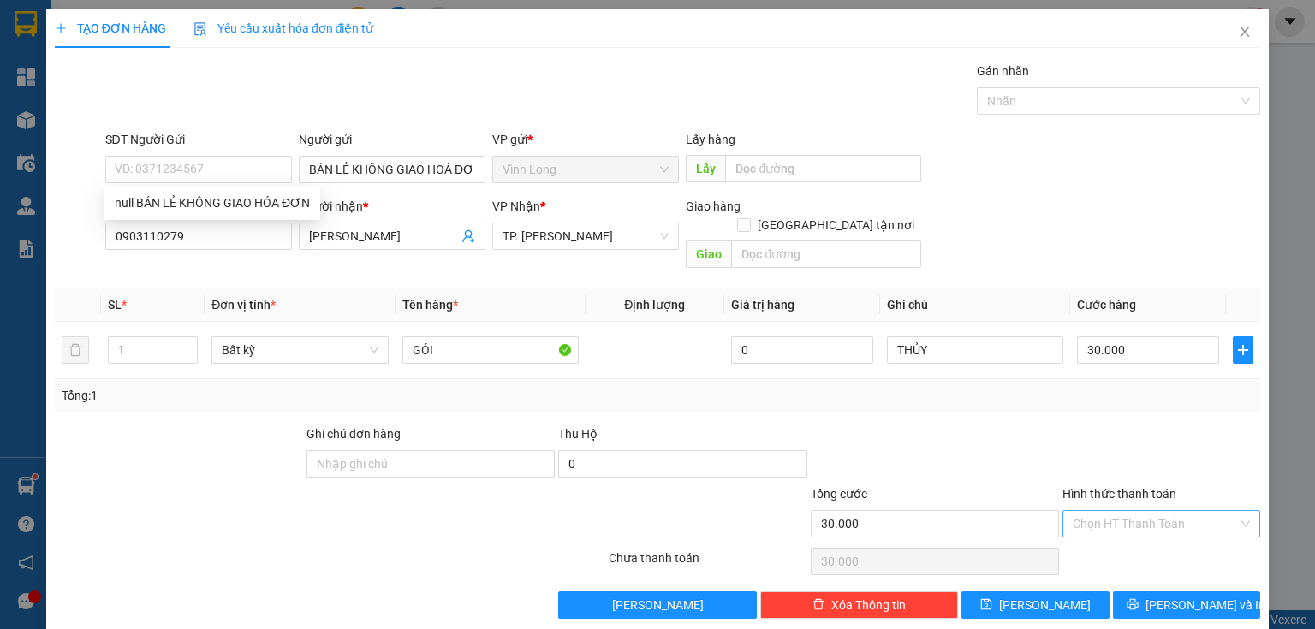
click at [1126, 511] on input "Hình thức thanh toán" at bounding box center [1154, 524] width 165 height 26
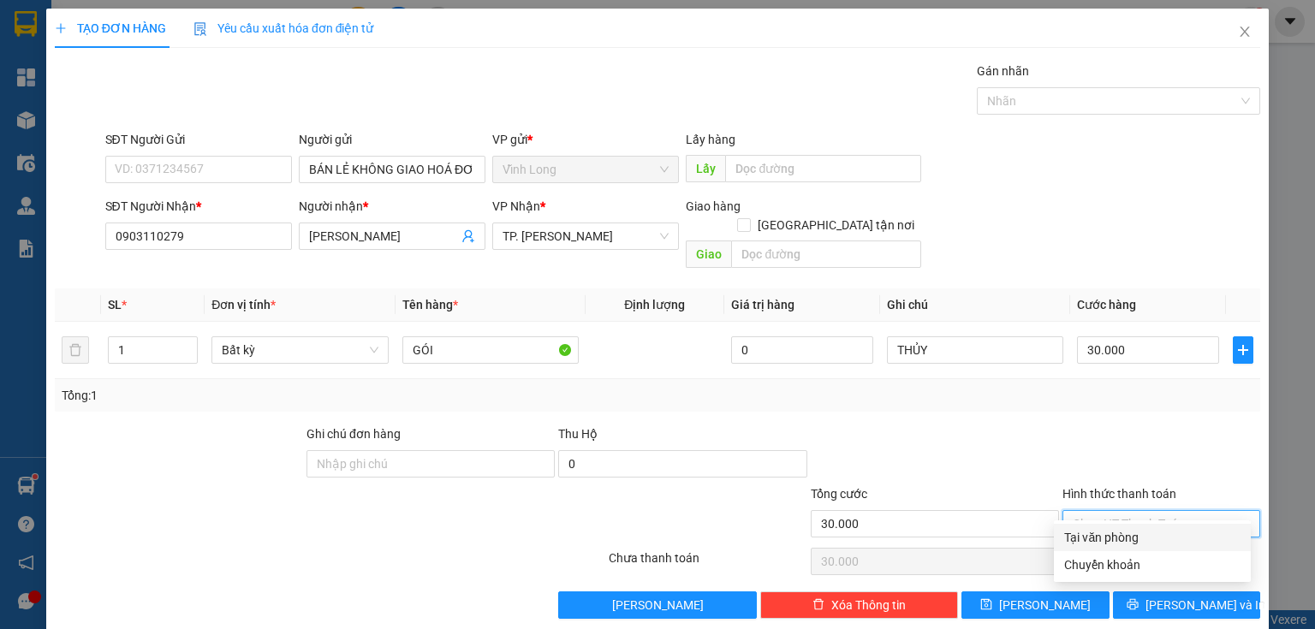
click at [1097, 534] on div "Tại văn phòng" at bounding box center [1152, 537] width 176 height 19
type input "0"
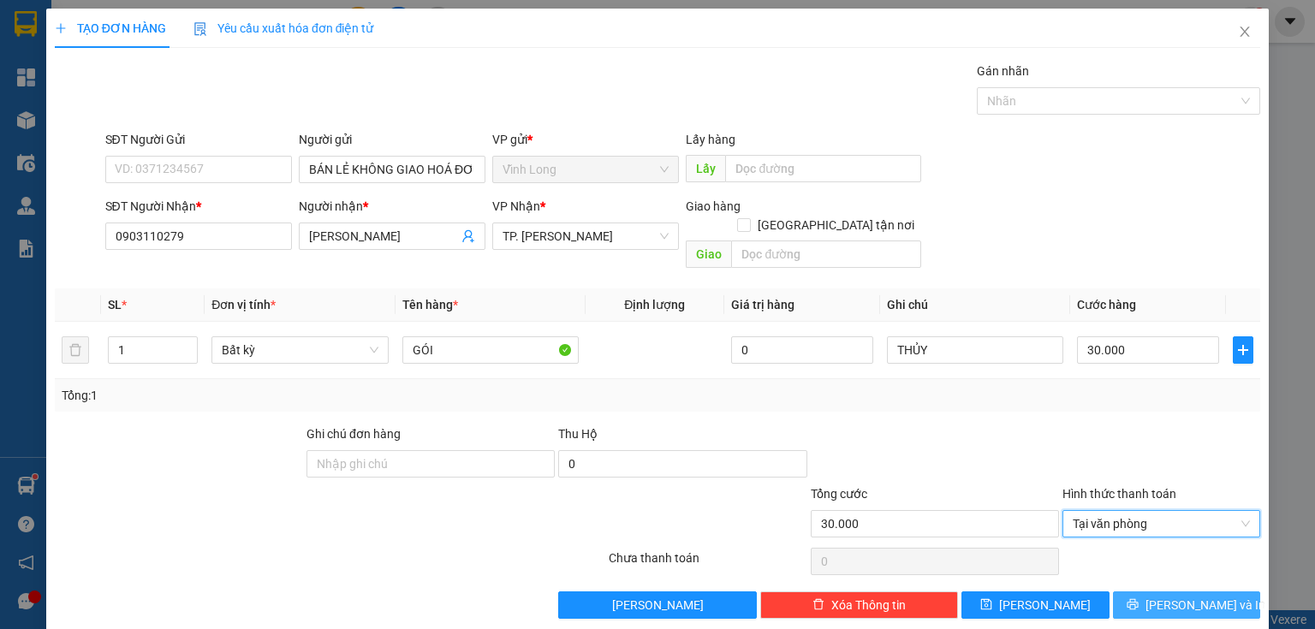
click at [1161, 591] on button "[PERSON_NAME] và In" at bounding box center [1187, 604] width 148 height 27
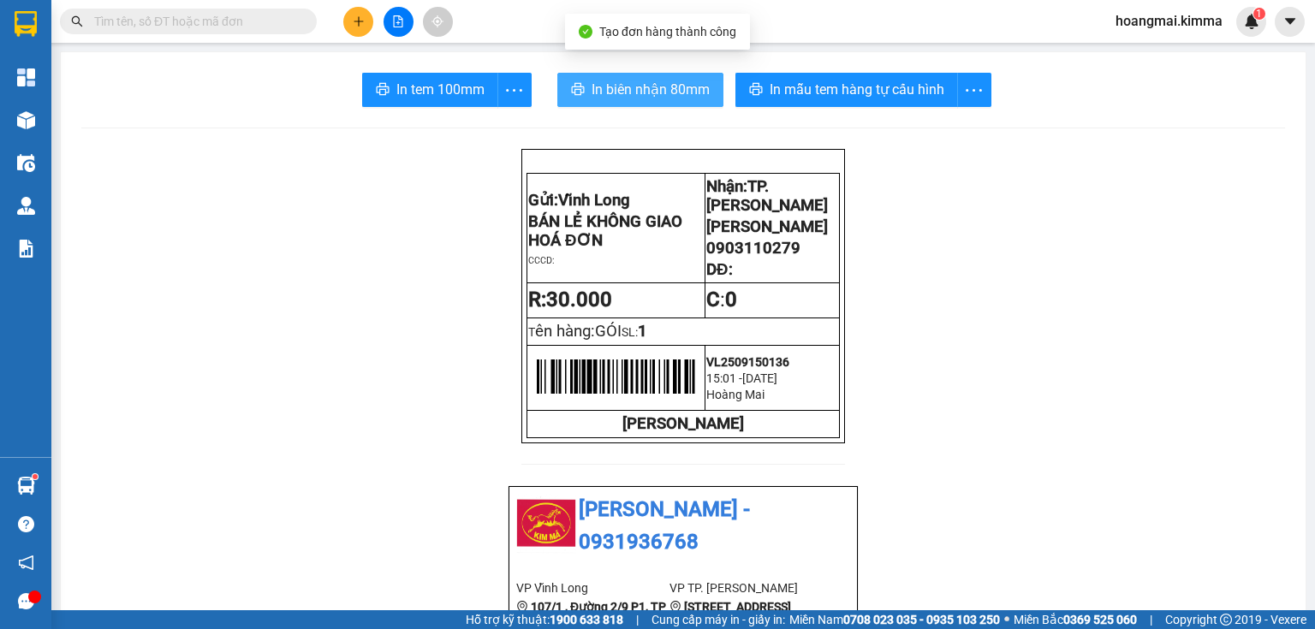
click at [673, 89] on span "In biên nhận 80mm" at bounding box center [650, 89] width 118 height 21
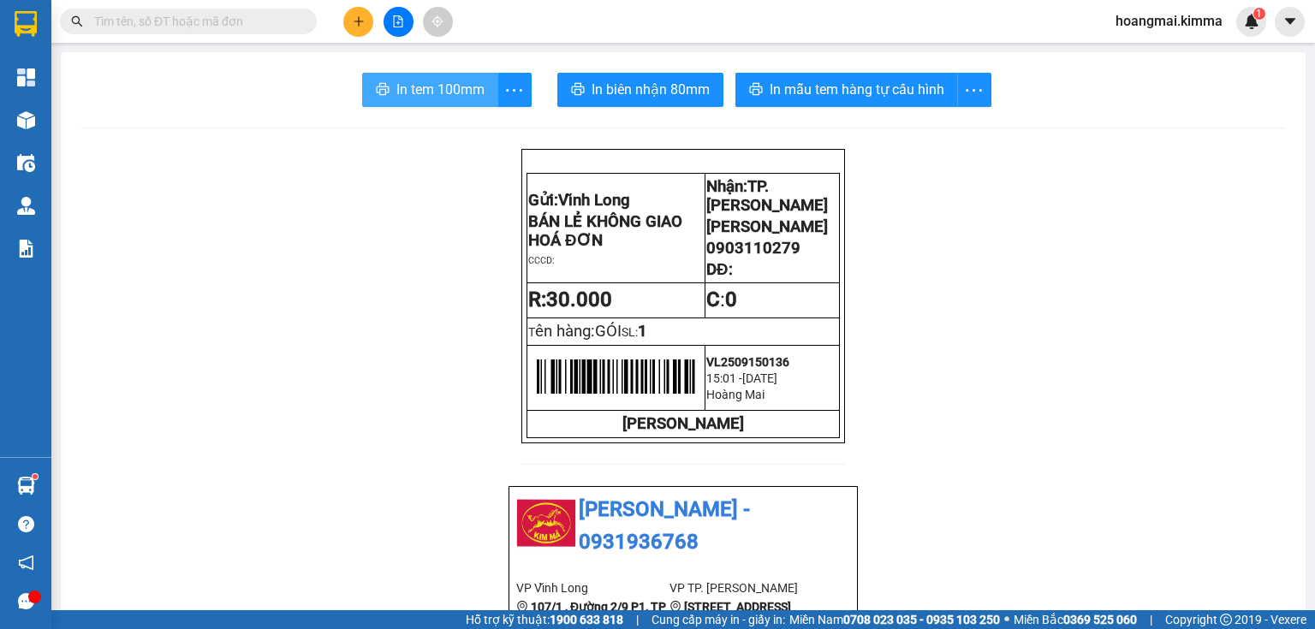
click at [368, 91] on button "In tem 100mm" at bounding box center [430, 90] width 136 height 34
click at [246, 25] on input "text" at bounding box center [195, 21] width 202 height 19
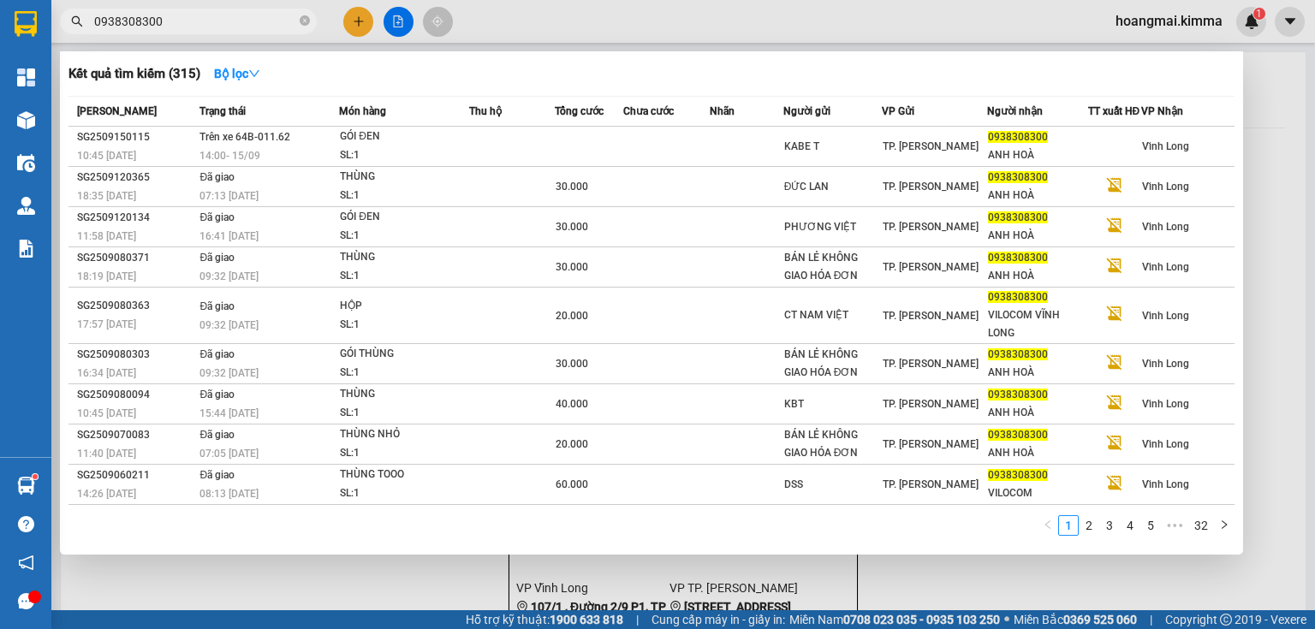
type input "0938308300"
